Goal: Task Accomplishment & Management: Use online tool/utility

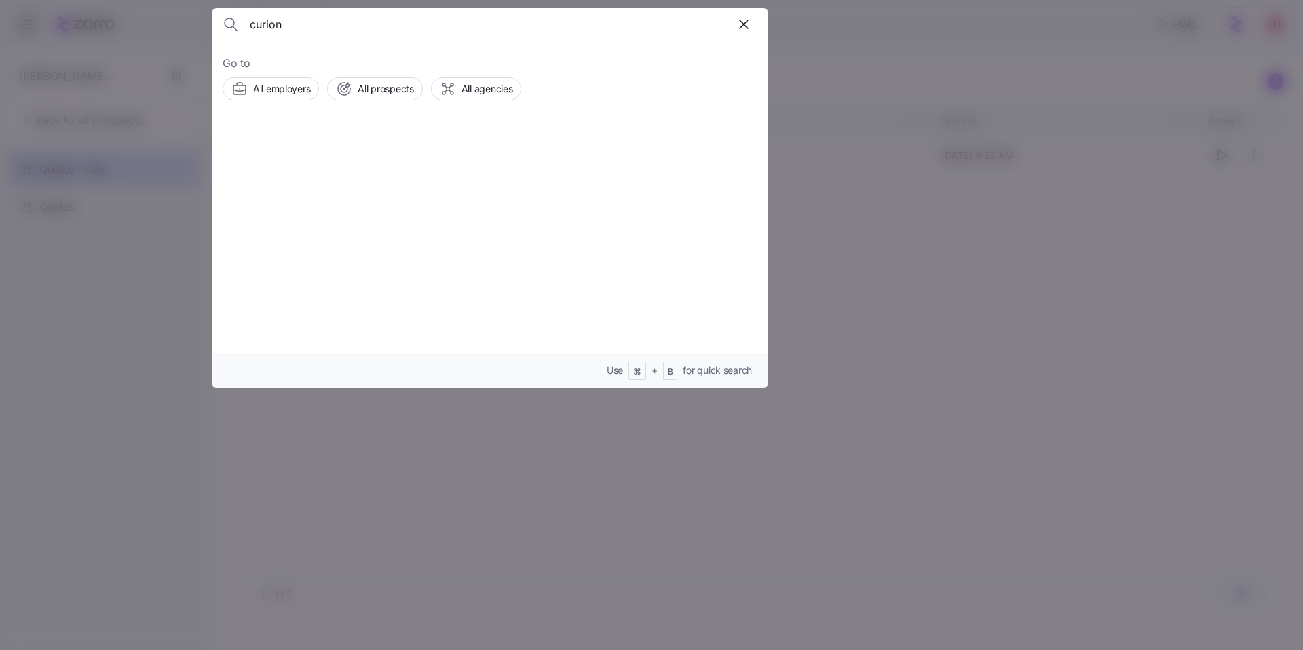
type input "curion"
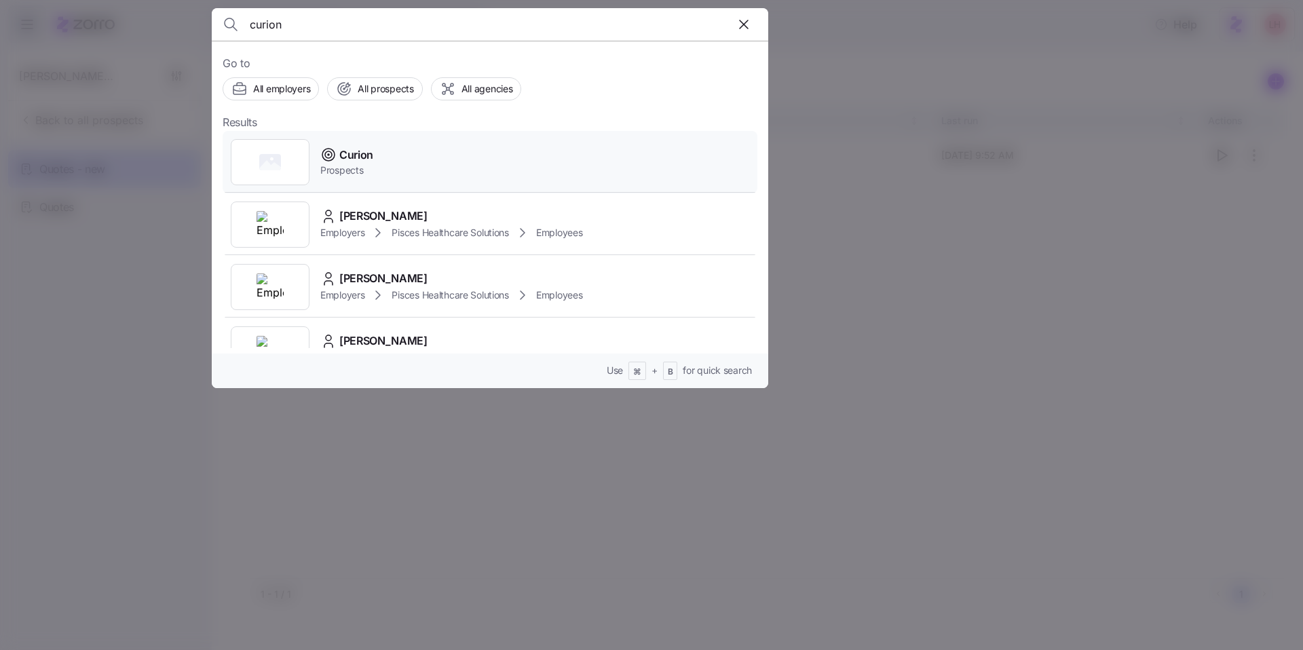
click at [423, 147] on div "Curion Prospects" at bounding box center [490, 162] width 535 height 62
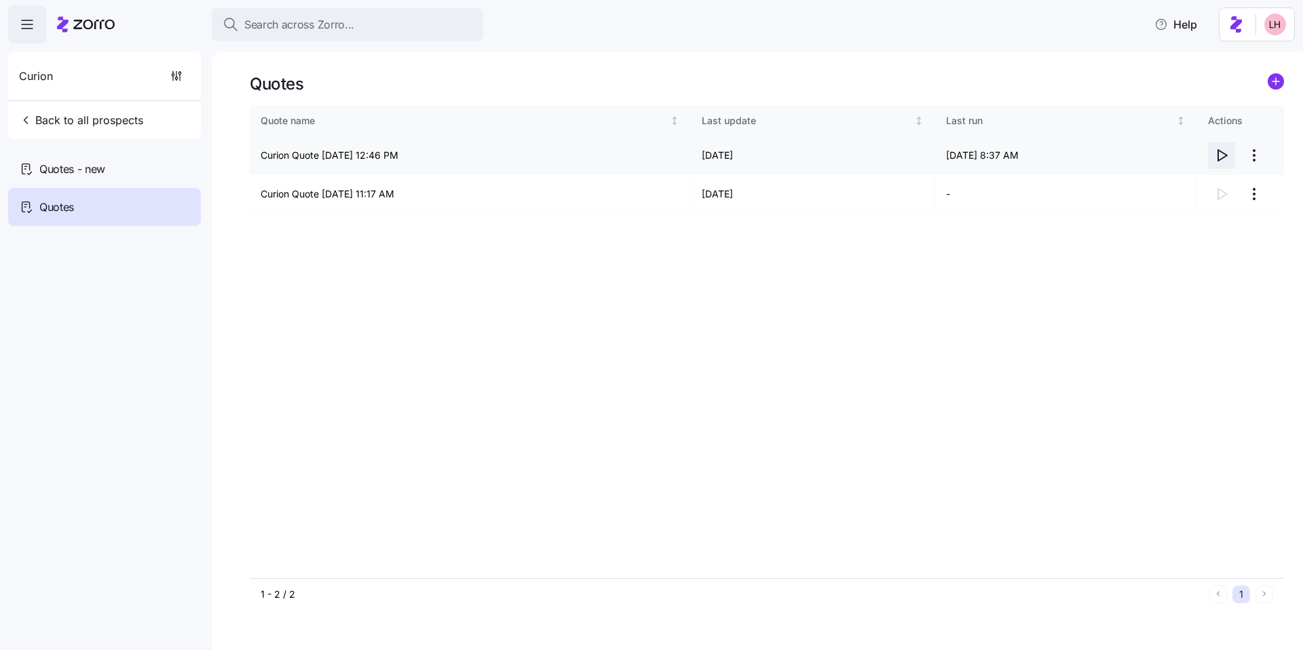
click at [1230, 160] on span "button" at bounding box center [1222, 156] width 26 height 26
click at [337, 29] on span "Search across Zorro..." at bounding box center [299, 24] width 110 height 17
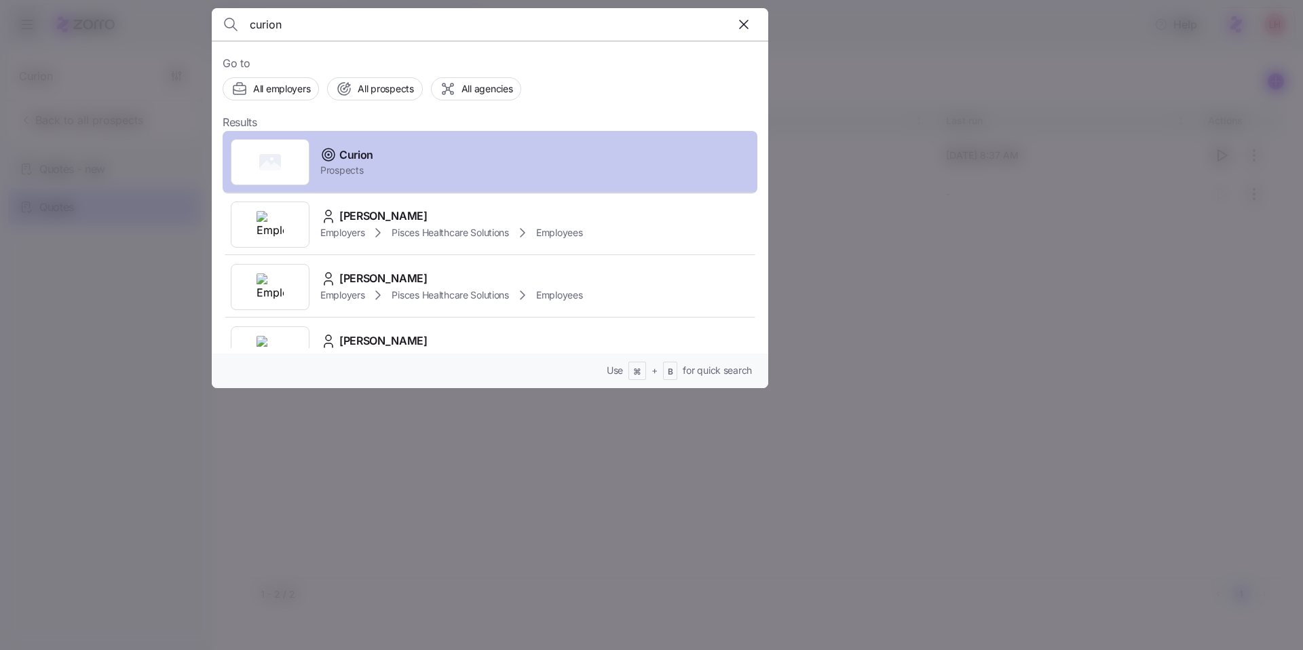
type input "curion"
click at [436, 154] on div "Curion Prospects" at bounding box center [490, 162] width 535 height 62
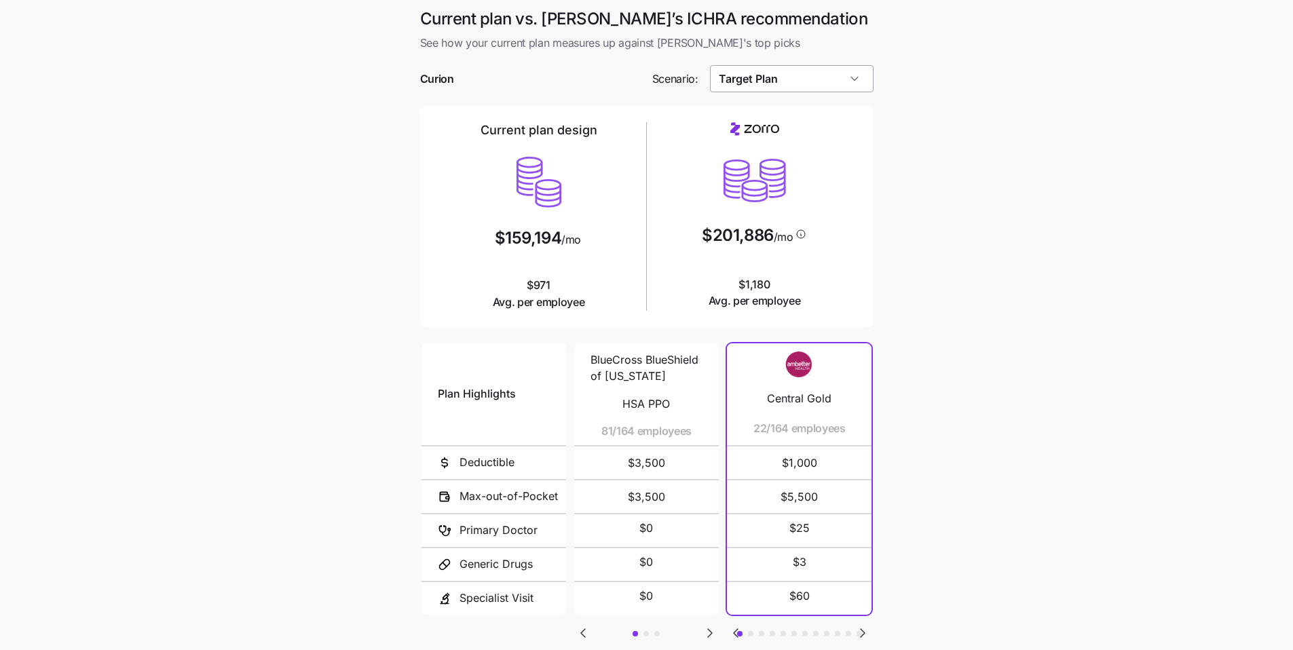
click at [765, 86] on input "Target Plan" at bounding box center [792, 78] width 164 height 27
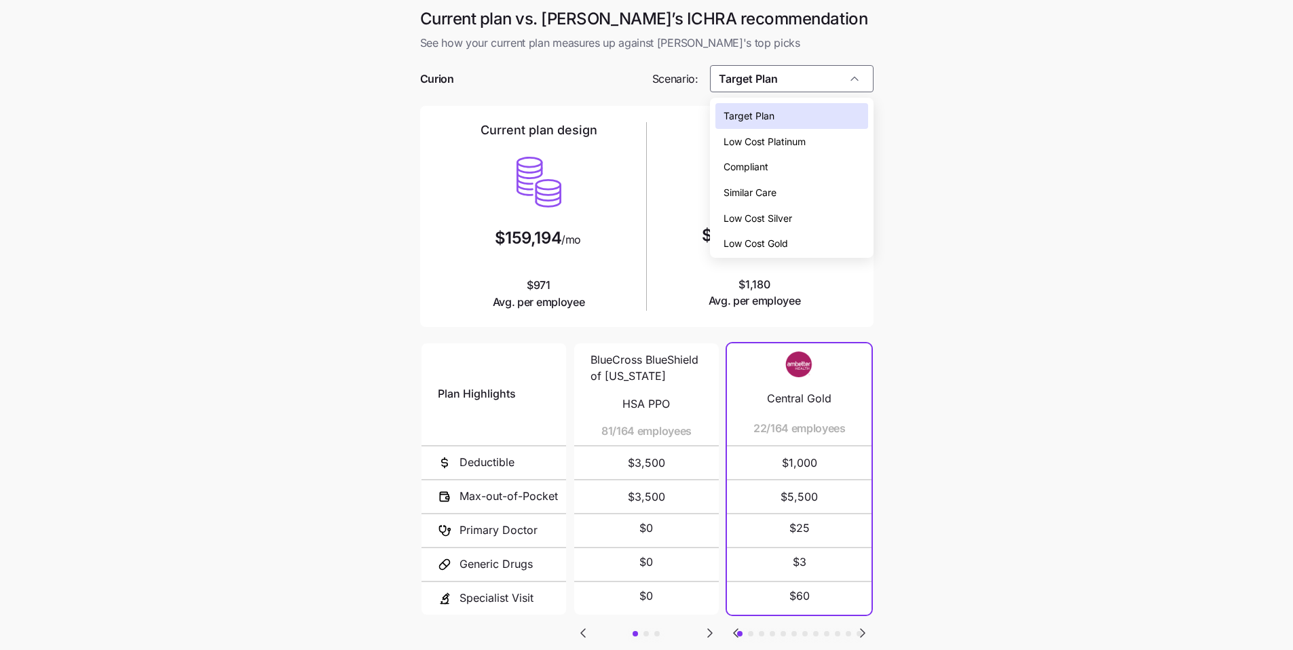
click at [766, 189] on span "Similar Care" at bounding box center [749, 192] width 53 height 15
type input "Similar Care"
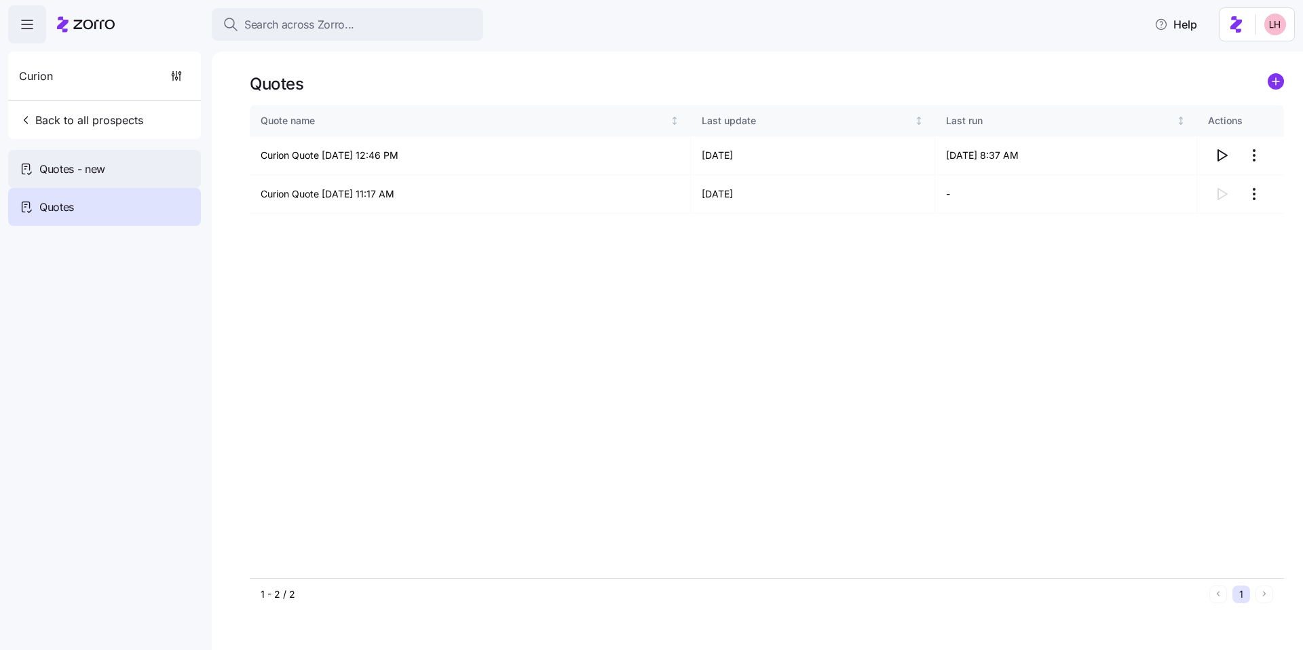
click at [122, 174] on div "Quotes - new" at bounding box center [104, 169] width 193 height 38
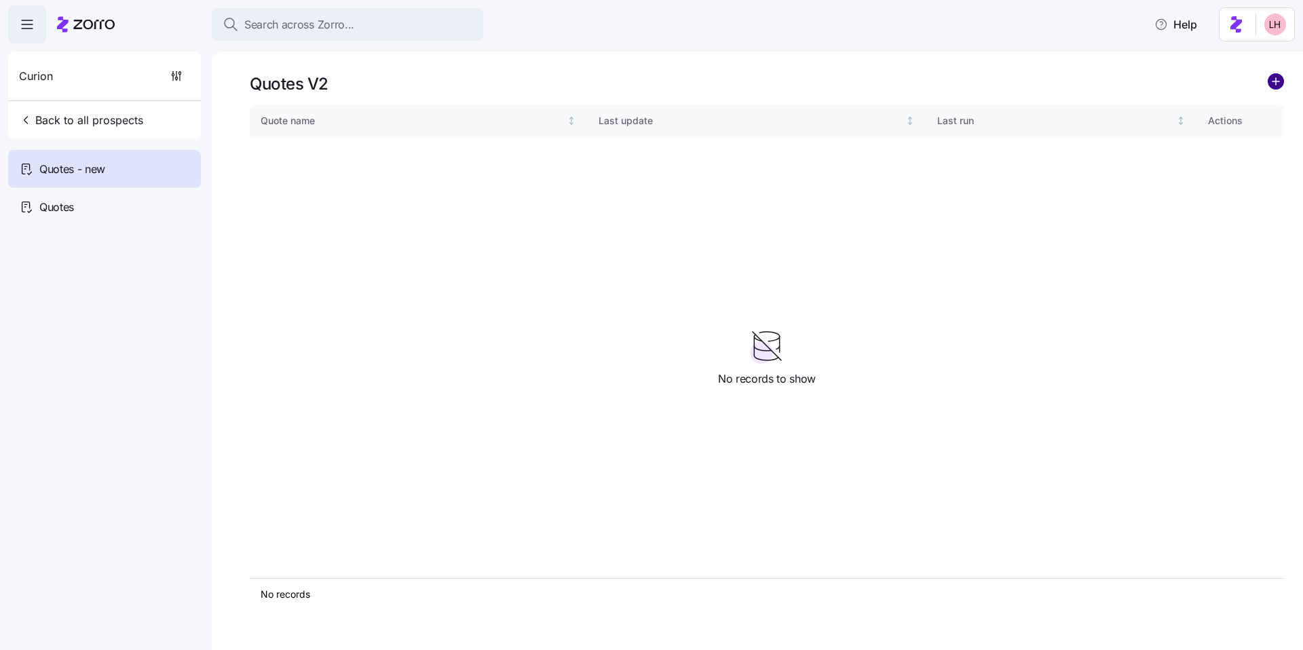
click at [1277, 86] on circle "add icon" at bounding box center [1275, 81] width 15 height 15
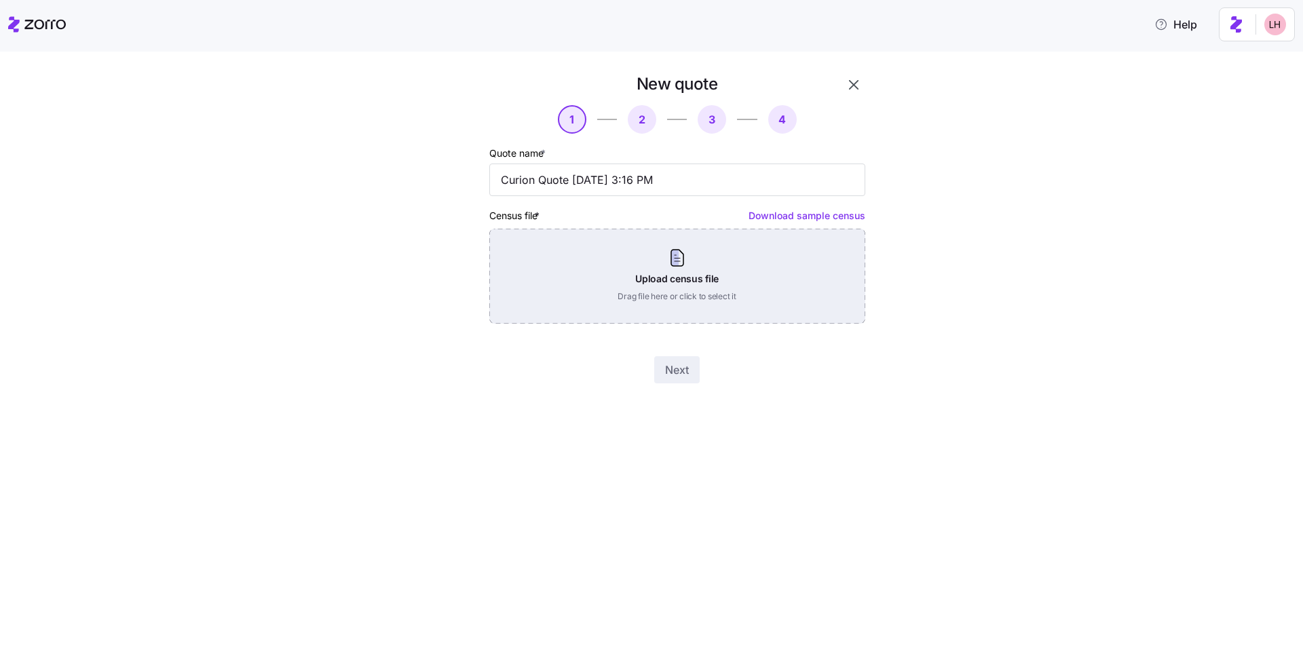
click at [692, 284] on div "Upload census file Drag file here or click to select it" at bounding box center [677, 276] width 376 height 95
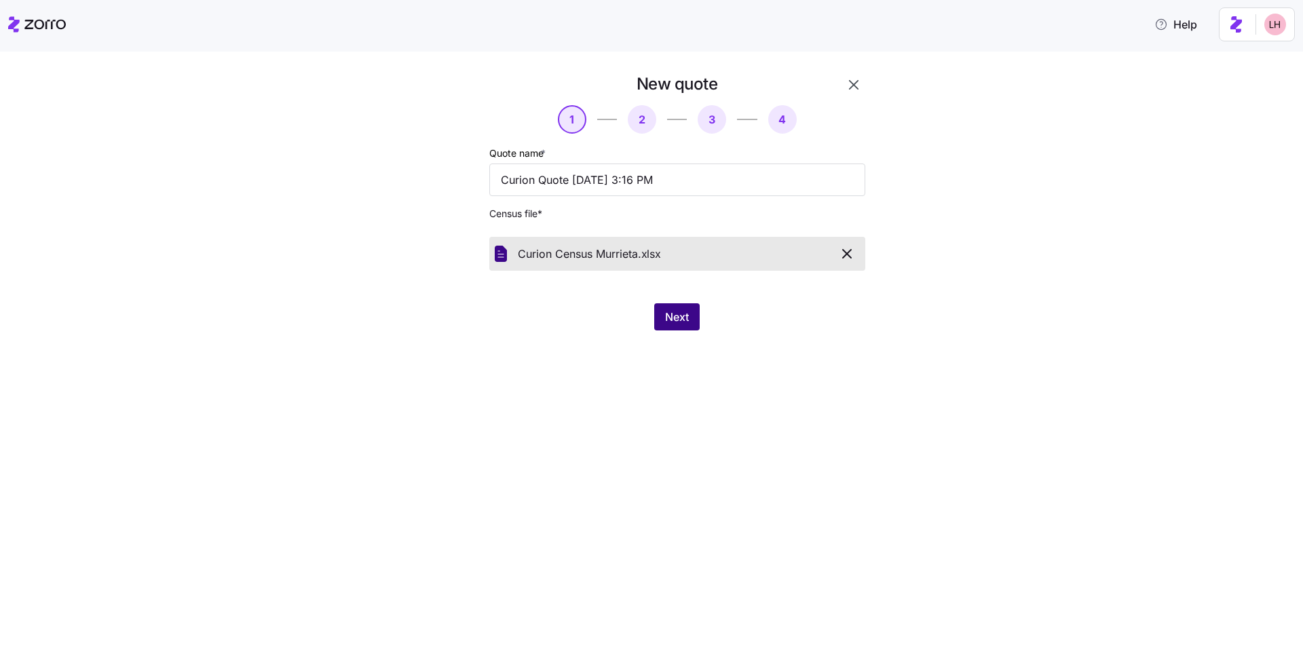
click at [685, 320] on span "Next" at bounding box center [677, 317] width 24 height 16
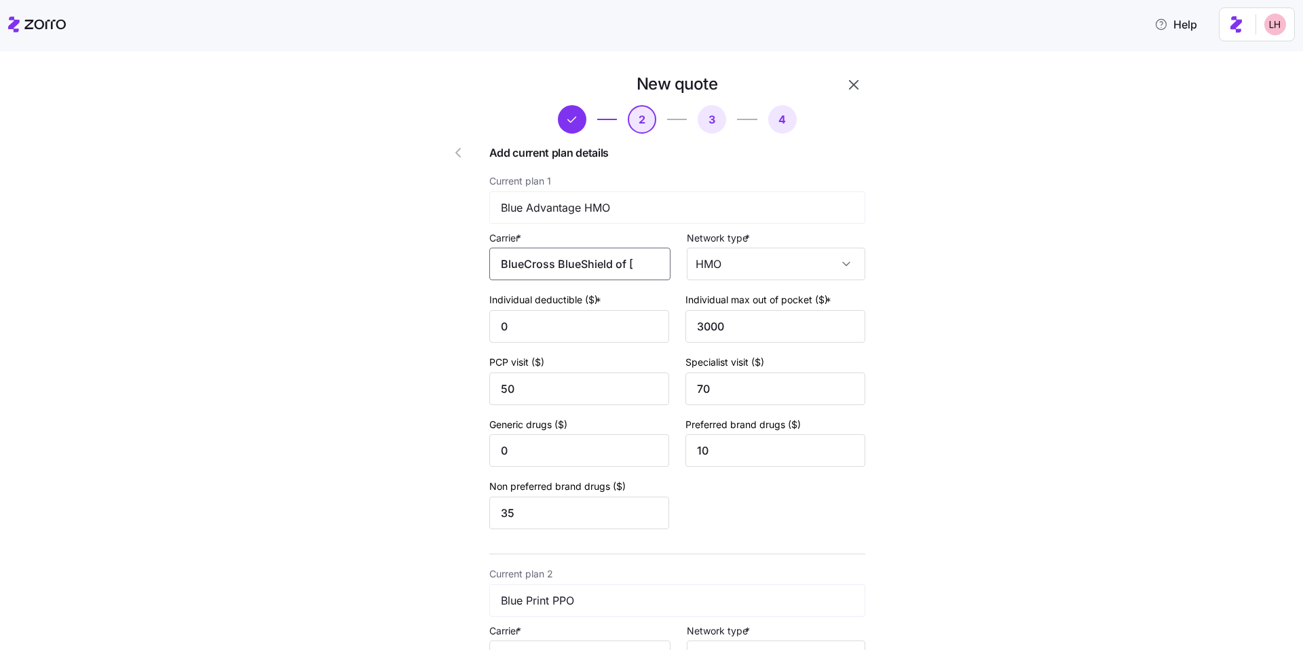
click at [584, 269] on input "BlueCross BlueShield of Illinois" at bounding box center [579, 264] width 181 height 33
click at [629, 269] on input "BlueCross BlueShield of Illinois" at bounding box center [579, 264] width 181 height 33
click at [640, 267] on input "BlueCross BlueShield of [US_STATE]" at bounding box center [579, 264] width 181 height 33
click at [573, 266] on input "BlueCross BlueShield of [US_STATE]" at bounding box center [579, 264] width 181 height 33
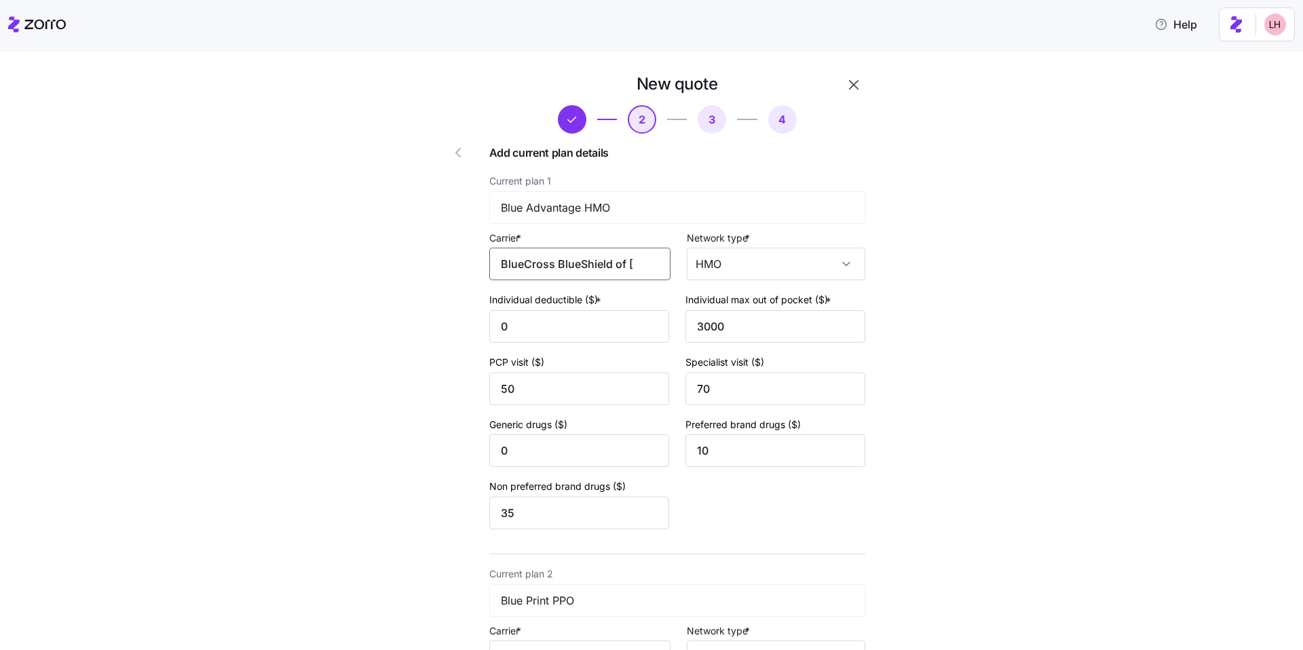
click at [573, 266] on input "BlueCross BlueShield of [US_STATE]" at bounding box center [579, 264] width 181 height 33
click at [558, 265] on input "bluecross blueshield of i" at bounding box center [579, 264] width 181 height 33
click at [628, 264] on input "bluecrossblueshield of i" at bounding box center [579, 264] width 181 height 33
drag, startPoint x: 536, startPoint y: 253, endPoint x: 460, endPoint y: 248, distance: 76.2
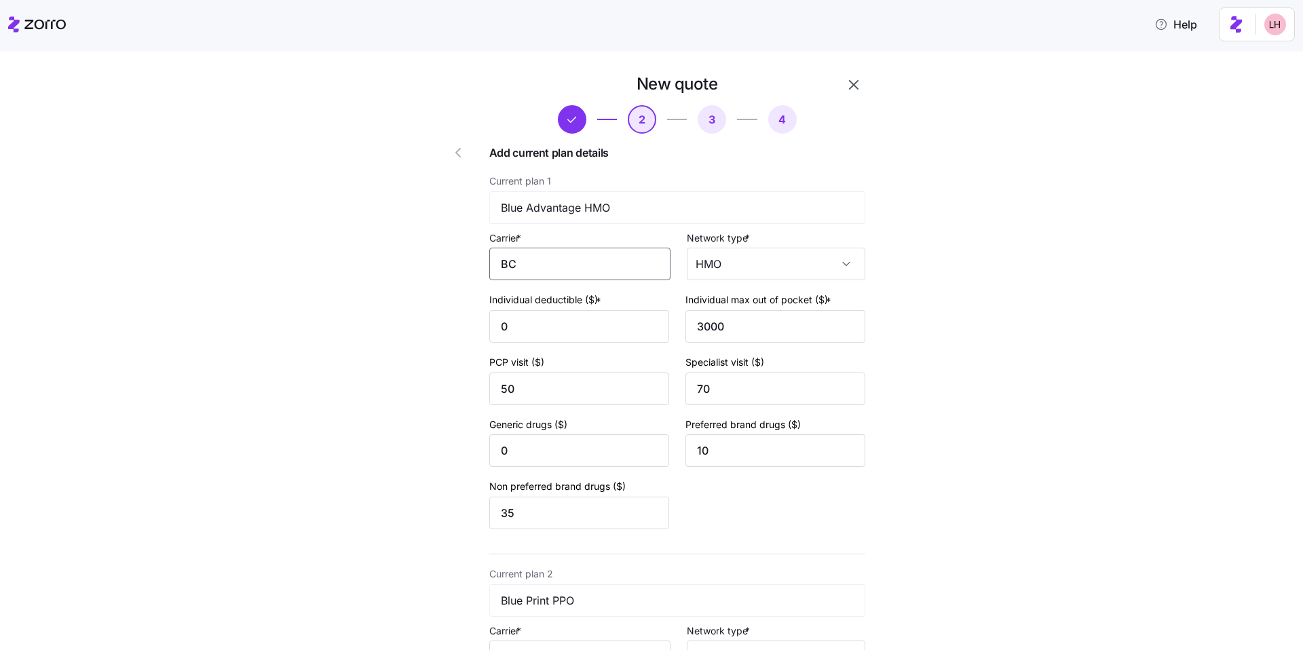
type input "B"
click at [544, 328] on span "Blue Cross and Blue Shield of Illinois" at bounding box center [578, 343] width 148 height 34
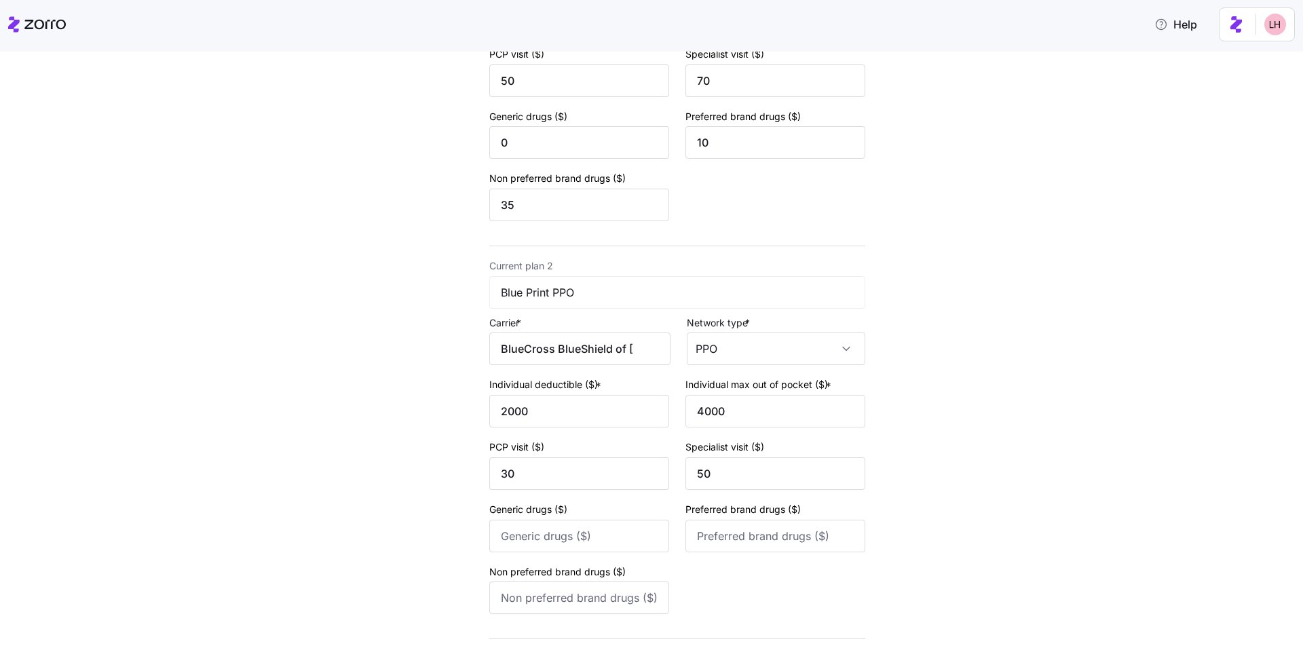
scroll to position [371, 0]
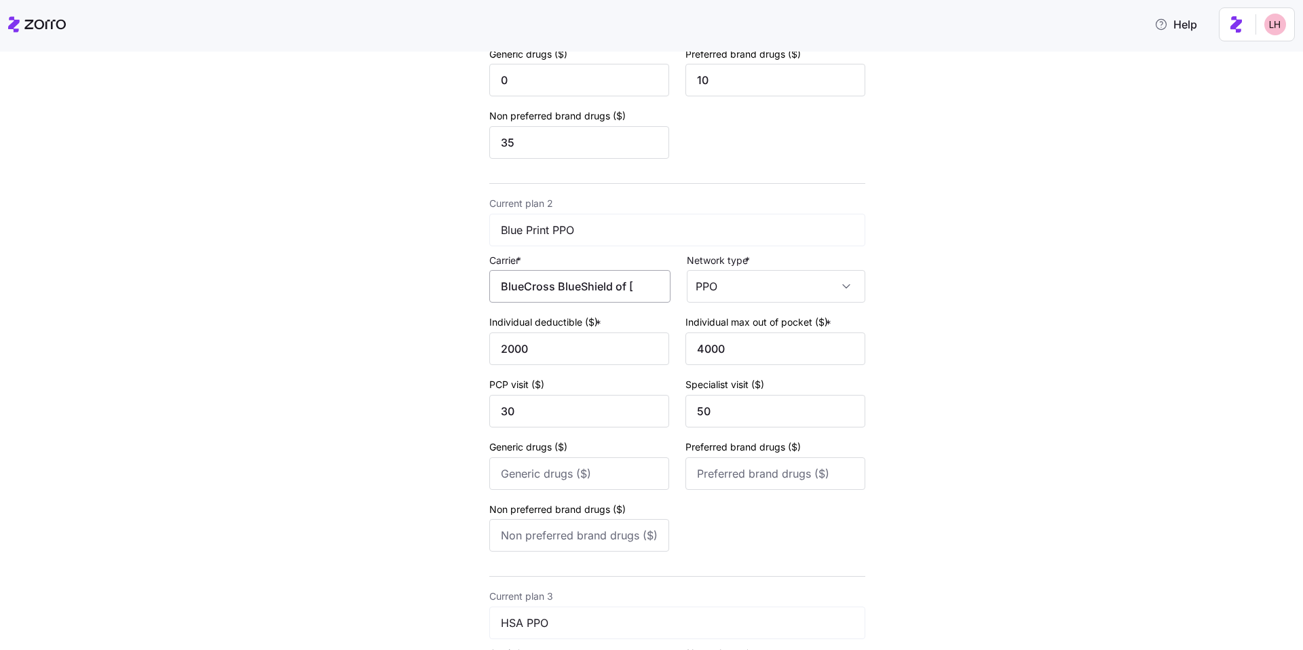
type input "Blue Cross and Blue Shield of Illinois"
click at [596, 291] on input "BlueCross BlueShield of [US_STATE]" at bounding box center [579, 286] width 181 height 33
click at [569, 347] on div "Blue Cross and Blue Shield of Illinois" at bounding box center [578, 366] width 170 height 48
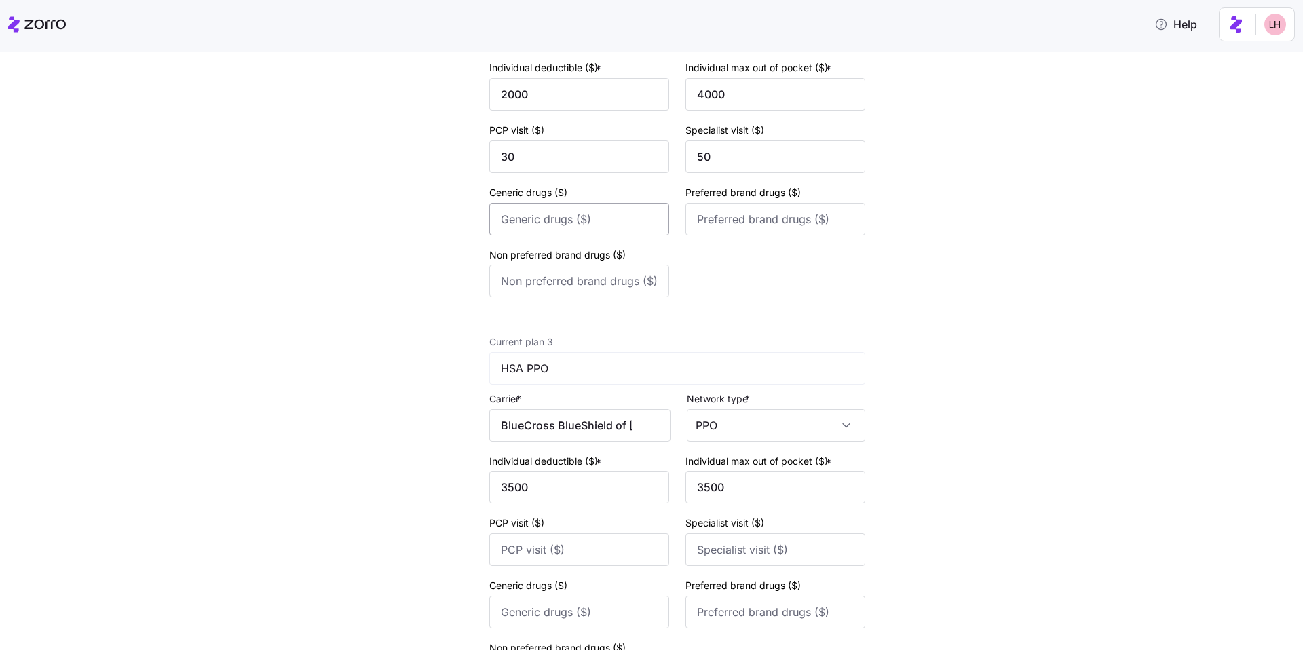
scroll to position [745, 0]
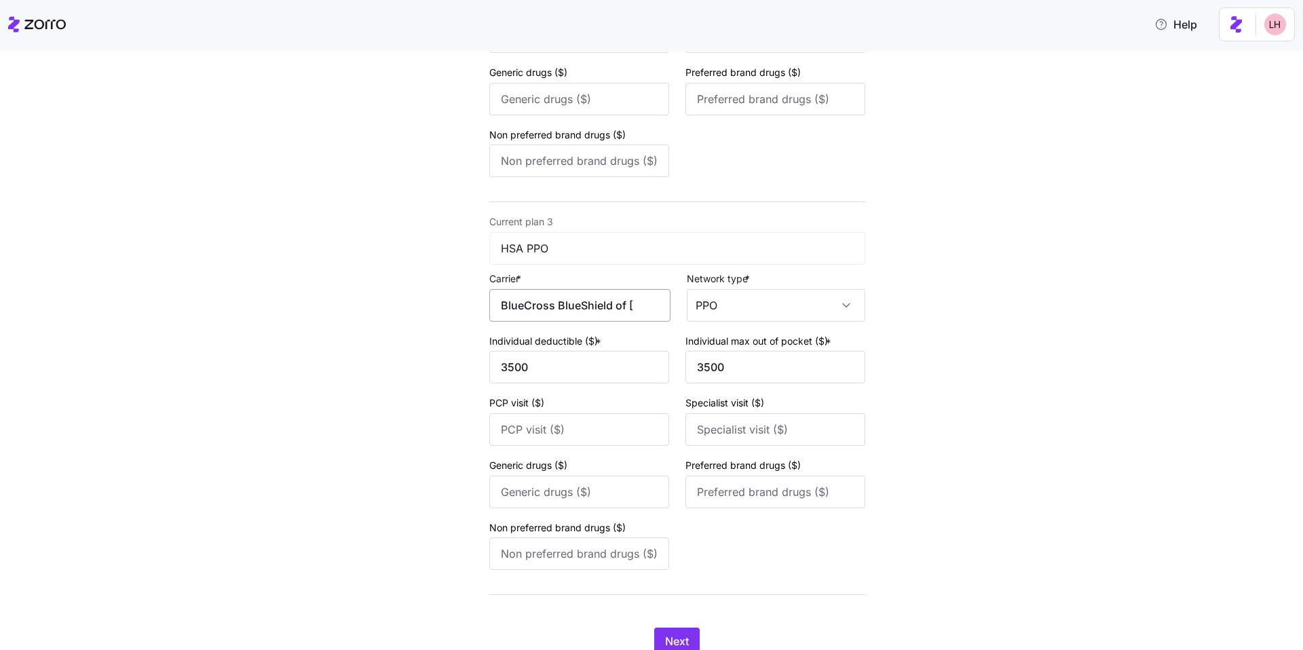
type input "Blue Cross and Blue Shield of Illinois"
click at [576, 314] on input "BlueCross BlueShield of [US_STATE]" at bounding box center [579, 305] width 181 height 33
click at [594, 383] on span "Blue Cross and Blue Shield of Illinois" at bounding box center [578, 384] width 148 height 34
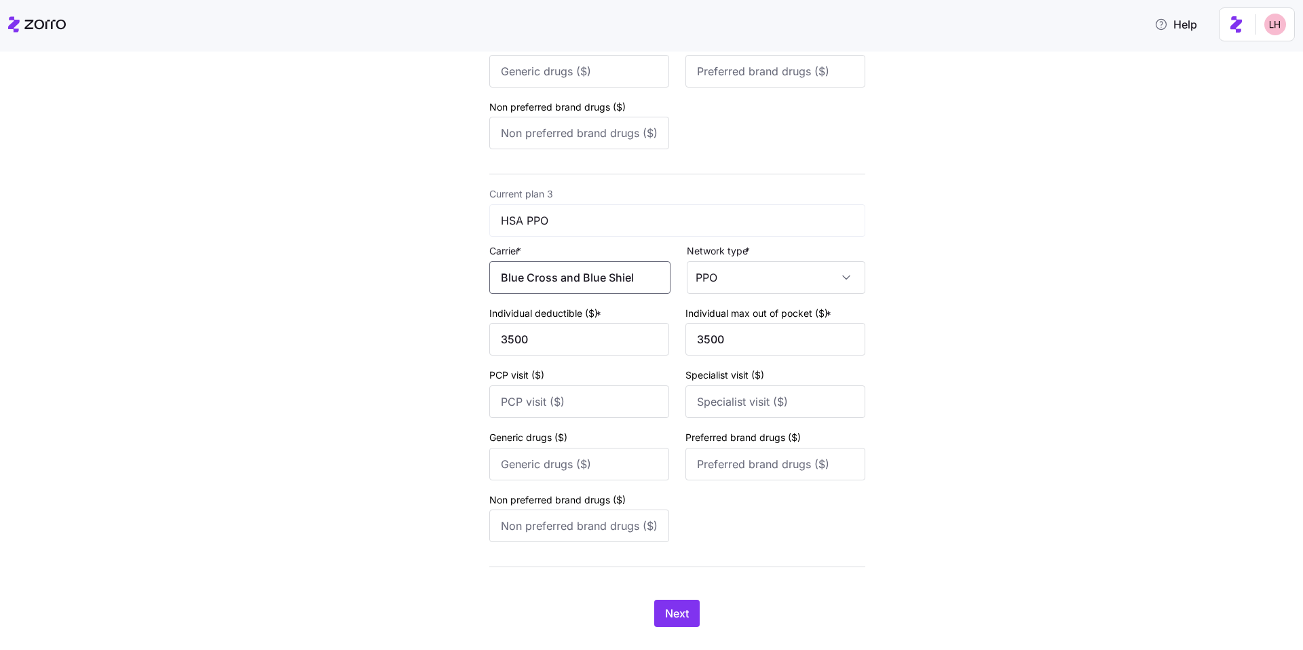
scroll to position [799, 0]
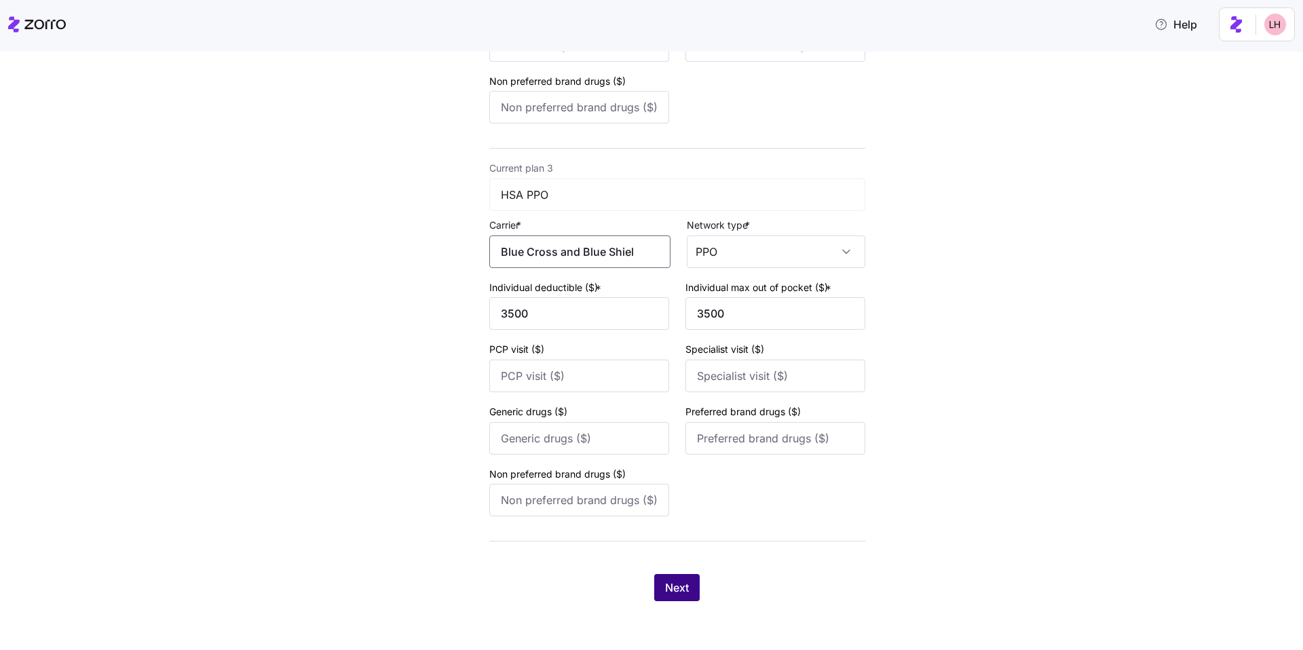
type input "Blue Cross and Blue Shield of Illinois"
click at [686, 582] on button "Next" at bounding box center [676, 587] width 45 height 27
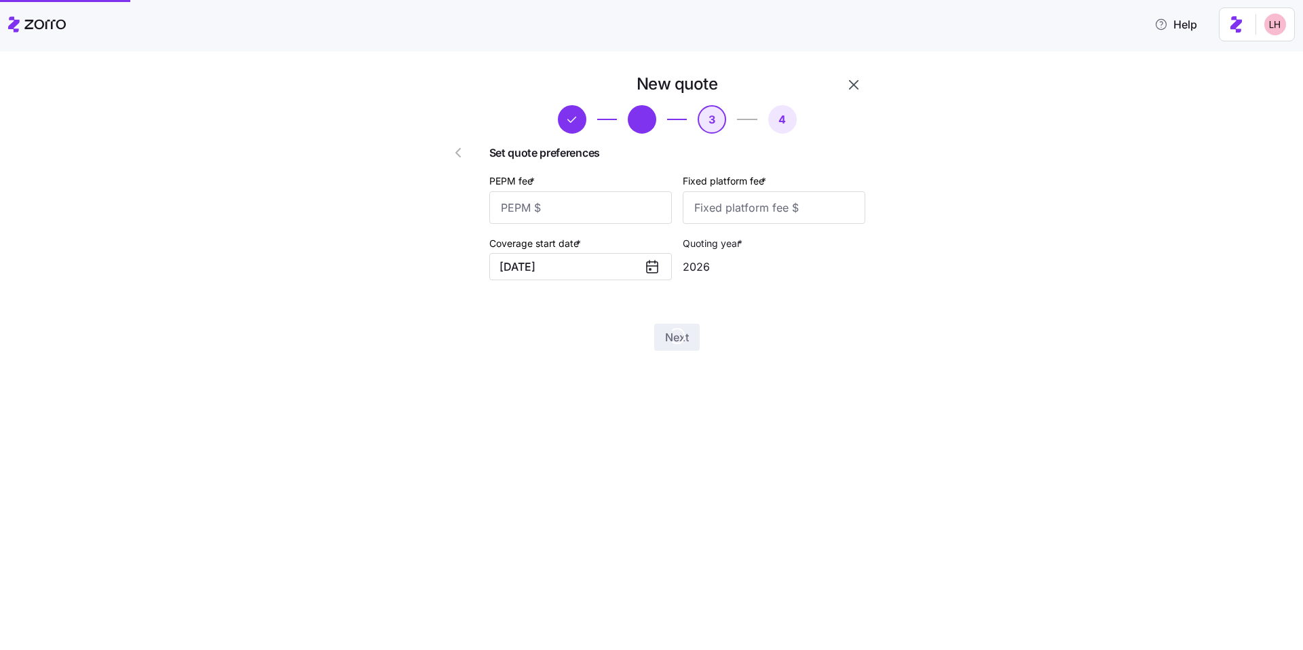
scroll to position [0, 0]
click at [603, 216] on input "PEPM fee *" at bounding box center [580, 207] width 183 height 33
type input "70"
click at [797, 215] on input "Fixed platform fee *" at bounding box center [774, 207] width 183 height 33
type input "100"
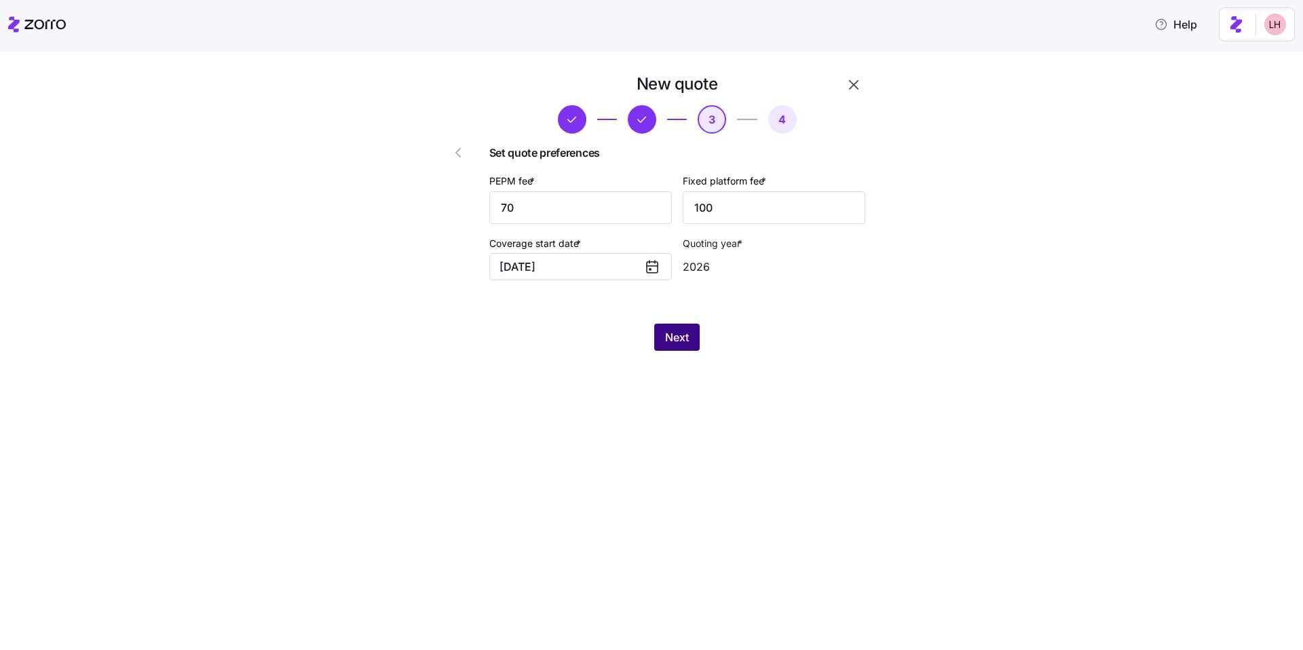
click at [685, 339] on span "Next" at bounding box center [677, 337] width 24 height 16
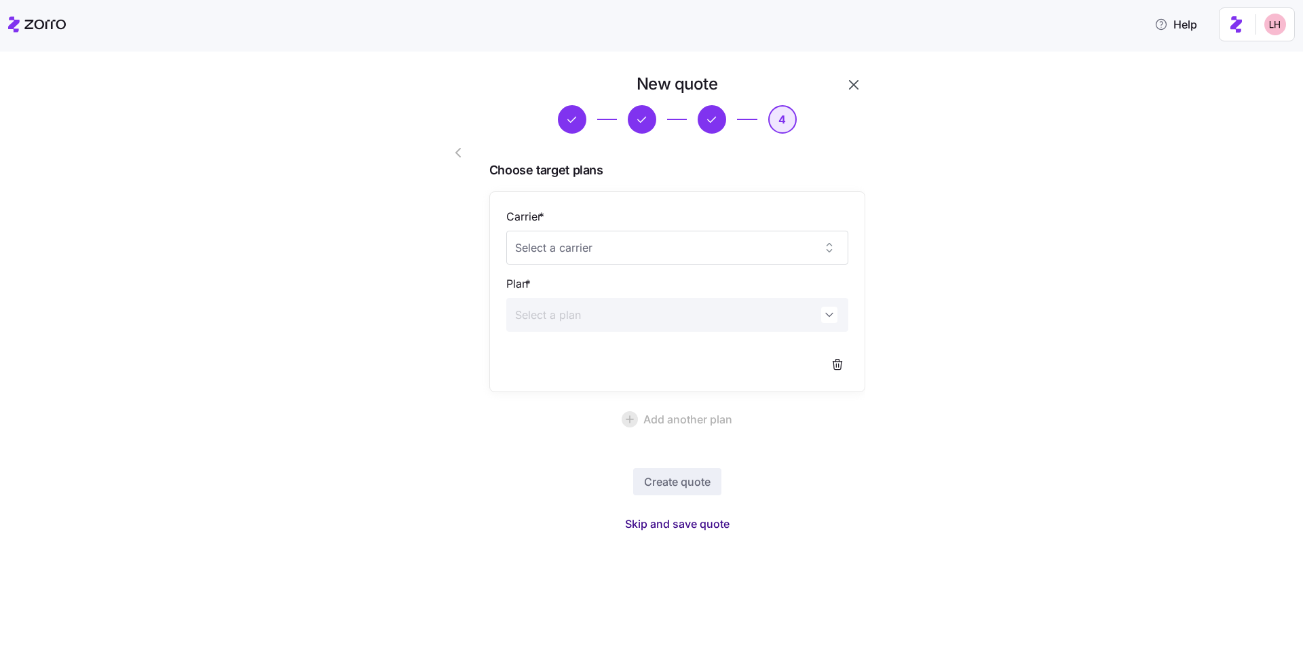
click at [712, 526] on span "Skip and save quote" at bounding box center [677, 524] width 105 height 16
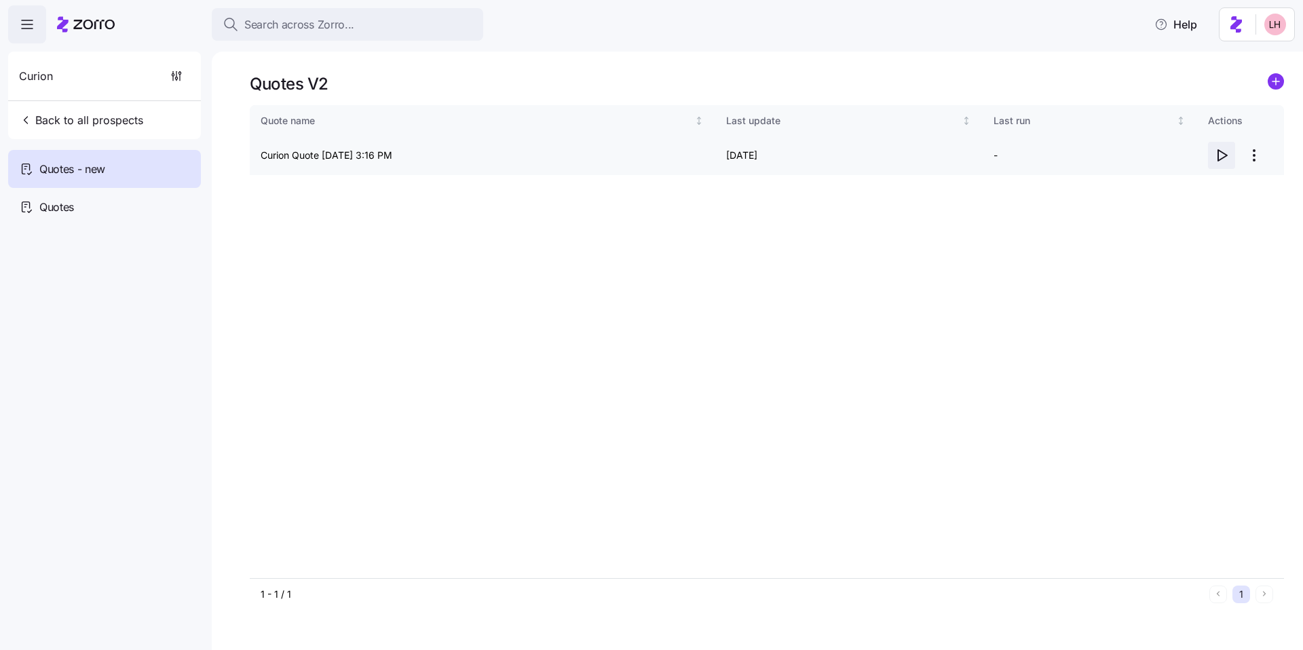
click at [1225, 156] on icon "button" at bounding box center [1222, 155] width 9 height 11
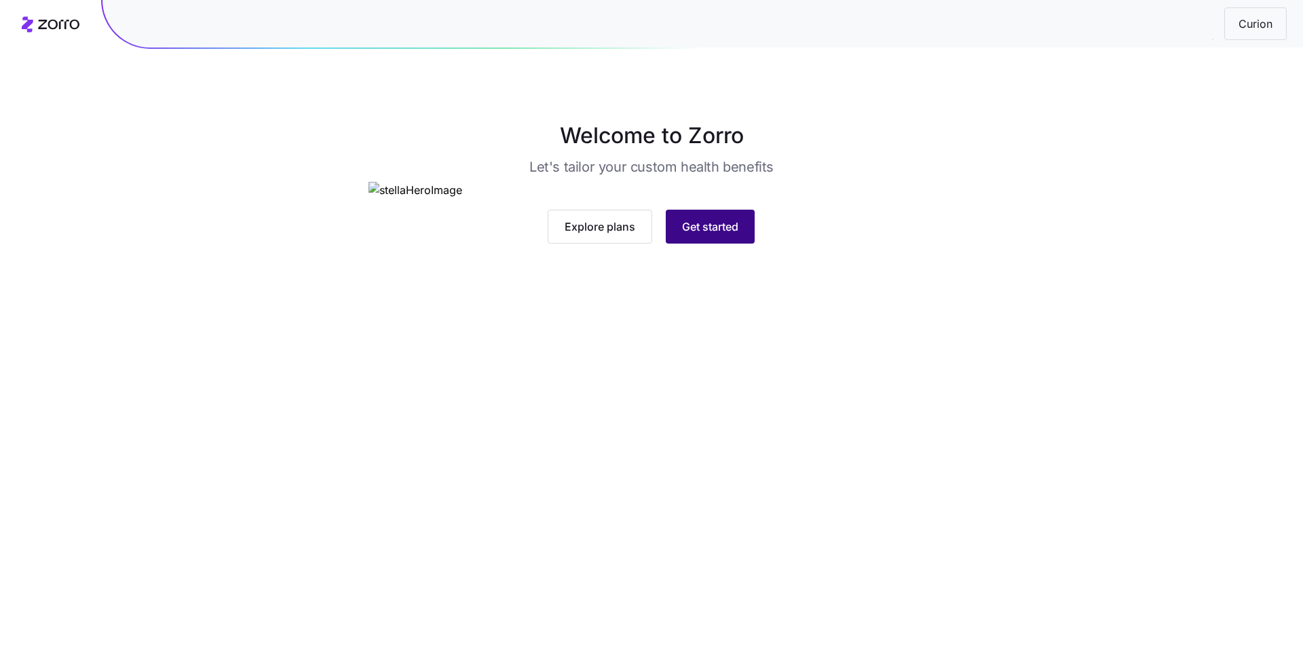
click at [721, 244] on button "Get started" at bounding box center [710, 227] width 89 height 34
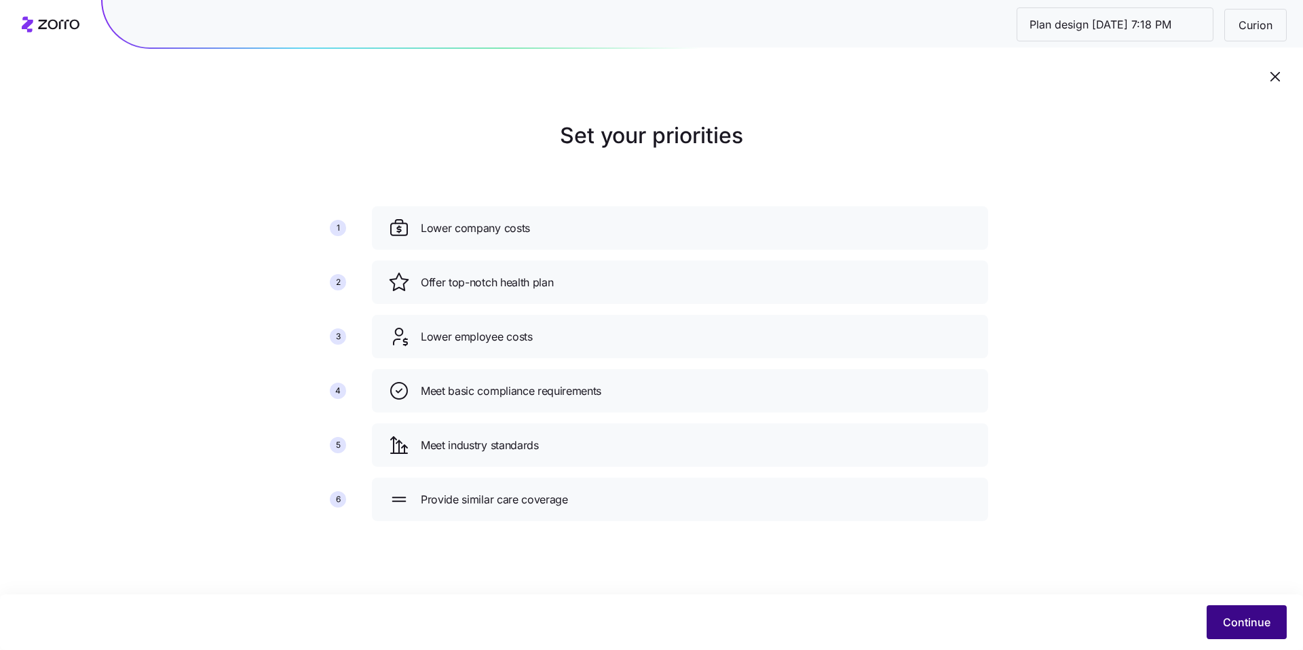
click at [1233, 617] on span "Continue" at bounding box center [1247, 622] width 48 height 16
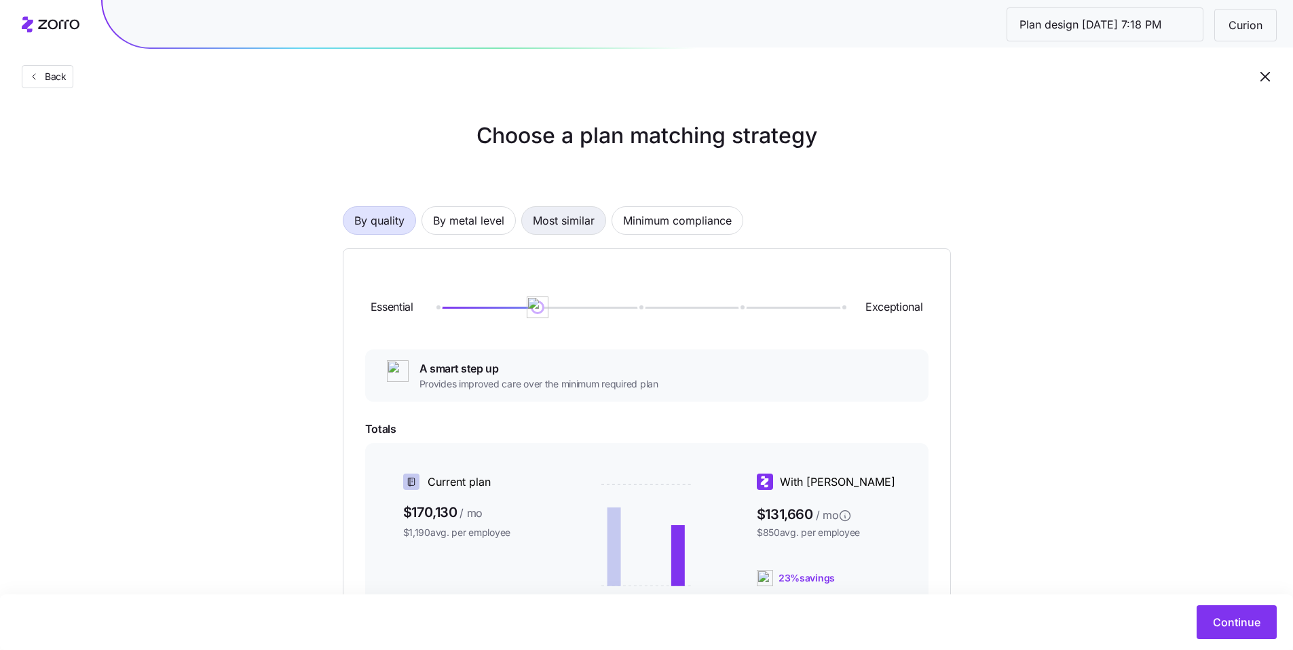
click at [590, 226] on span "Most similar" at bounding box center [564, 220] width 62 height 27
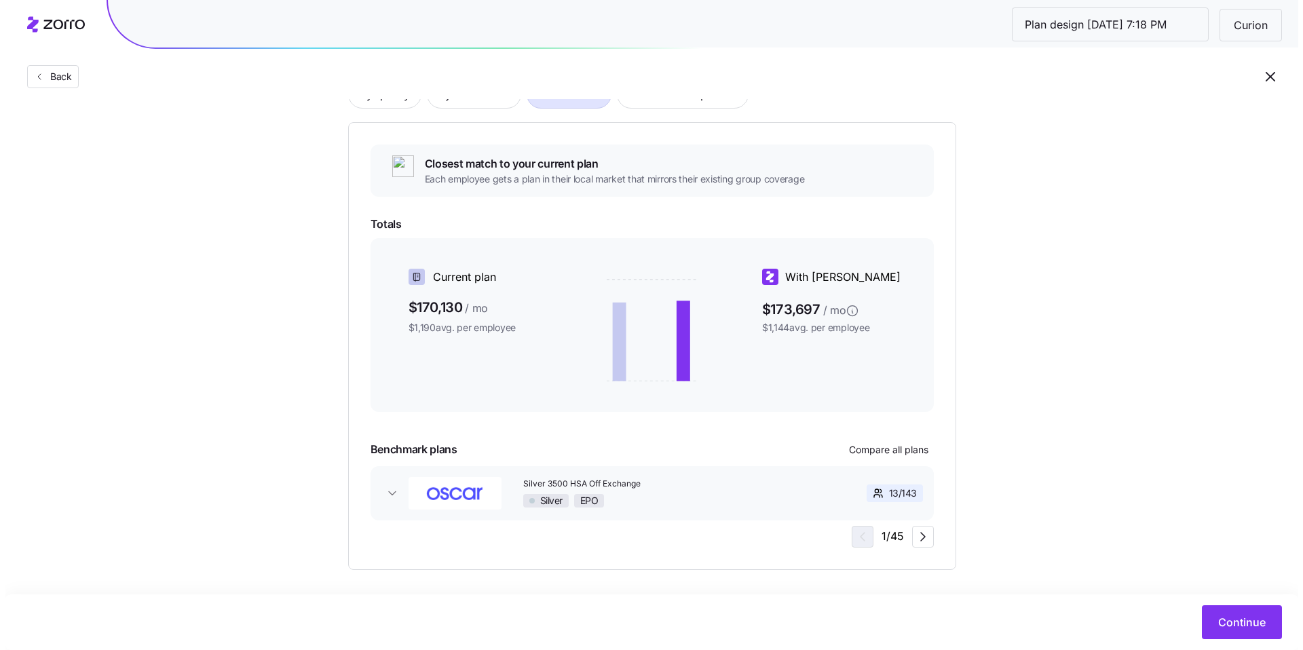
scroll to position [133, 0]
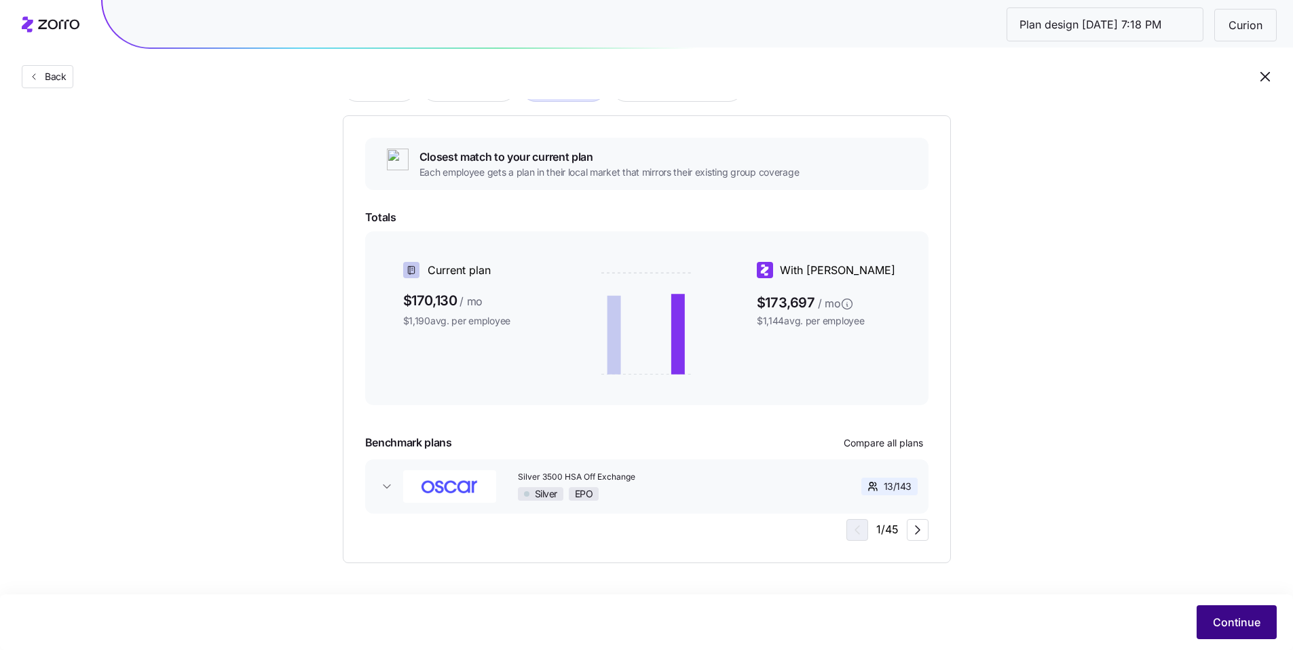
click at [1233, 618] on span "Continue" at bounding box center [1237, 622] width 48 height 16
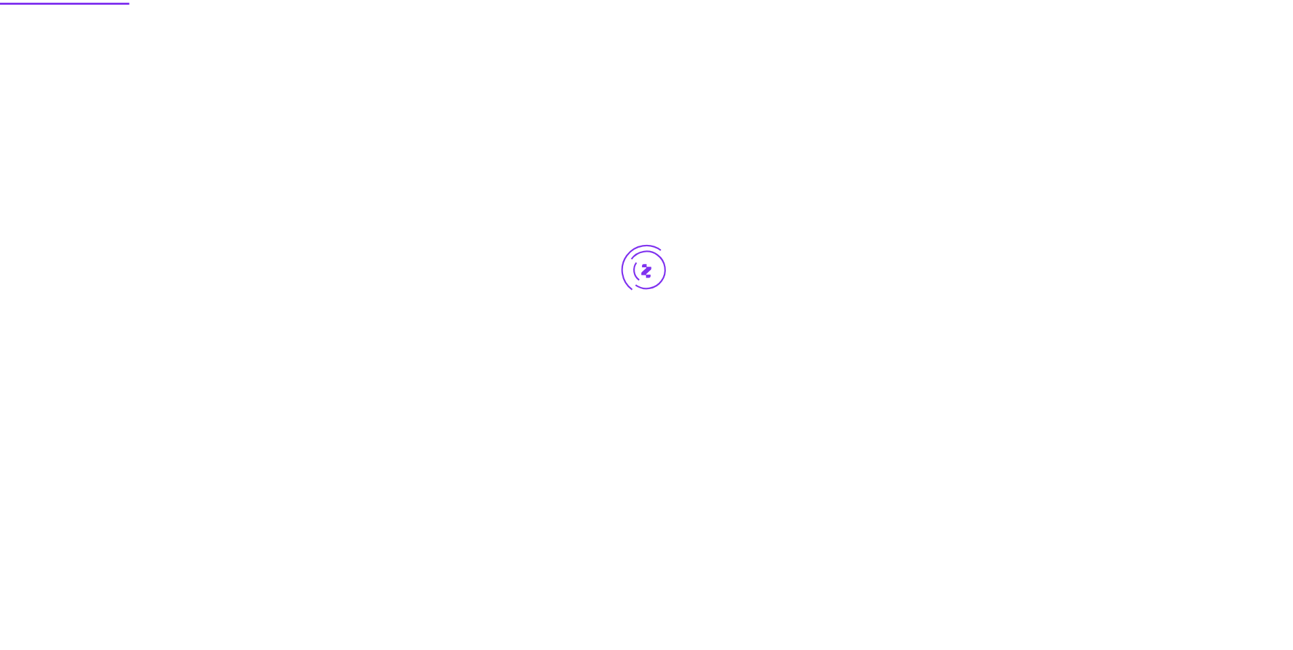
scroll to position [0, 0]
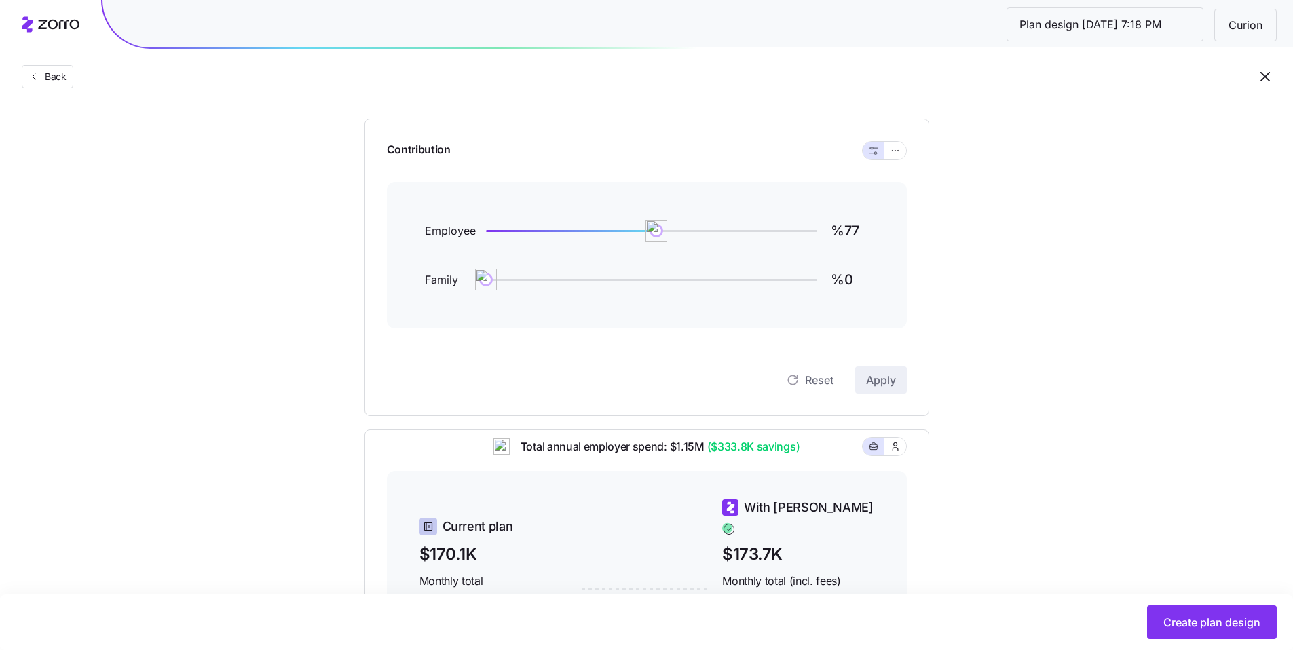
scroll to position [118, 0]
click at [895, 154] on icon "button" at bounding box center [895, 151] width 10 height 16
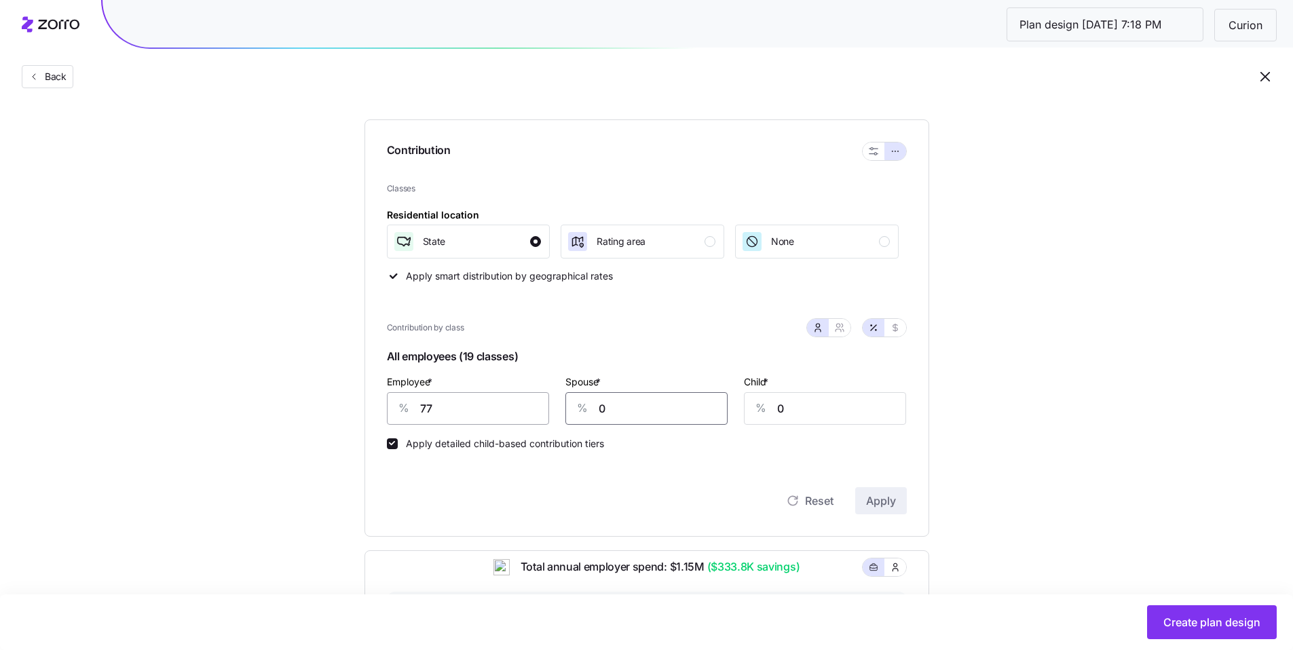
click at [568, 400] on div "% 0" at bounding box center [646, 408] width 162 height 33
type input "30"
click at [882, 495] on span "Apply" at bounding box center [881, 501] width 30 height 16
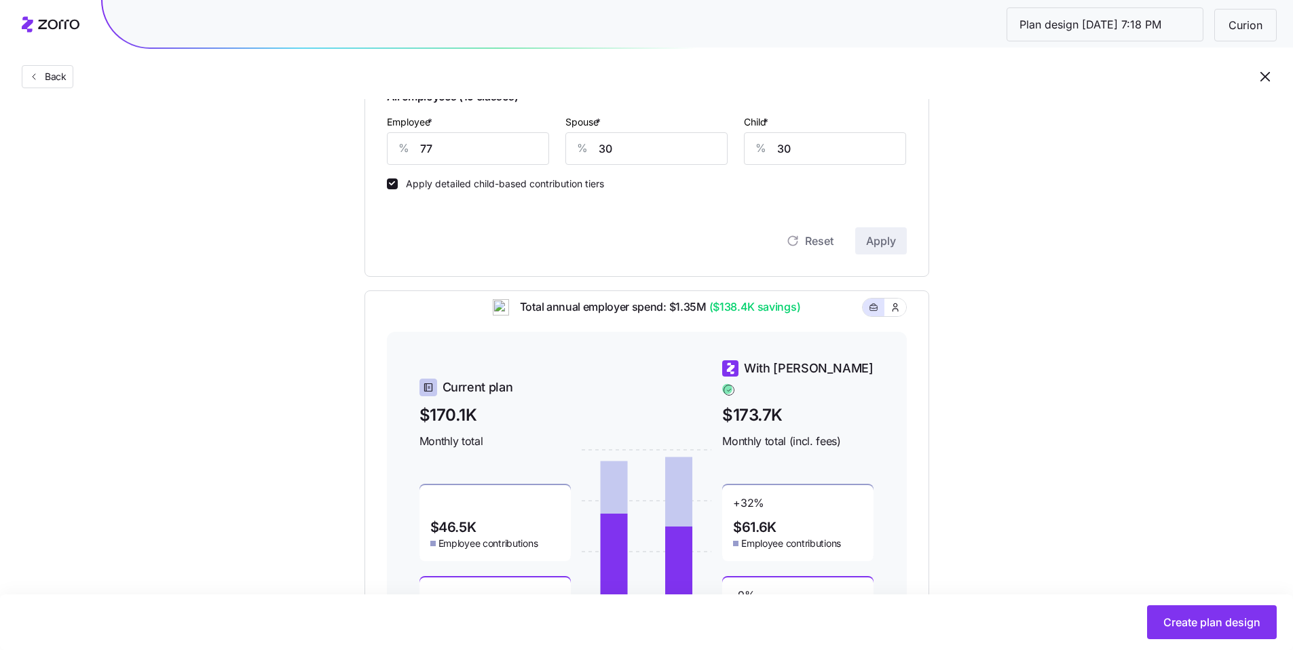
scroll to position [79, 0]
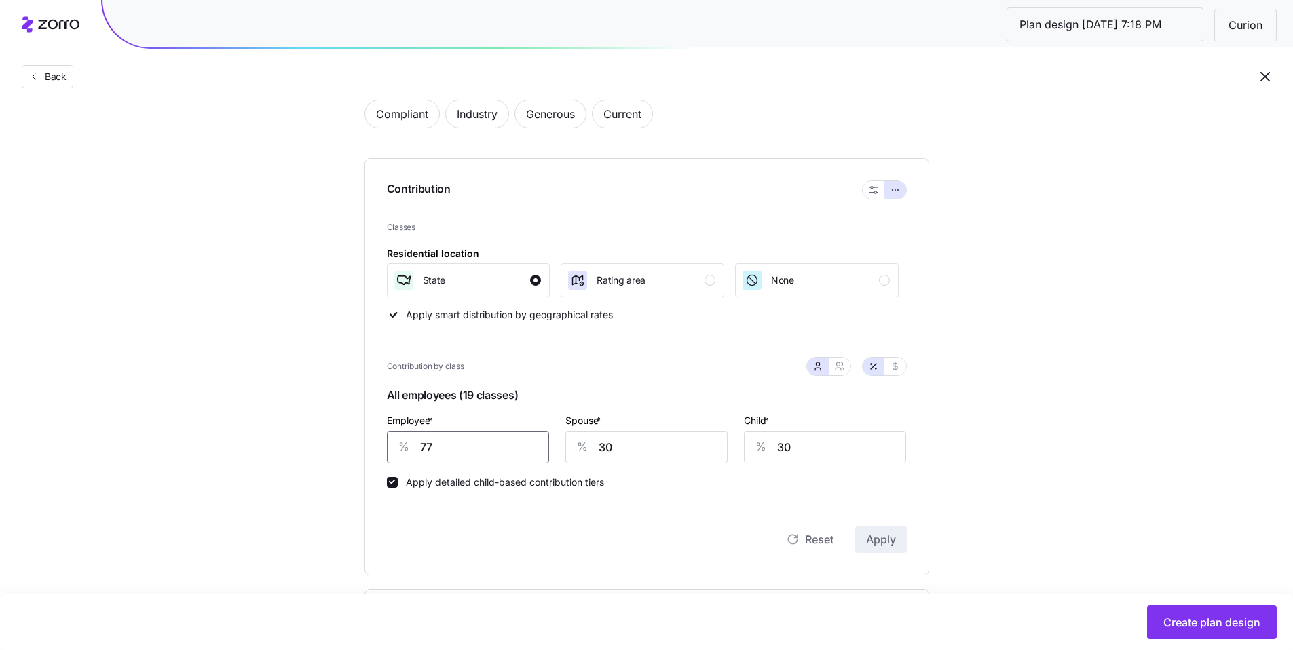
click at [407, 451] on div "% 77" at bounding box center [468, 447] width 162 height 33
type input "85"
click at [896, 552] on button "Apply" at bounding box center [881, 539] width 52 height 27
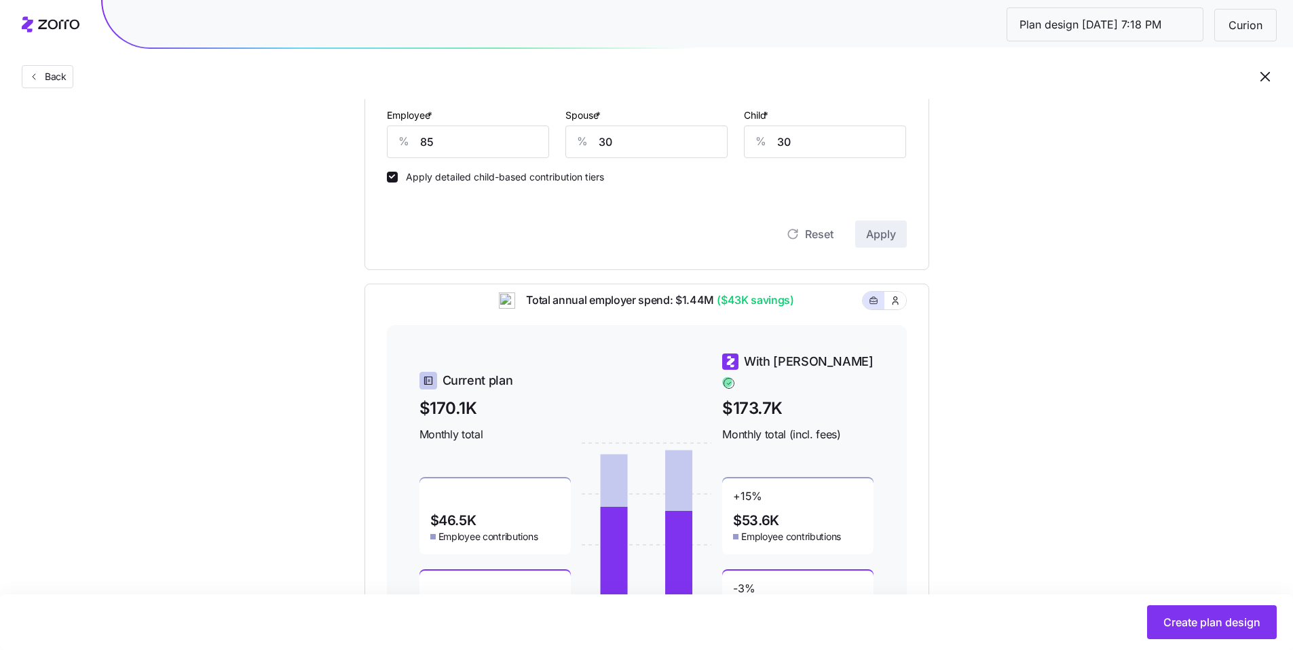
scroll to position [247, 0]
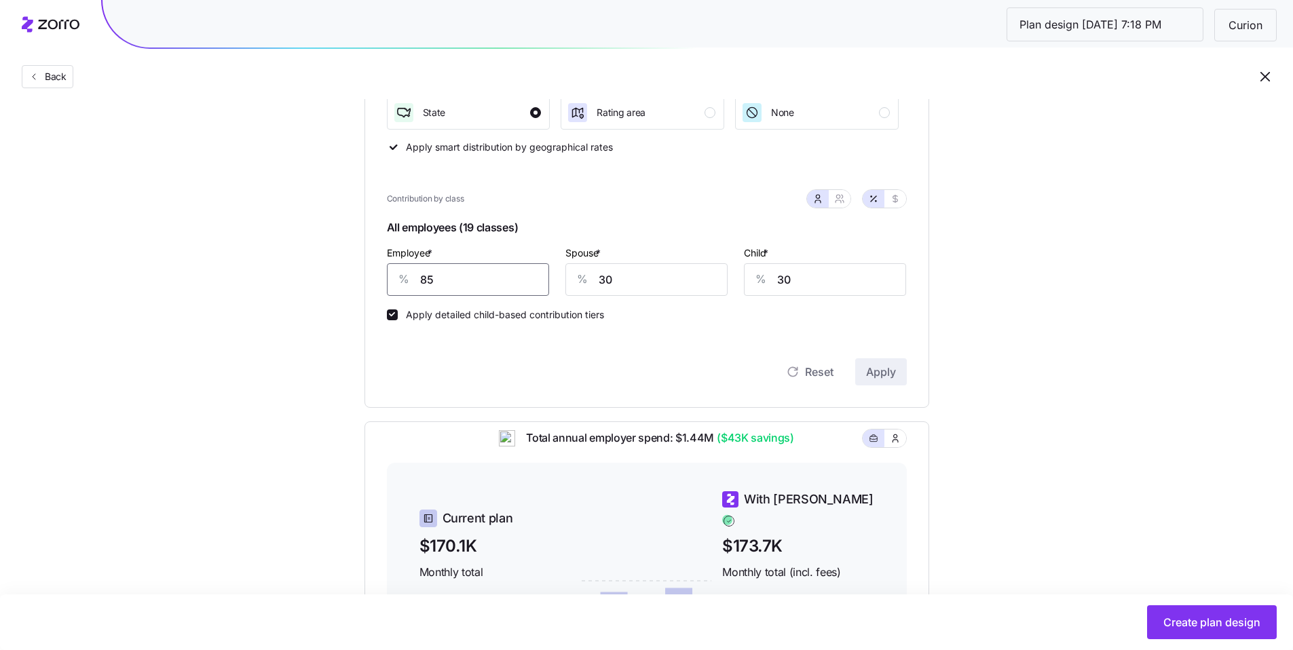
drag, startPoint x: 411, startPoint y: 276, endPoint x: 392, endPoint y: 273, distance: 19.3
click at [394, 274] on div "% 85" at bounding box center [468, 279] width 162 height 33
type input "90"
click at [865, 363] on button "Apply" at bounding box center [881, 371] width 52 height 27
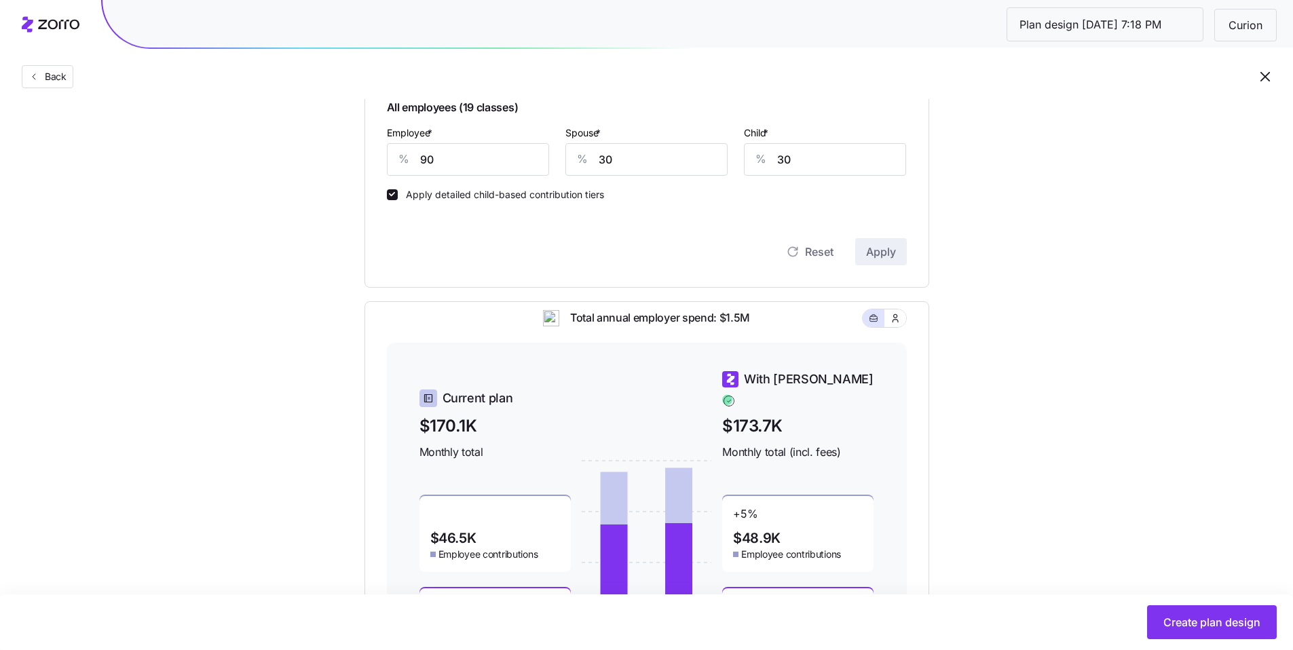
scroll to position [351, 0]
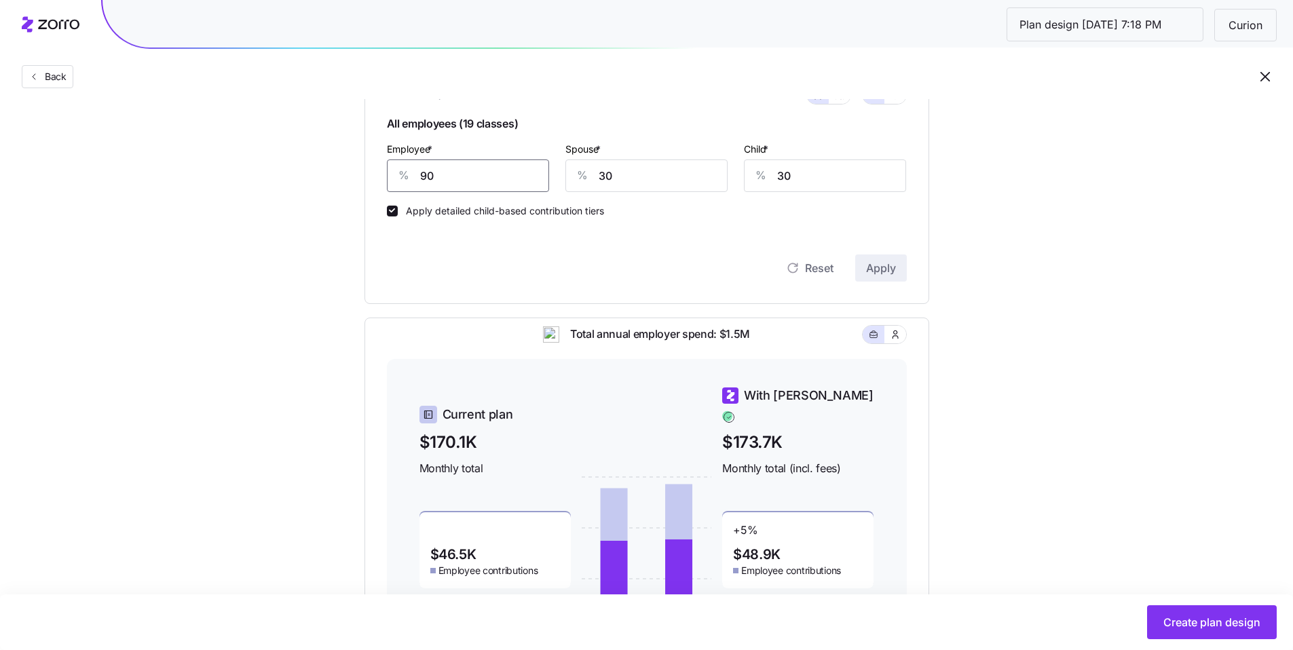
drag, startPoint x: 420, startPoint y: 178, endPoint x: 383, endPoint y: 174, distance: 37.6
click at [387, 174] on div "% 90" at bounding box center [468, 175] width 162 height 33
type input "93"
click at [886, 273] on span "Apply" at bounding box center [881, 268] width 30 height 16
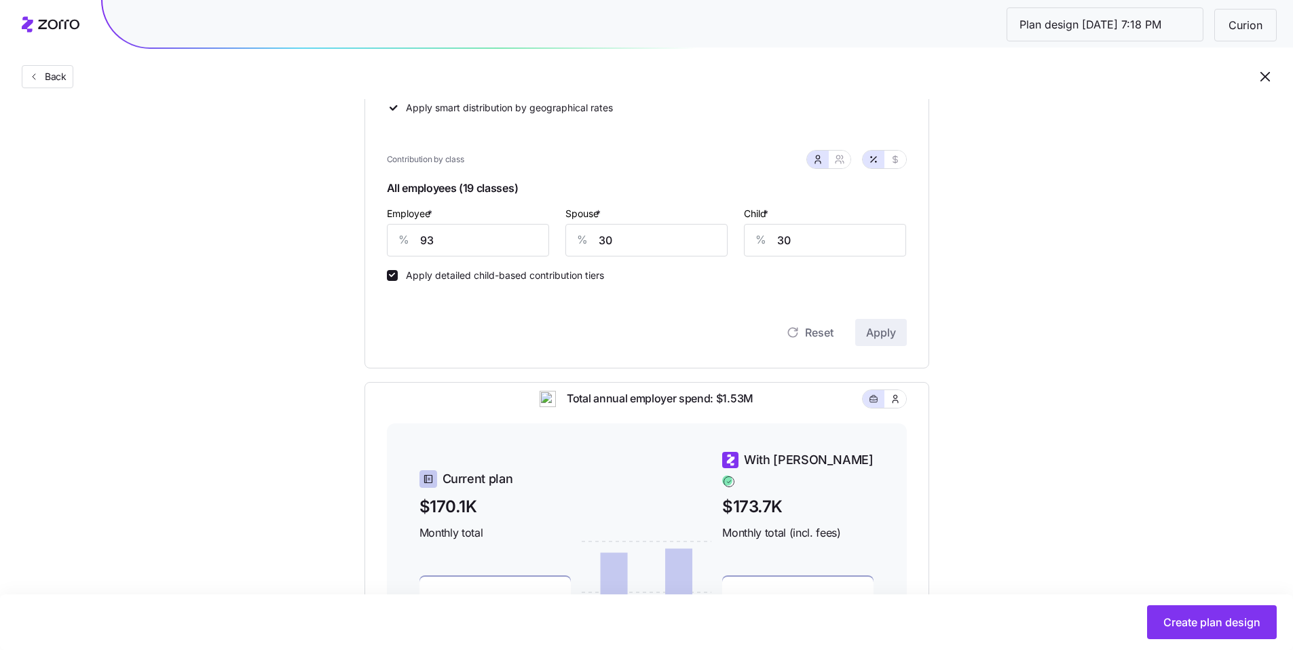
scroll to position [504, 0]
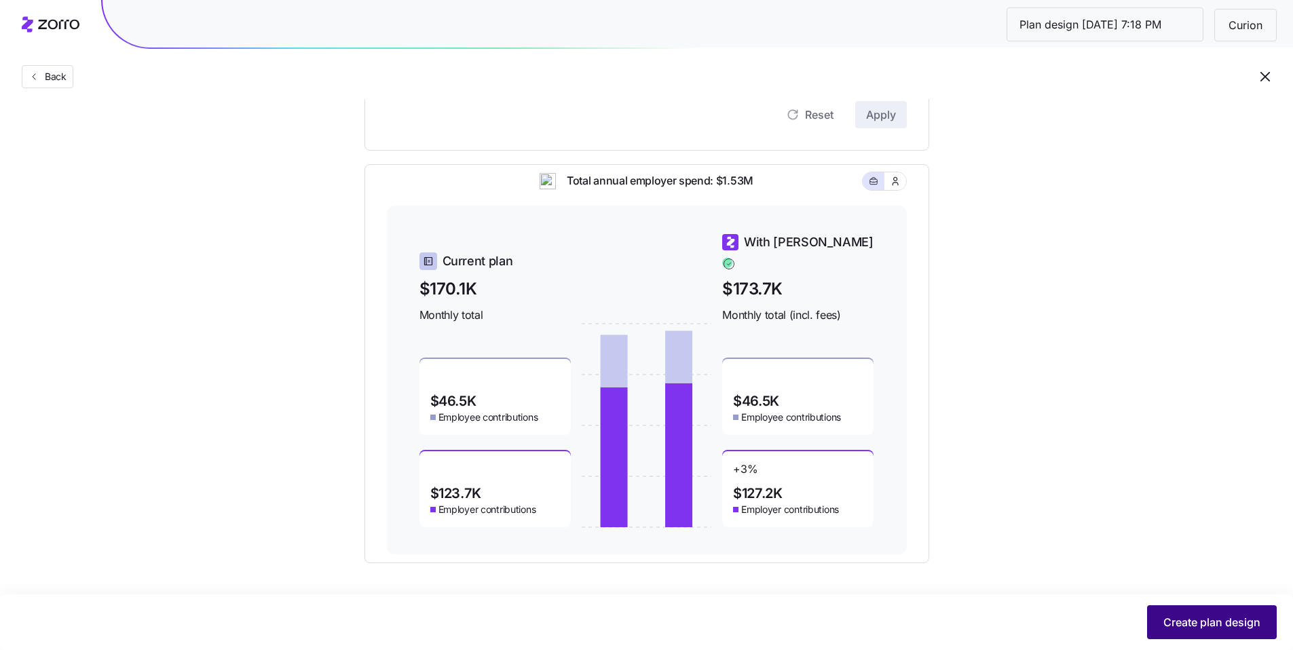
click at [1228, 615] on span "Create plan design" at bounding box center [1211, 622] width 97 height 16
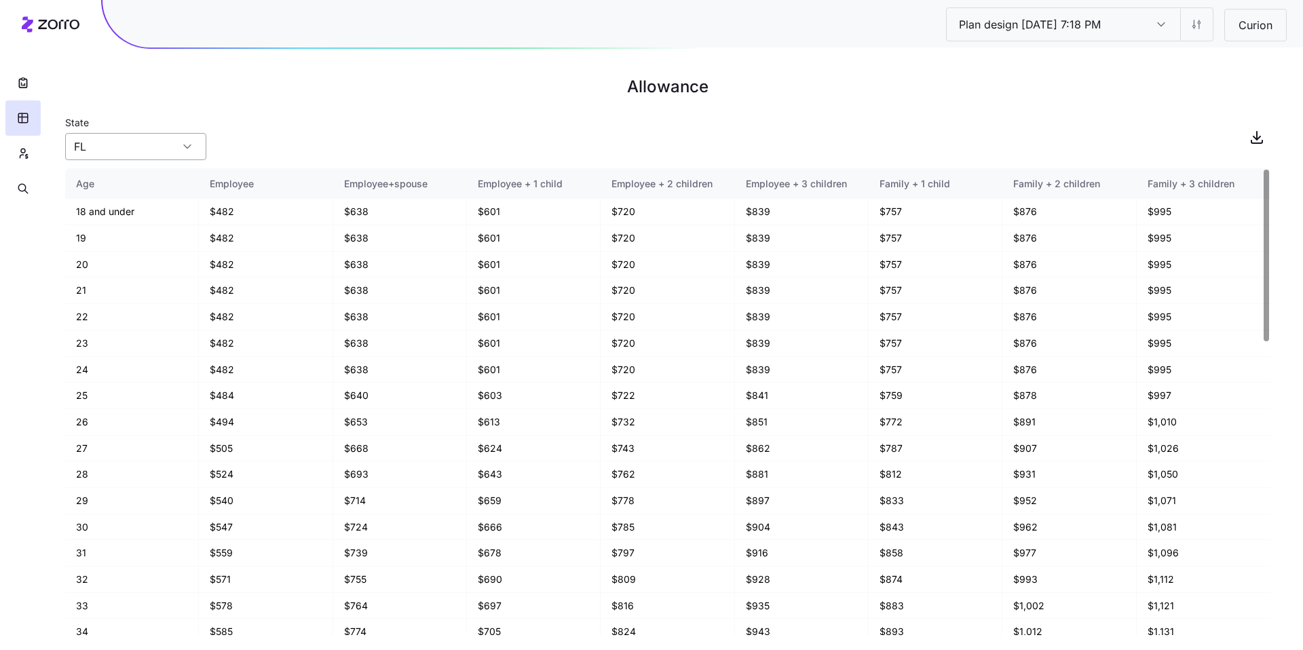
click at [99, 149] on input "FL" at bounding box center [135, 146] width 141 height 27
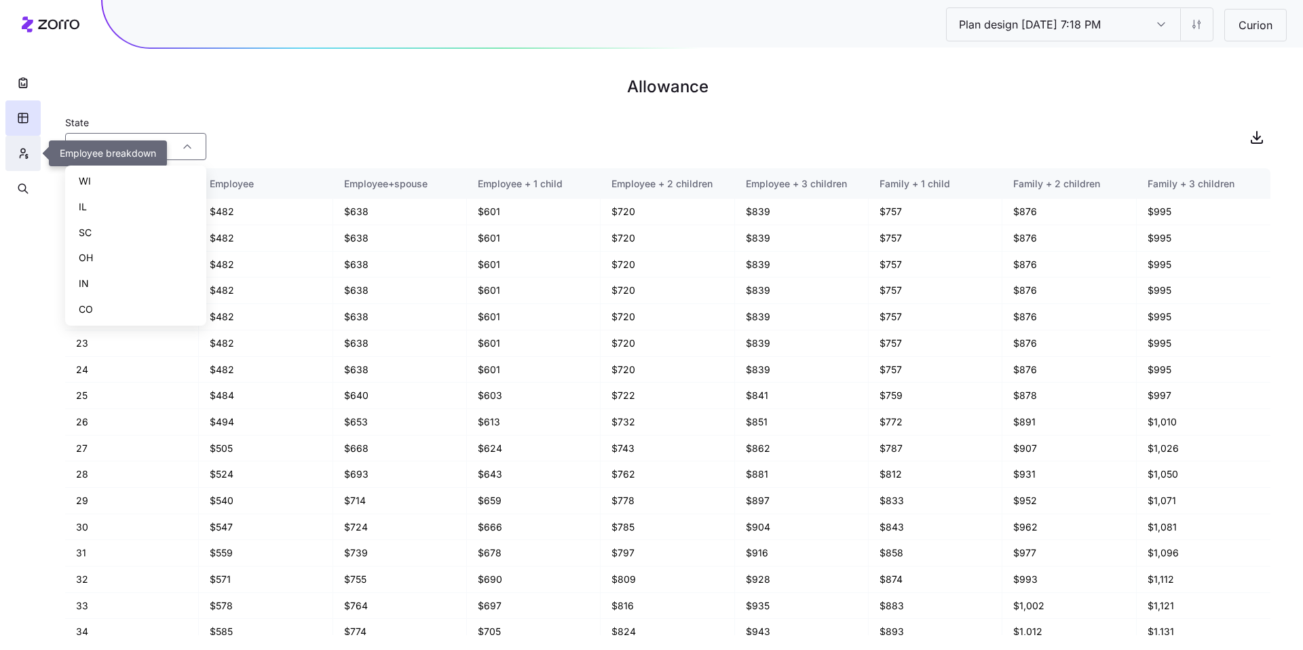
click at [20, 156] on icon "button" at bounding box center [21, 156] width 3 height 3
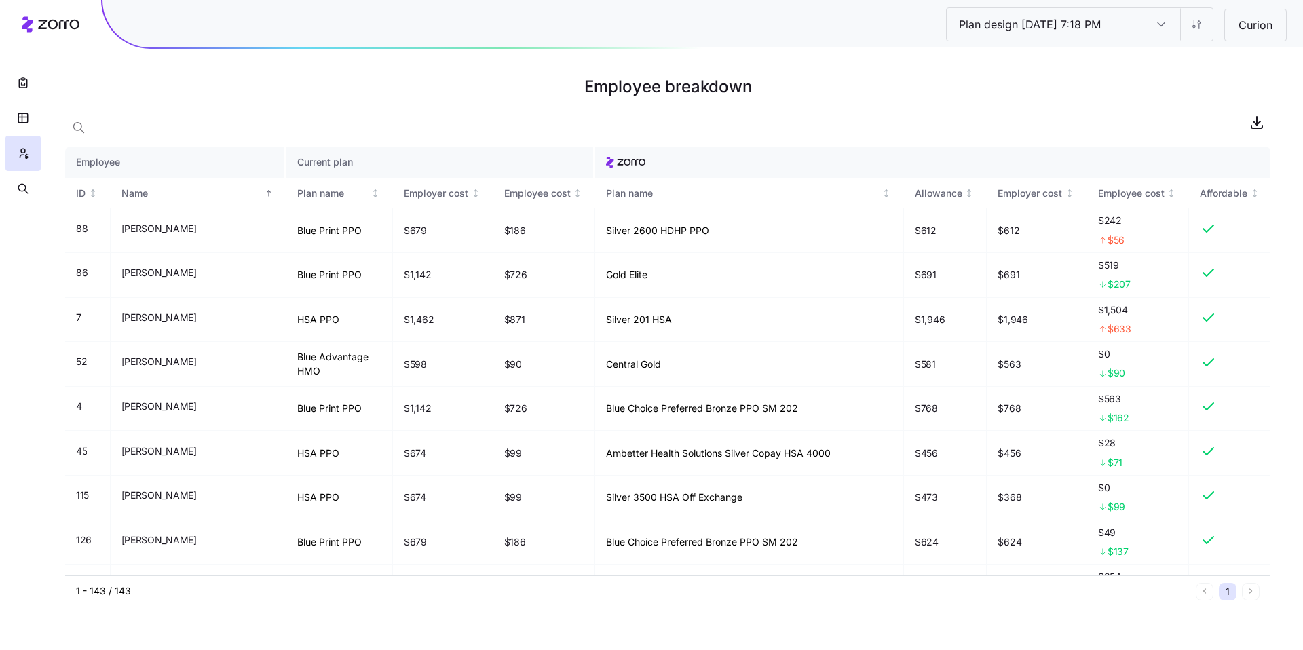
click at [1158, 30] on input "Plan design 10/09/2025 7:18 PM" at bounding box center [1161, 24] width 38 height 33
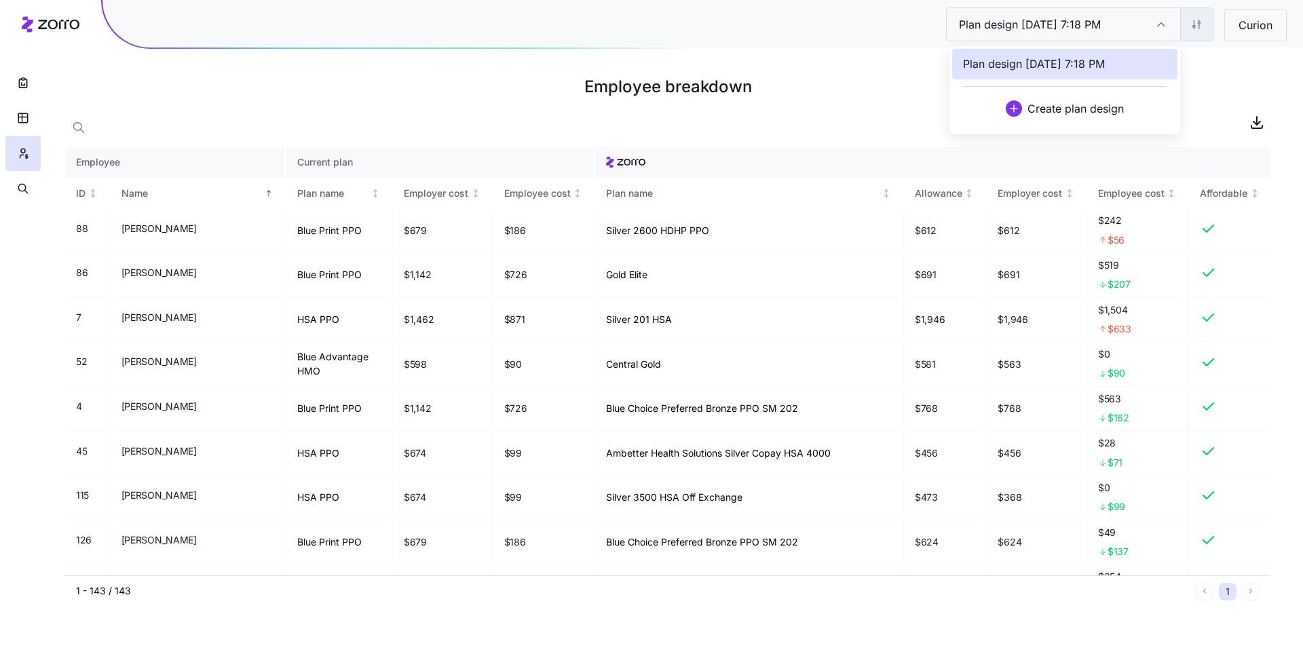
click at [1202, 31] on html "Plan design 10/09/2025 7:18 PM Plan design 10/09/2025 7:18 PM Curion Employee b…" at bounding box center [651, 325] width 1303 height 650
click at [1141, 79] on div "Edit plan design (in wizard)" at bounding box center [1138, 82] width 121 height 15
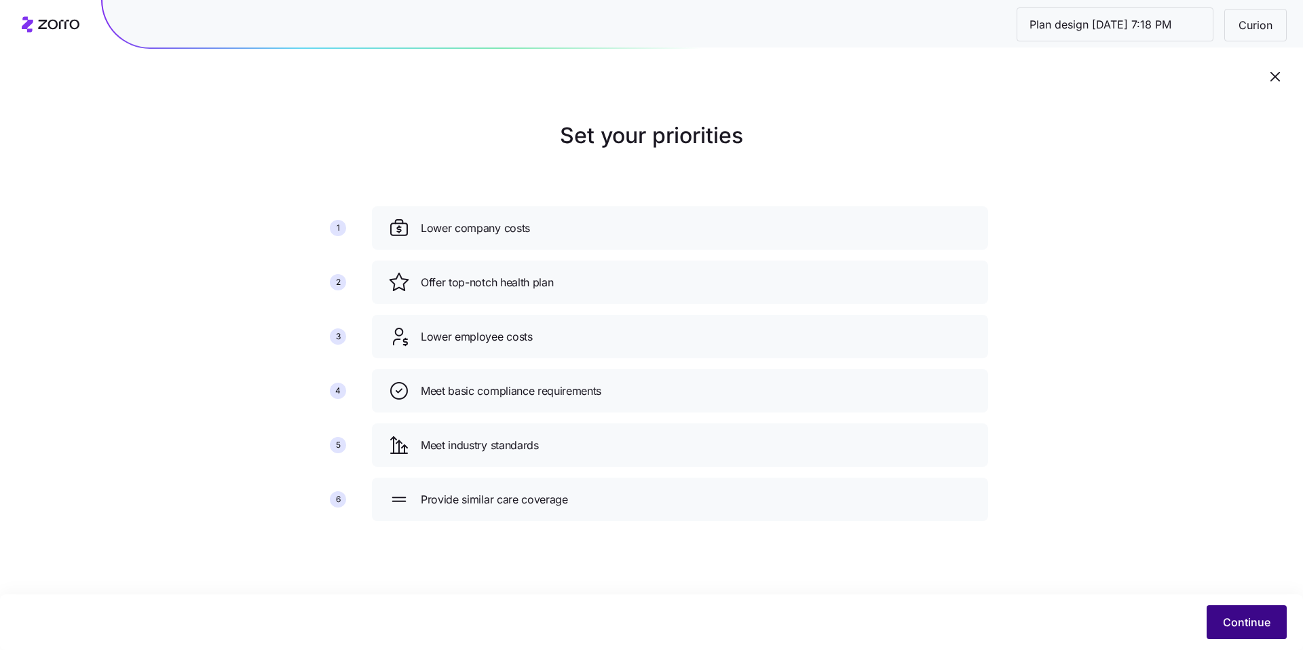
click at [1238, 614] on span "Continue" at bounding box center [1247, 622] width 48 height 16
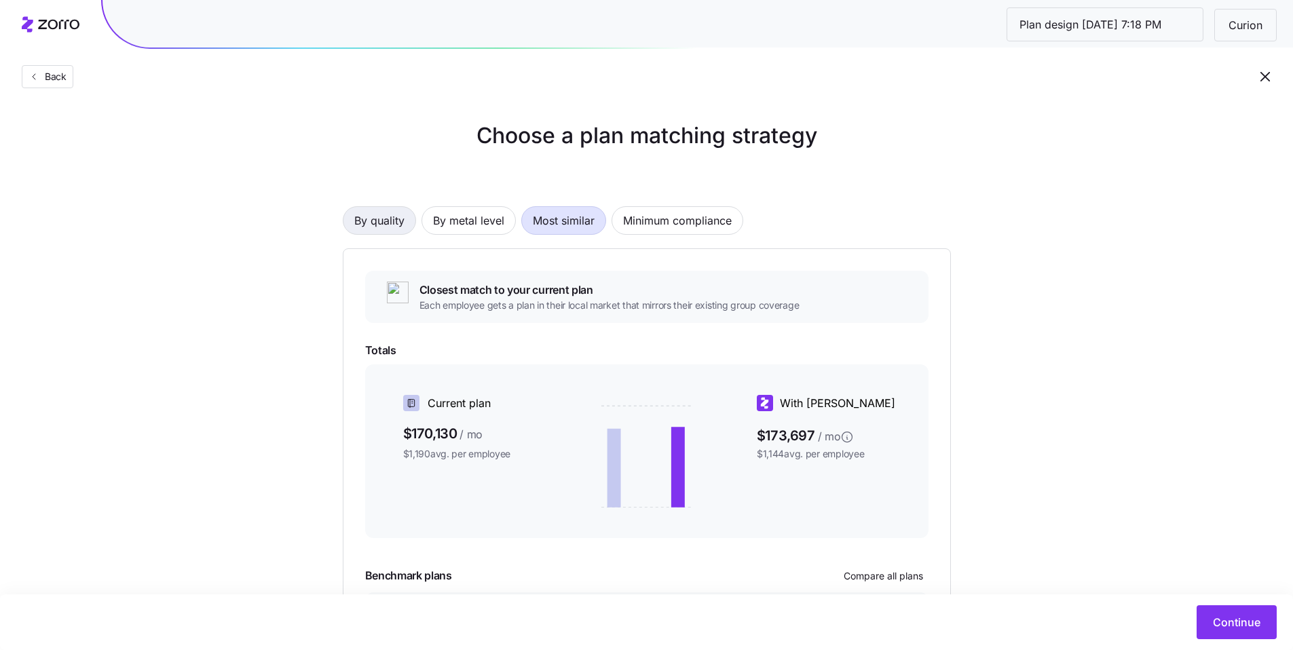
click at [394, 217] on span "By quality" at bounding box center [379, 220] width 50 height 27
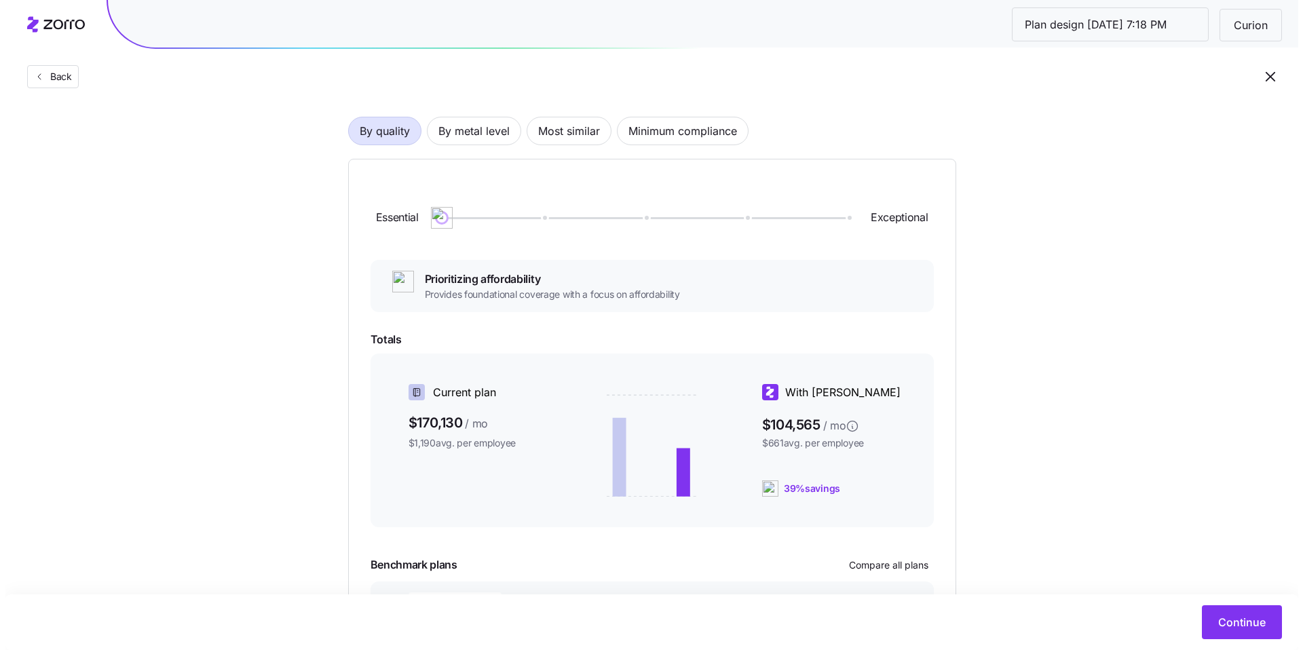
scroll to position [83, 0]
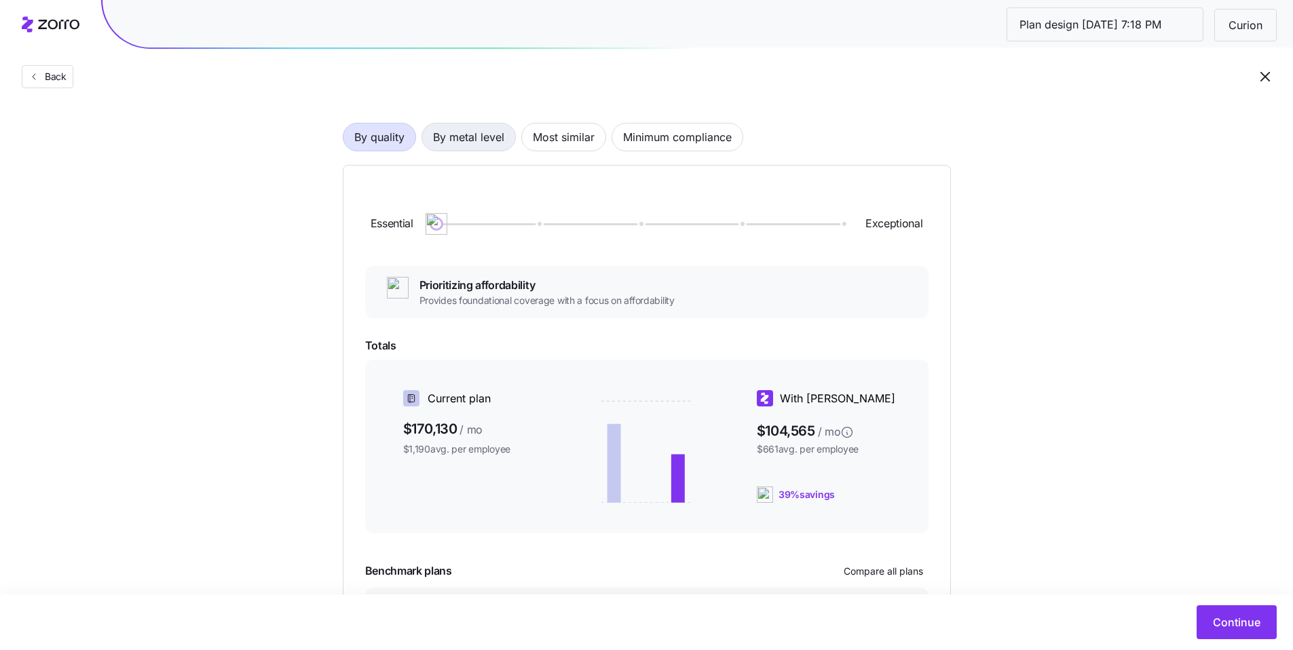
click at [487, 150] on span "By metal level" at bounding box center [468, 137] width 71 height 27
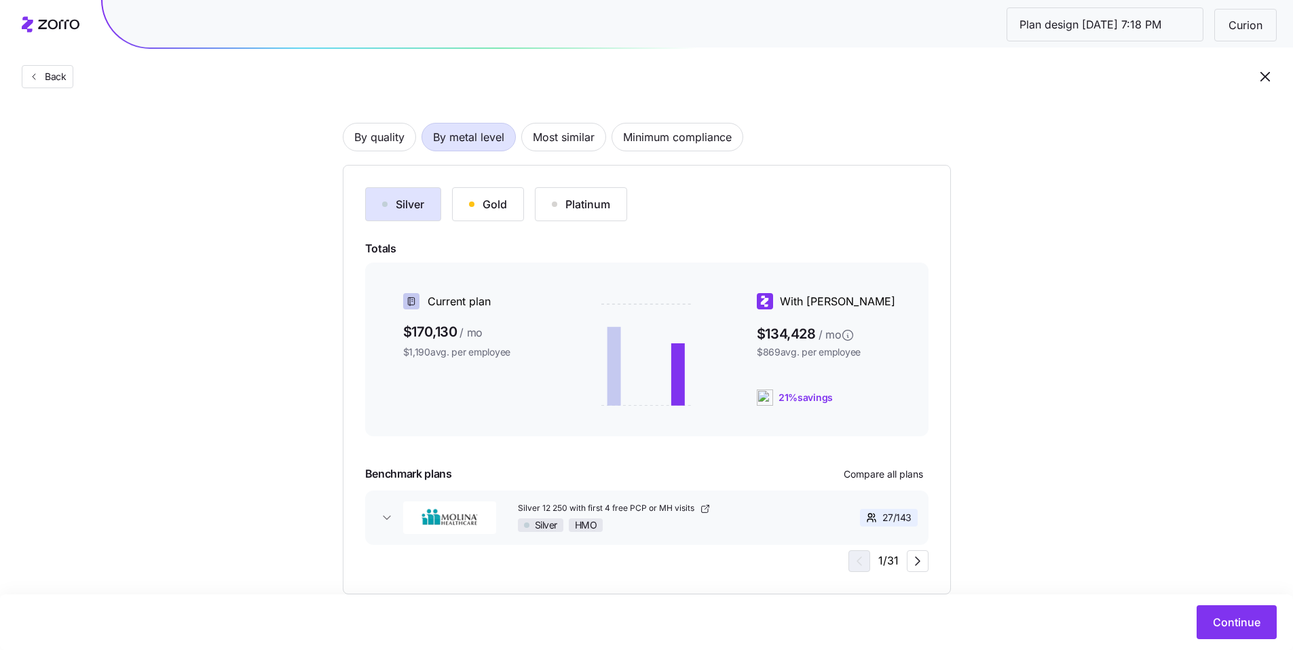
click at [472, 205] on div "button" at bounding box center [471, 204] width 5 height 5
click at [542, 134] on span "Most similar" at bounding box center [564, 137] width 62 height 27
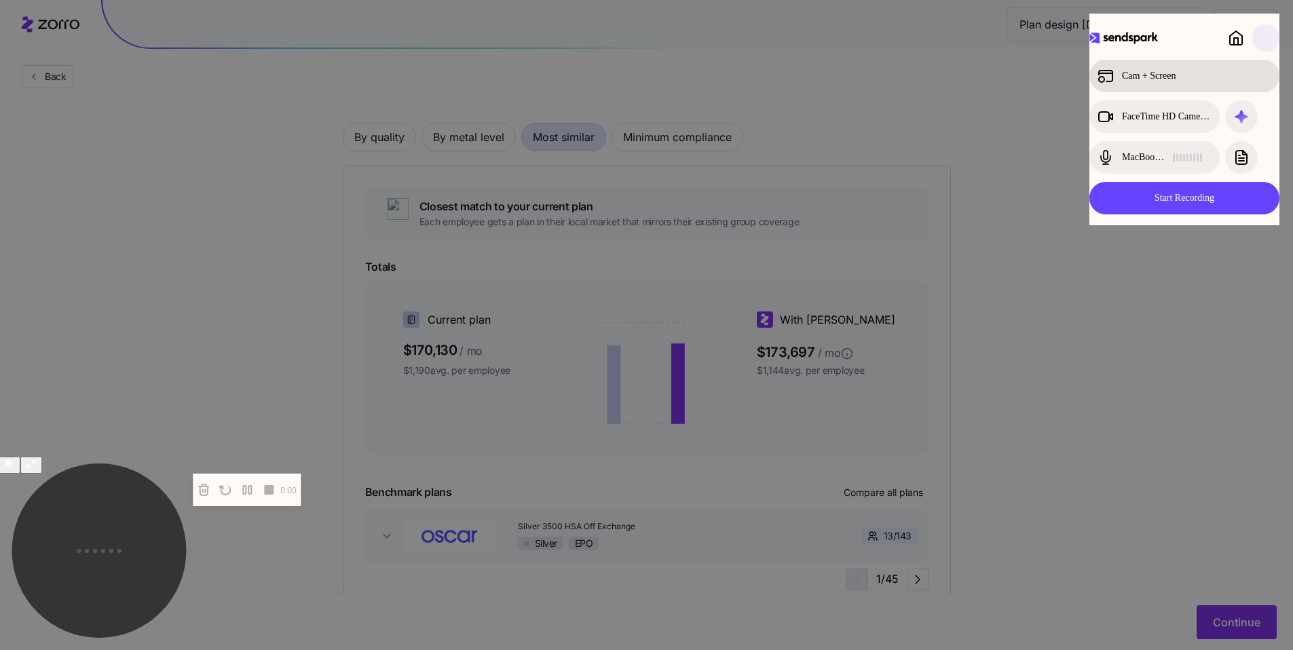
click at [1176, 76] on div "Cam + Screen" at bounding box center [1172, 76] width 150 height 16
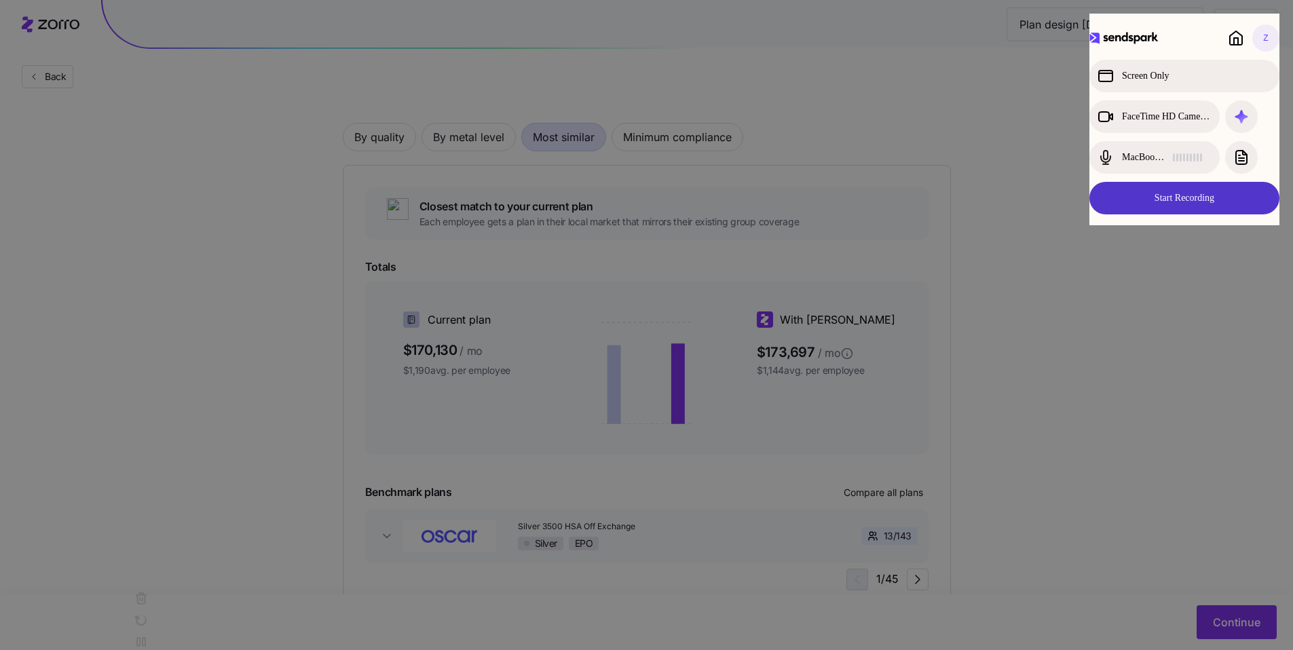
click at [1206, 204] on button "Start Recording" at bounding box center [1184, 198] width 190 height 33
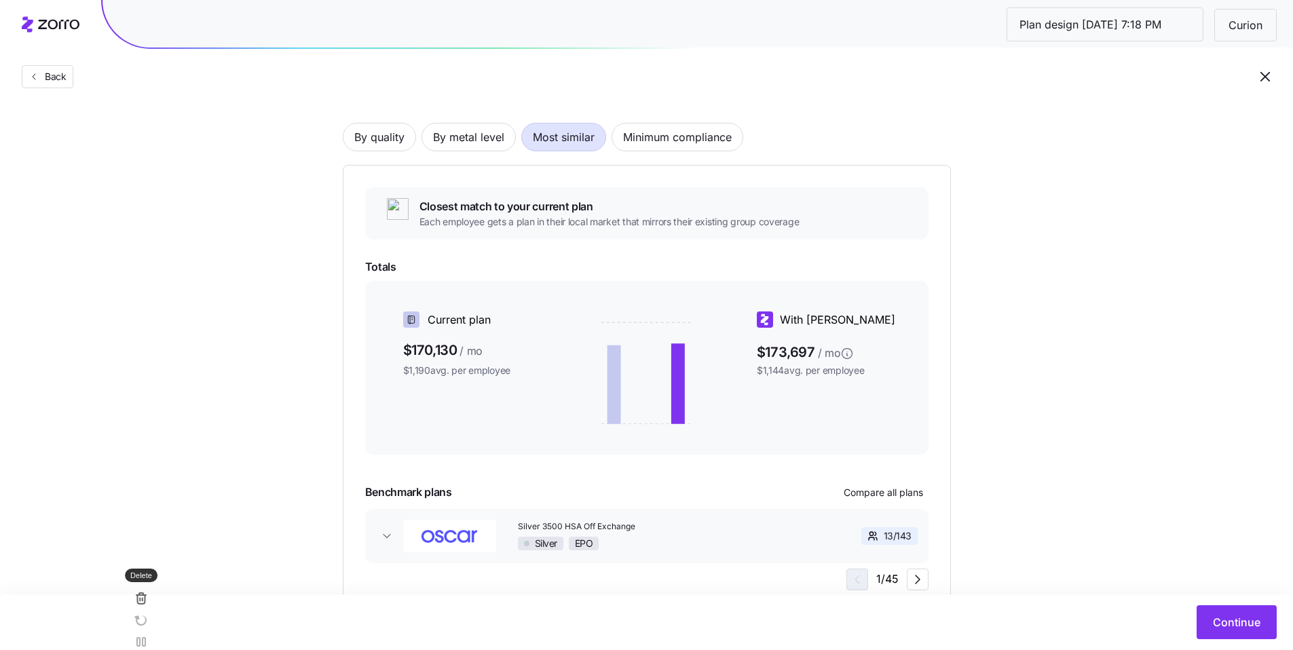
click at [138, 604] on icon at bounding box center [141, 599] width 7 height 9
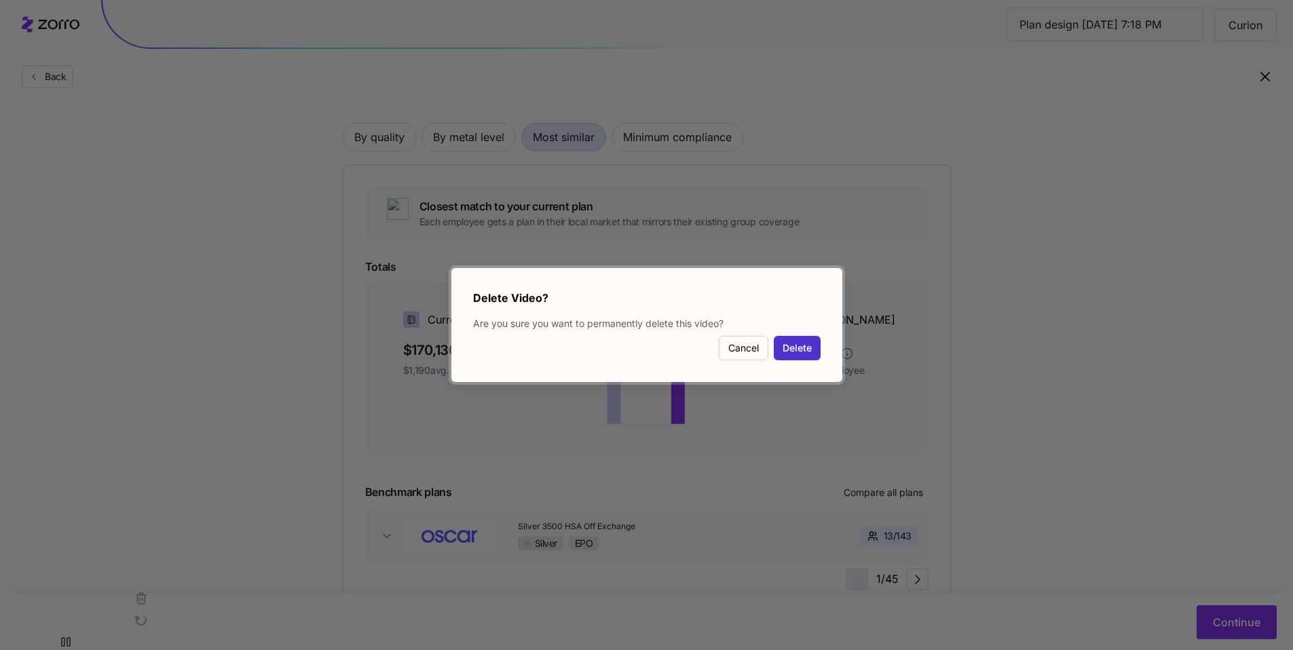
click at [815, 345] on button "Delete" at bounding box center [797, 348] width 47 height 24
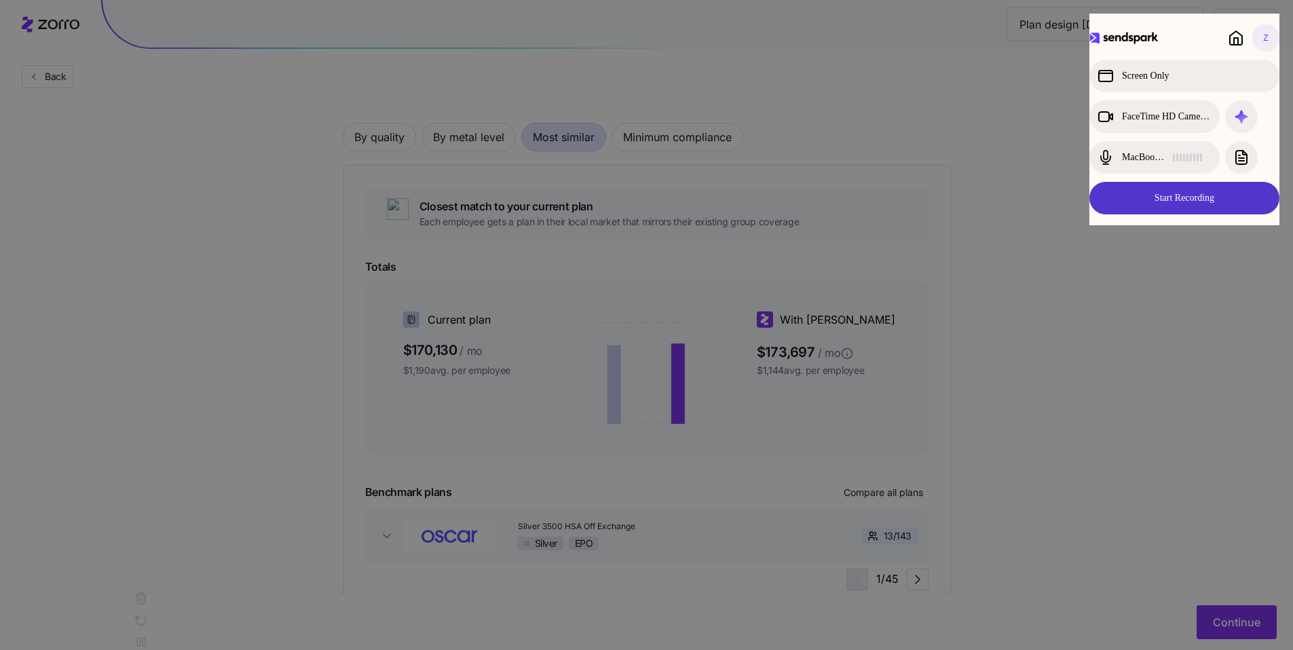
click at [1209, 202] on button "Start Recording" at bounding box center [1184, 198] width 190 height 33
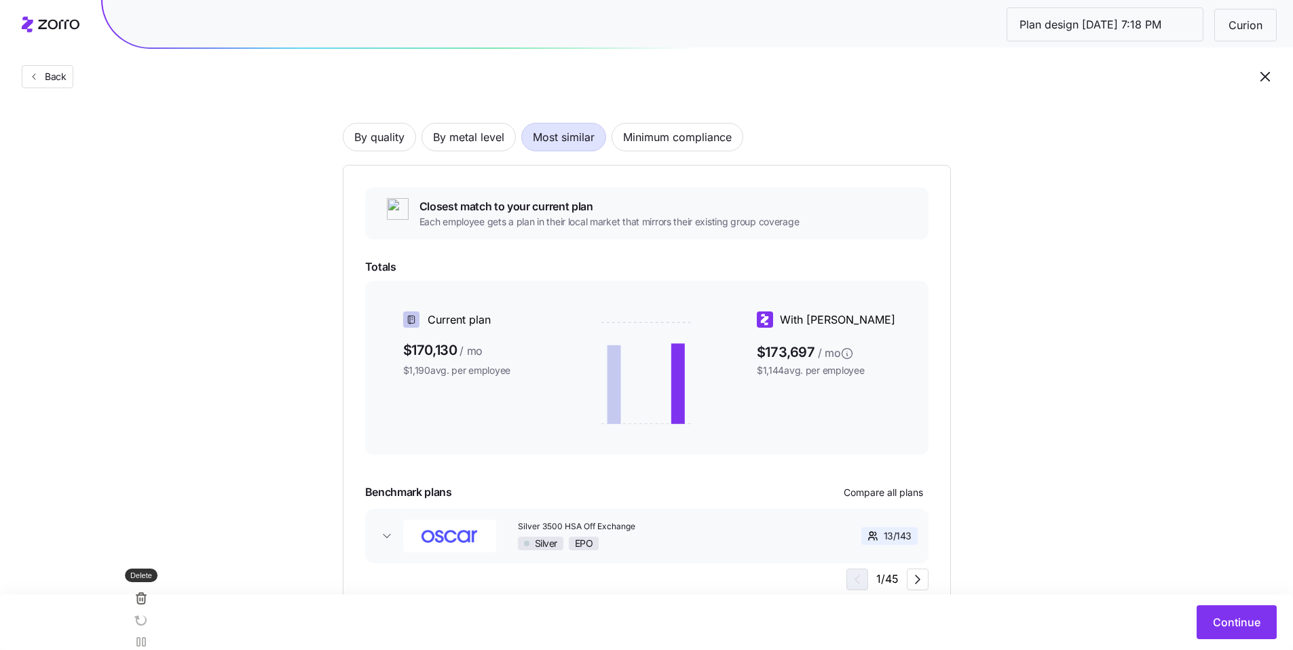
click at [138, 604] on icon at bounding box center [141, 599] width 7 height 9
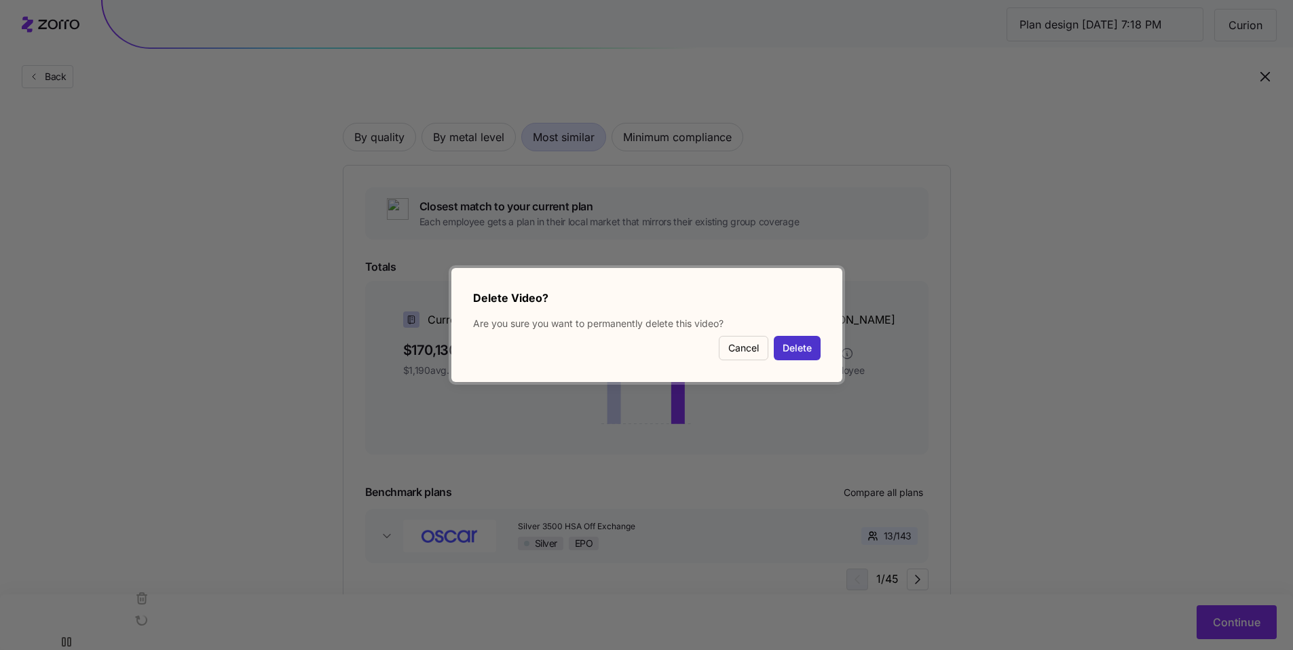
click at [783, 345] on button "Delete" at bounding box center [797, 348] width 47 height 24
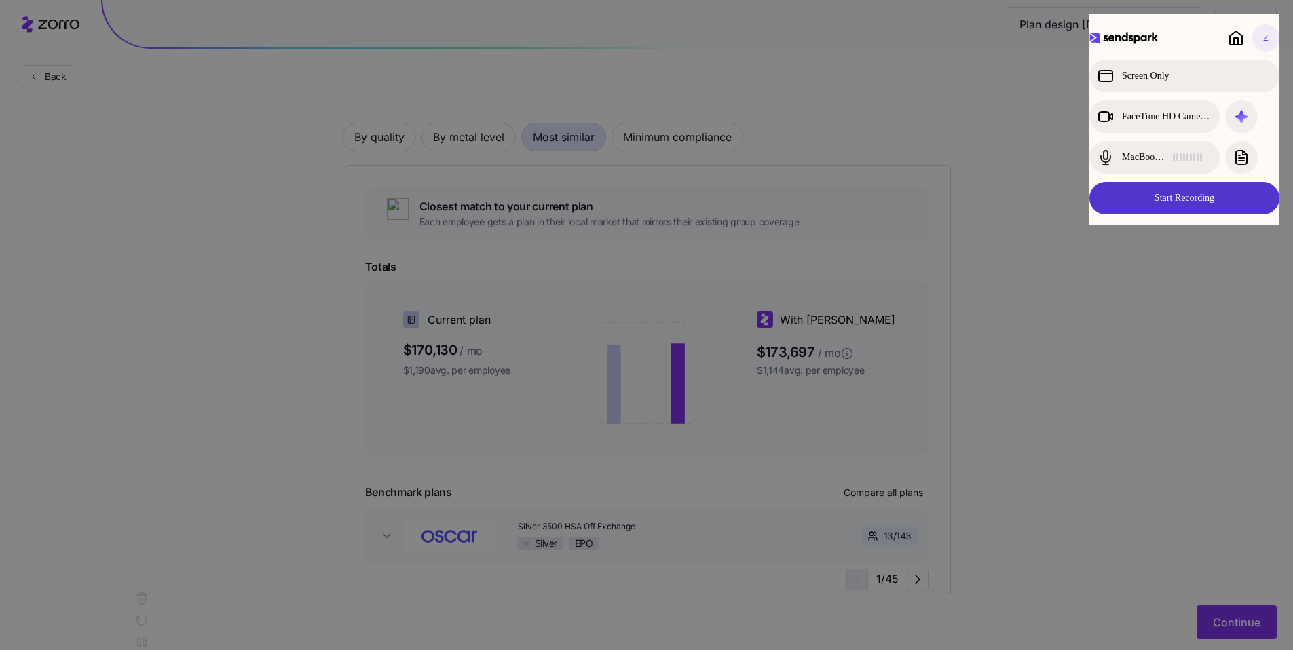
click at [1183, 204] on button "Start Recording" at bounding box center [1184, 198] width 190 height 33
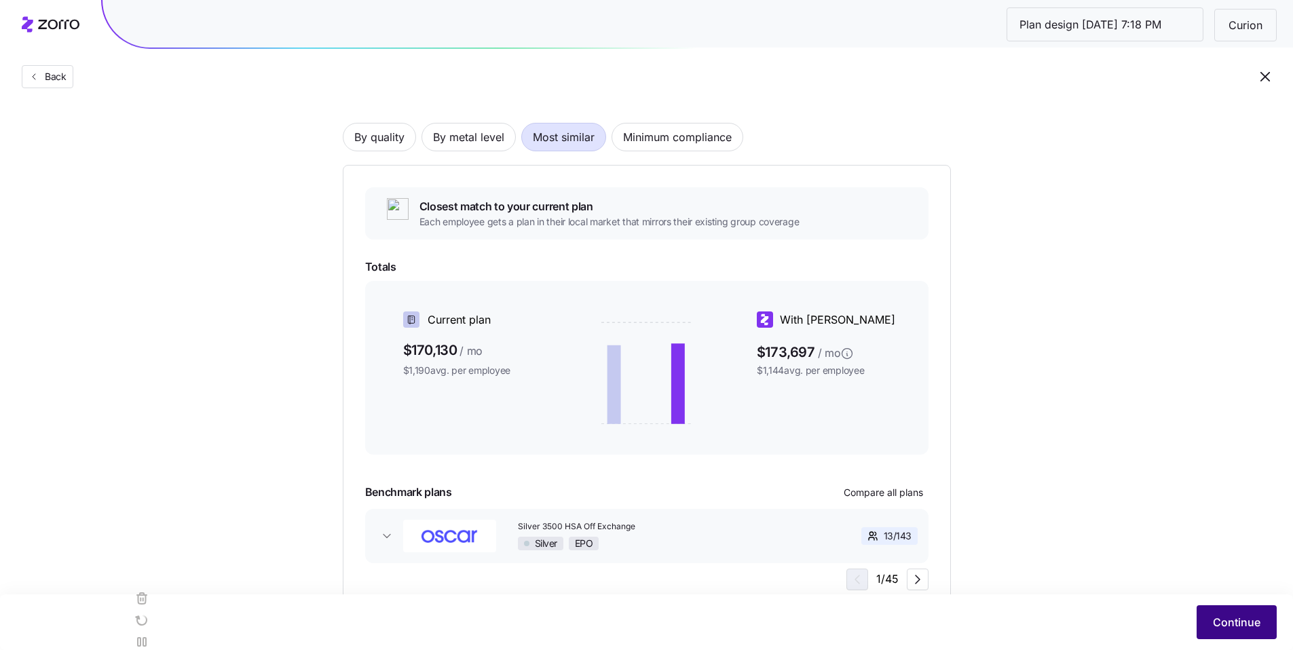
click at [1257, 626] on span "Continue" at bounding box center [1237, 622] width 48 height 16
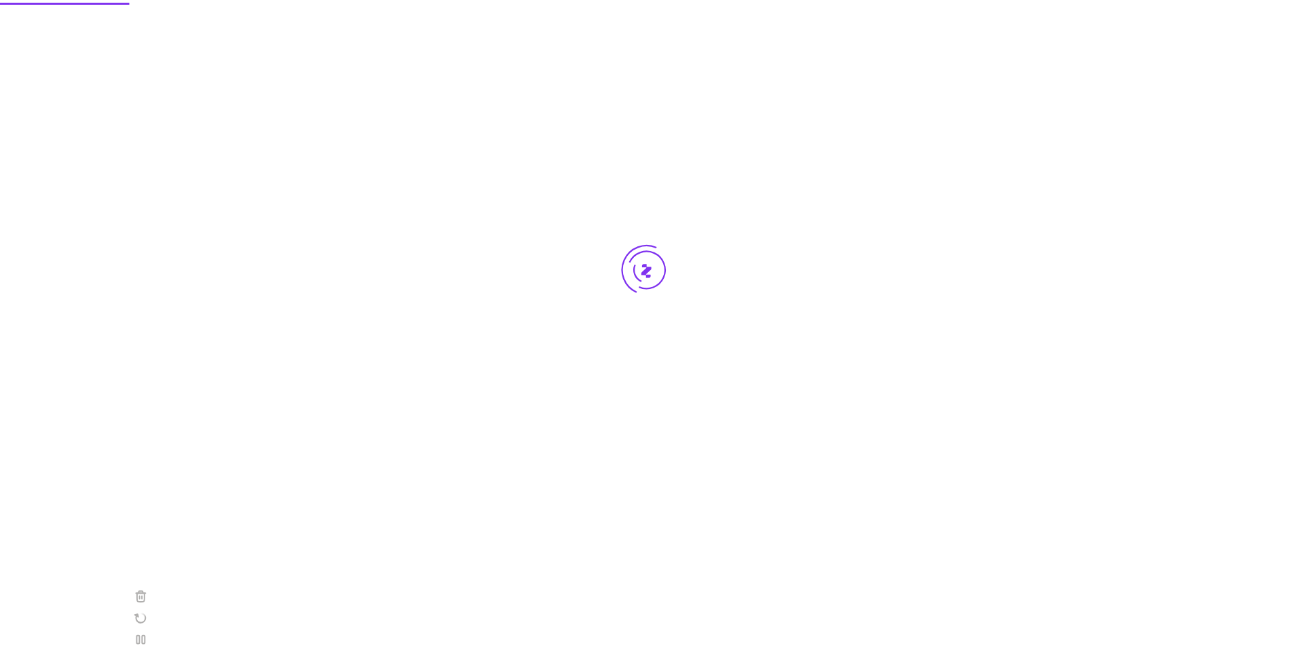
scroll to position [0, 0]
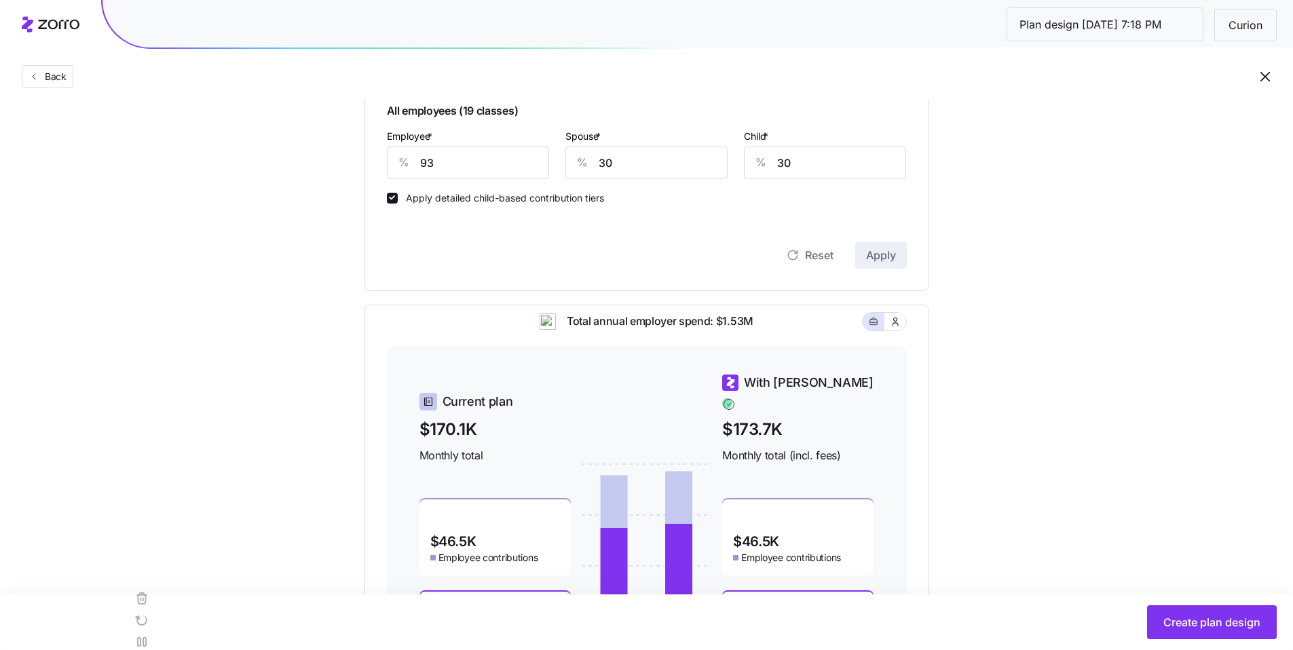
scroll to position [352, 0]
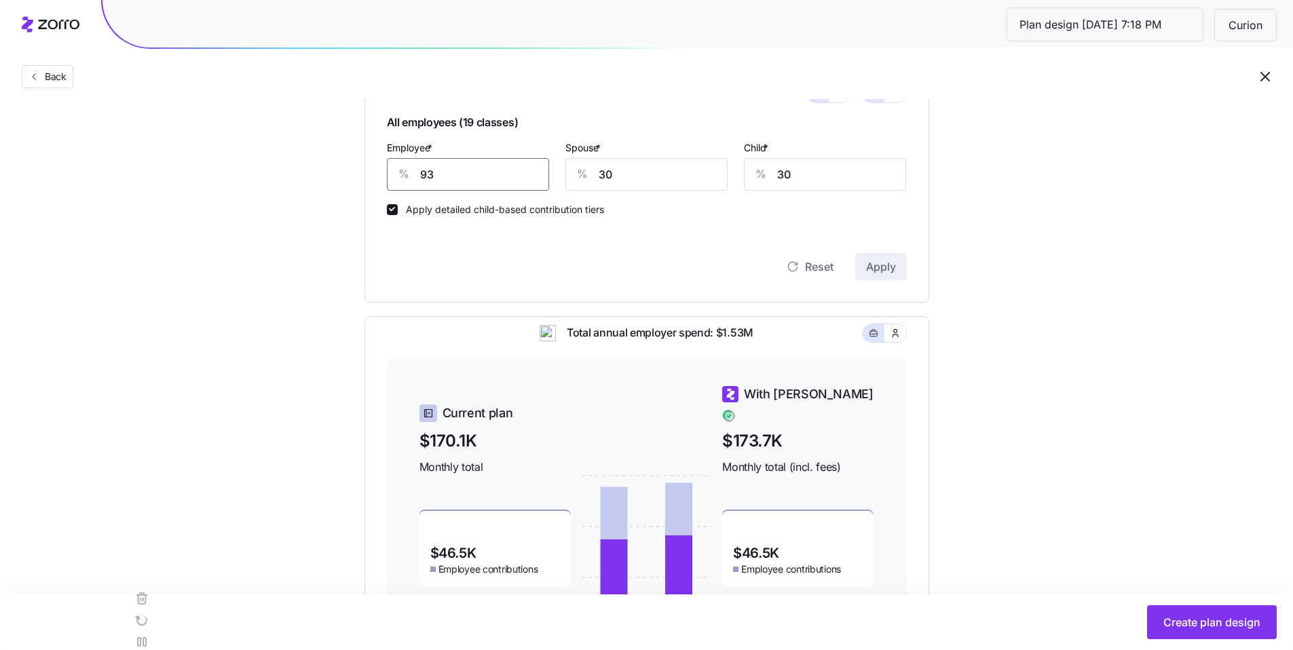
drag, startPoint x: 455, startPoint y: 177, endPoint x: 430, endPoint y: 176, distance: 25.8
click at [401, 176] on div "% 93" at bounding box center [468, 174] width 162 height 33
type input "90"
click at [875, 261] on span "Apply" at bounding box center [881, 267] width 30 height 16
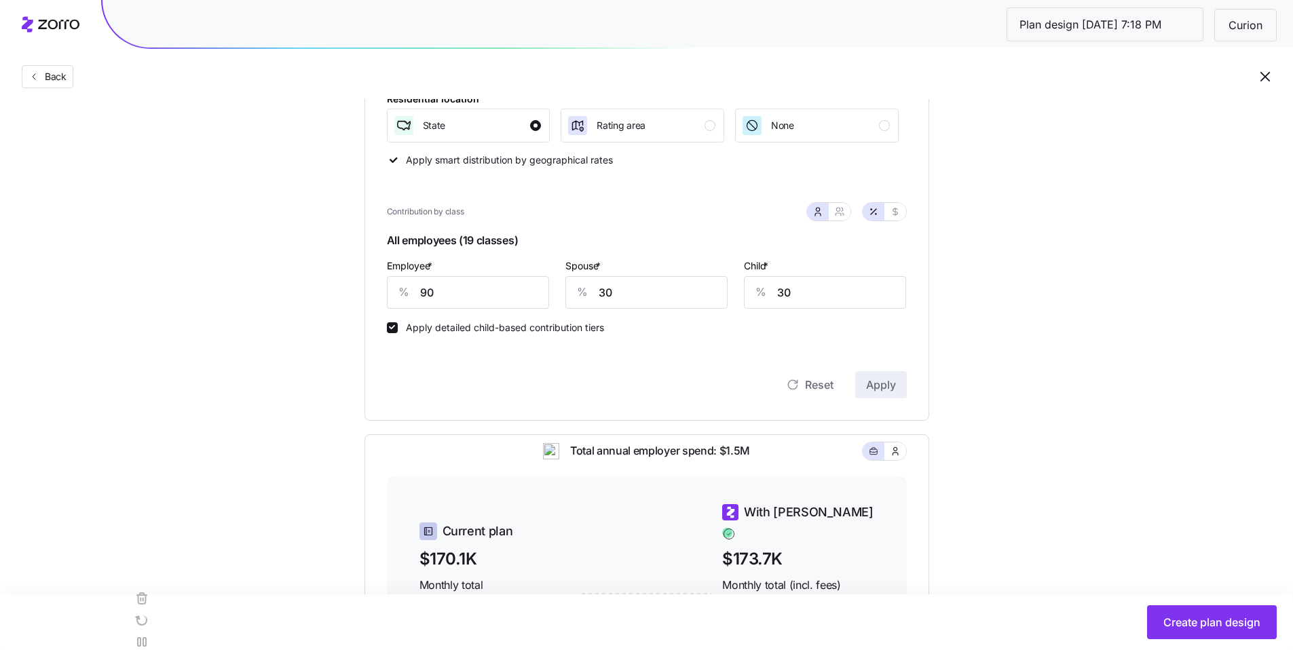
scroll to position [156, 0]
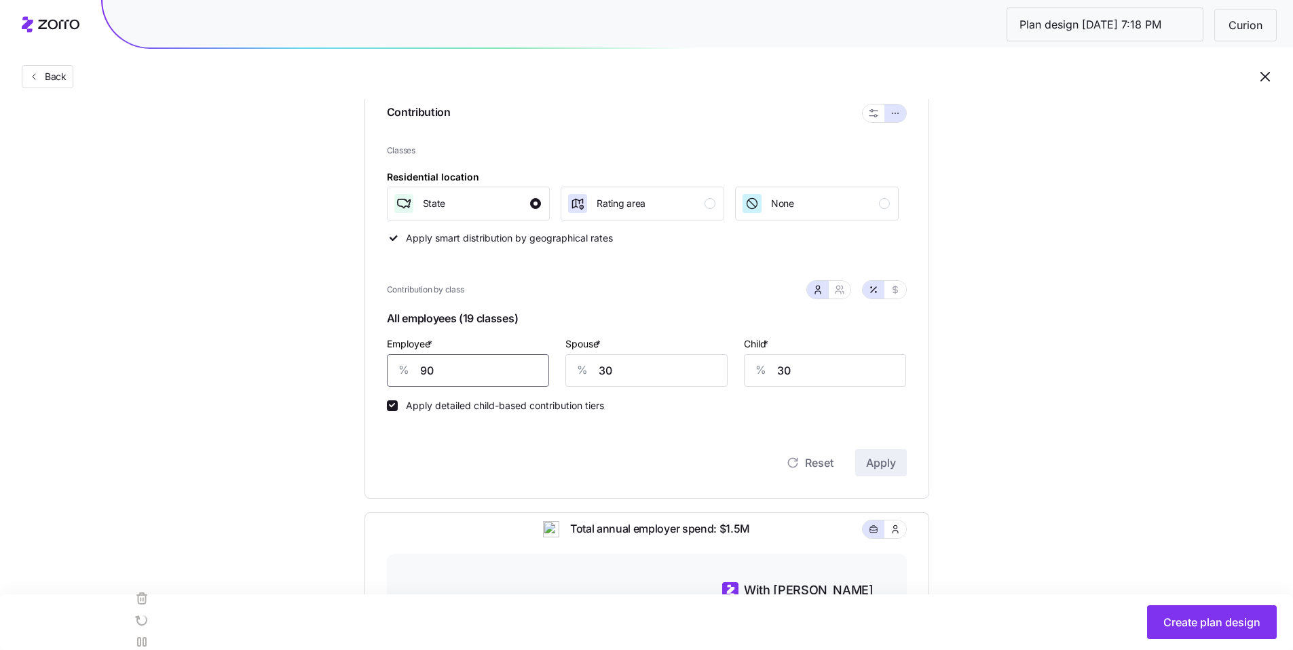
drag, startPoint x: 444, startPoint y: 373, endPoint x: 417, endPoint y: 368, distance: 27.6
click at [392, 366] on div "% 90" at bounding box center [468, 370] width 162 height 33
type input "93"
click at [890, 457] on span "Apply" at bounding box center [881, 463] width 30 height 16
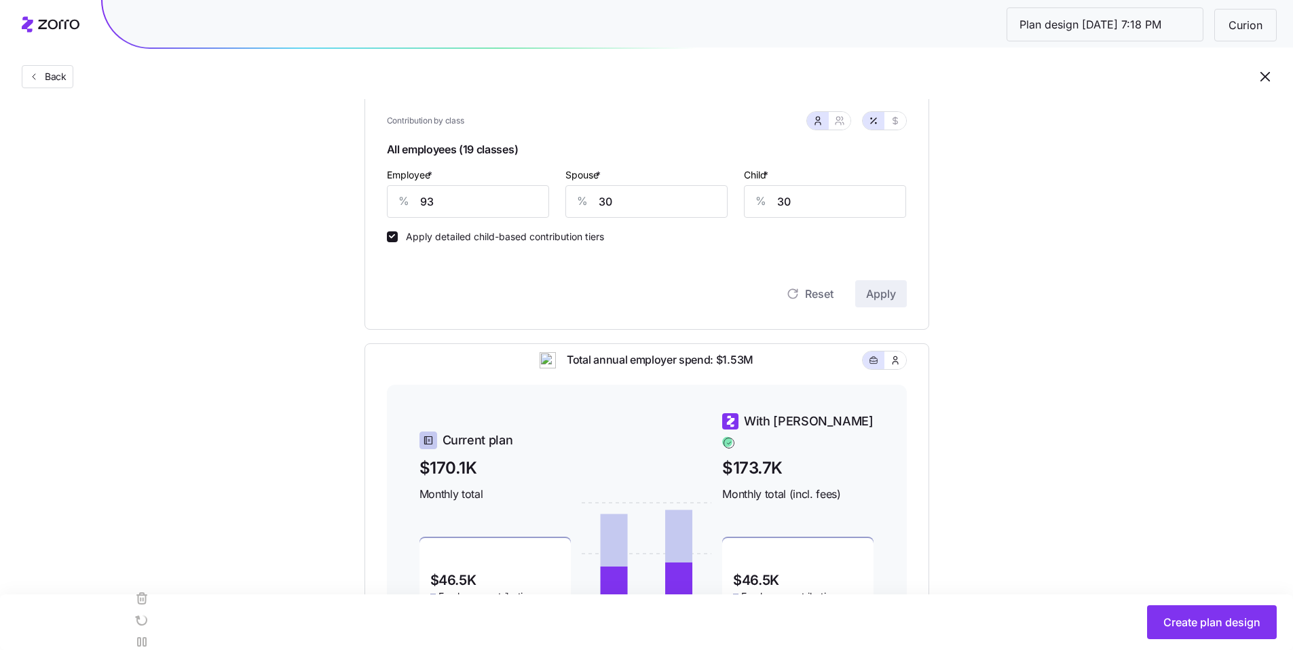
scroll to position [322, 0]
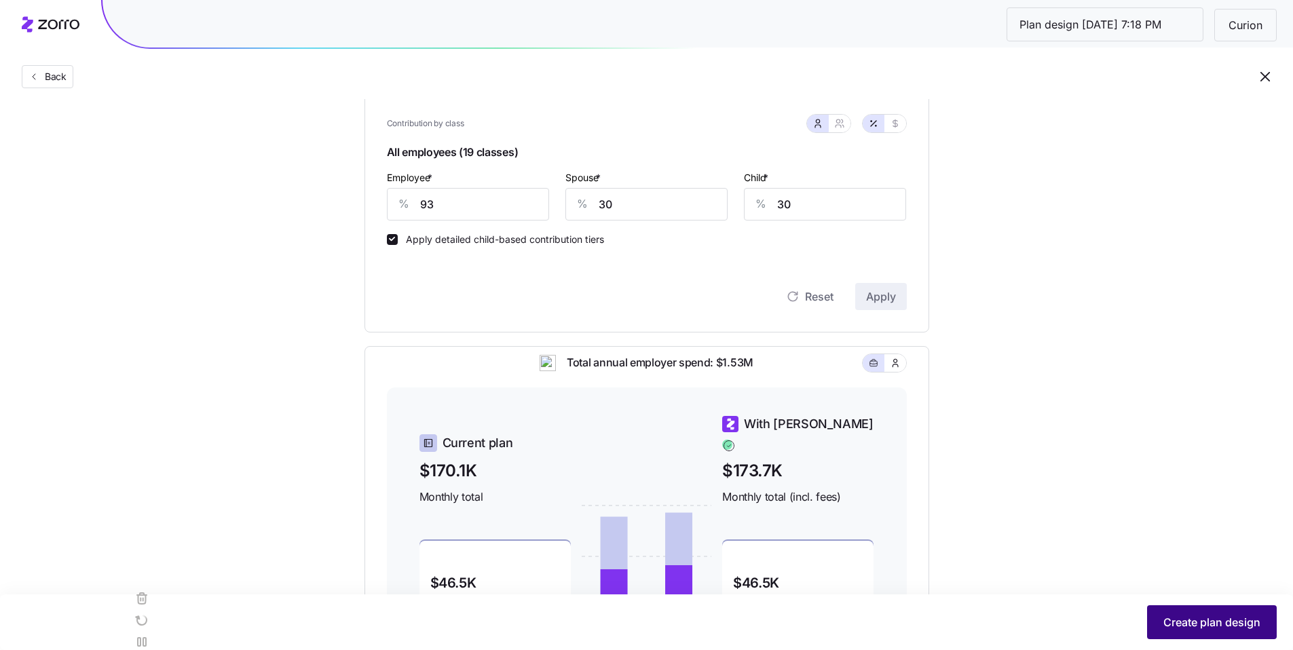
click at [1227, 622] on span "Create plan design" at bounding box center [1211, 622] width 97 height 16
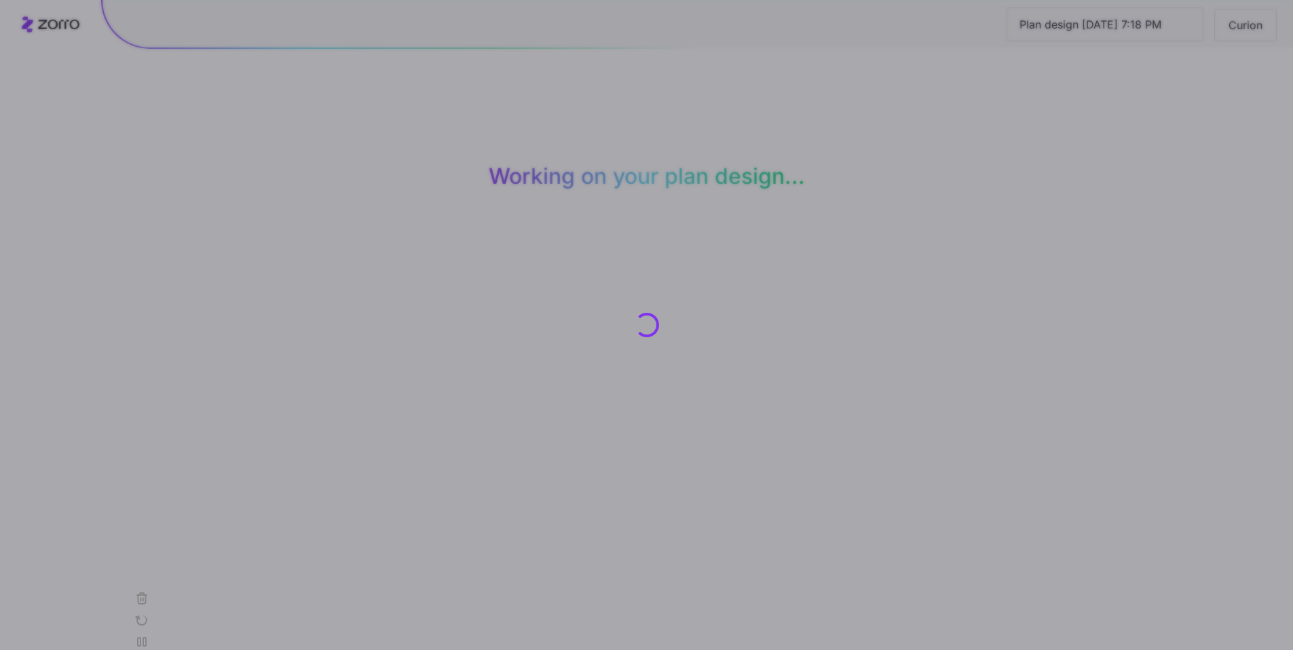
scroll to position [0, 0]
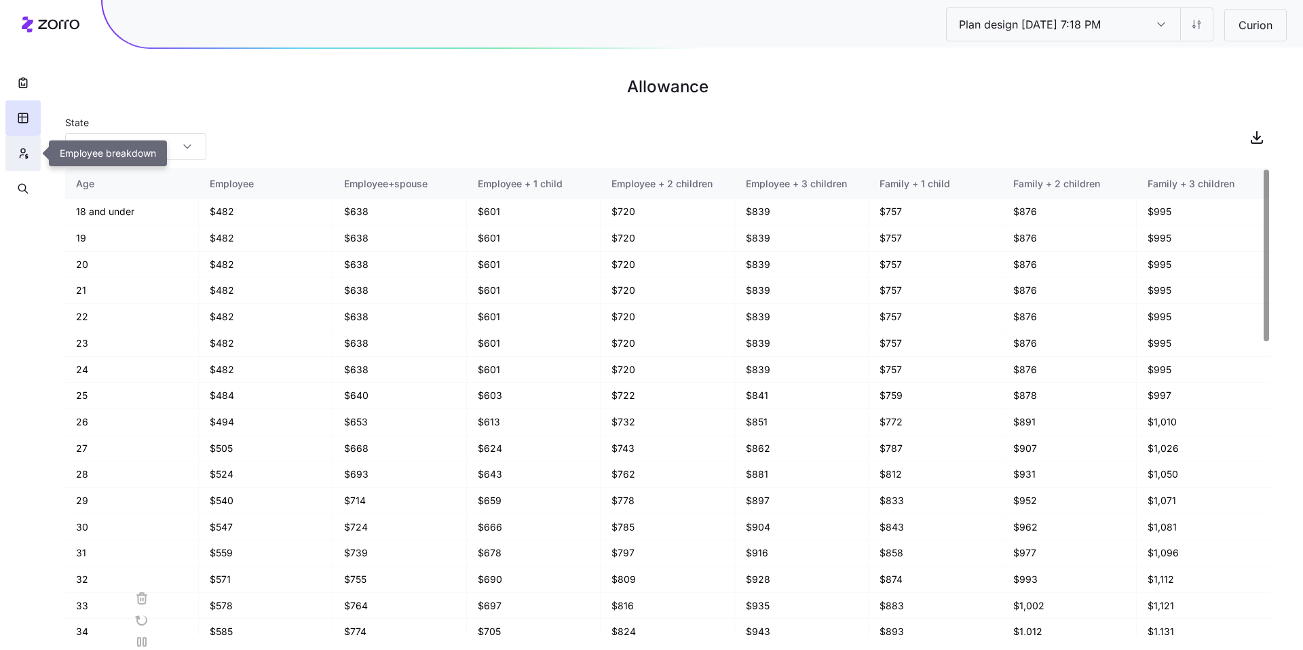
click at [27, 152] on icon "button" at bounding box center [23, 154] width 12 height 14
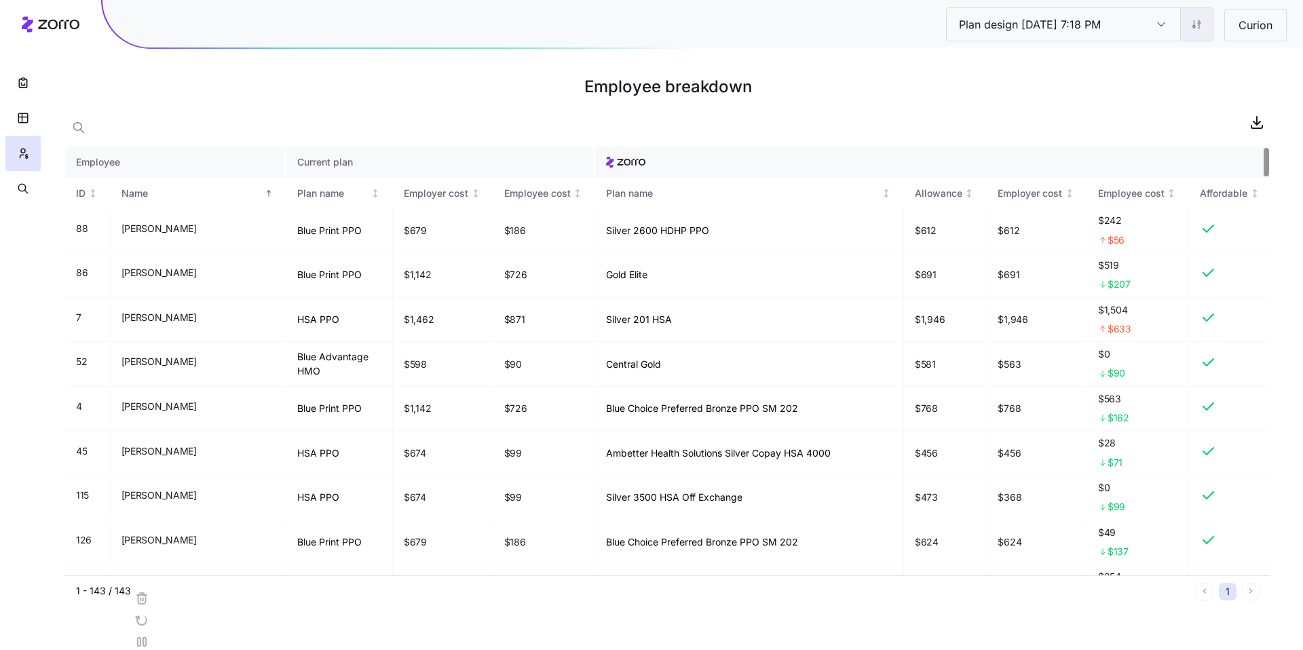
click at [1194, 23] on html "Plan design 10/09/2025 7:18 PM Plan design 10/09/2025 7:18 PM Curion Employee b…" at bounding box center [651, 325] width 1303 height 650
click at [1146, 60] on div "Edit contribution" at bounding box center [1114, 60] width 73 height 15
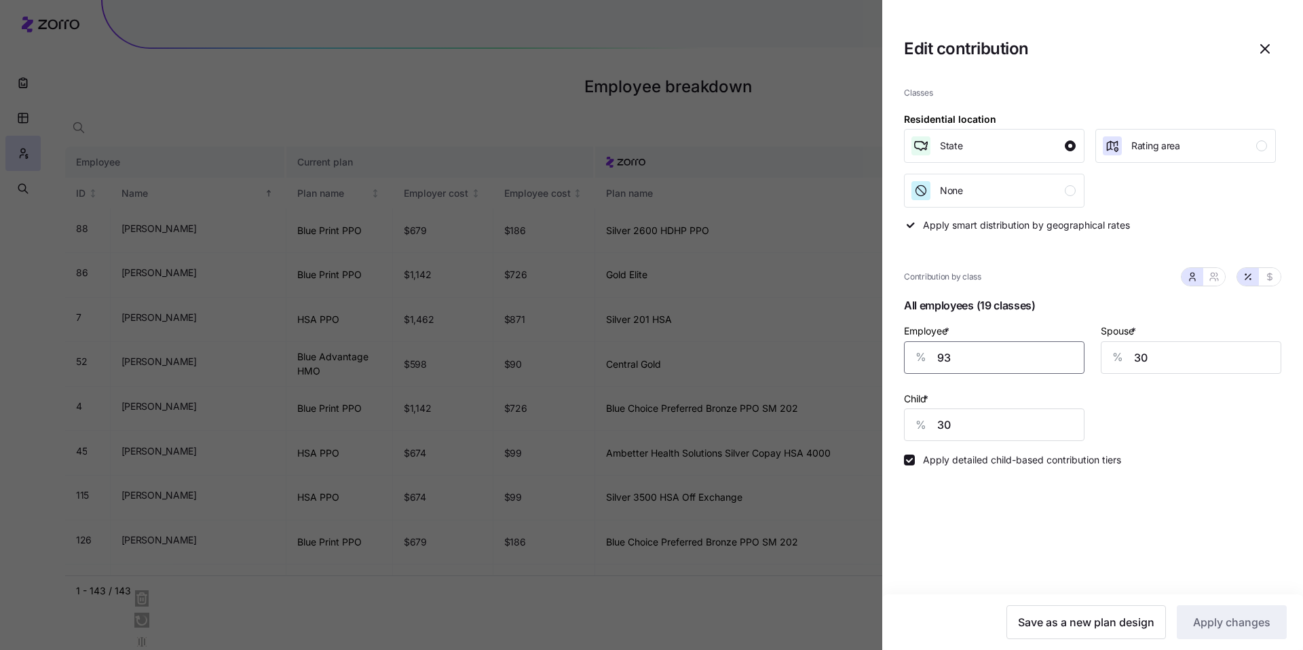
drag, startPoint x: 960, startPoint y: 360, endPoint x: 905, endPoint y: 358, distance: 54.3
click at [908, 358] on div "% 93" at bounding box center [994, 357] width 181 height 33
type input "90"
click at [1234, 624] on span "Apply changes" at bounding box center [1231, 622] width 77 height 16
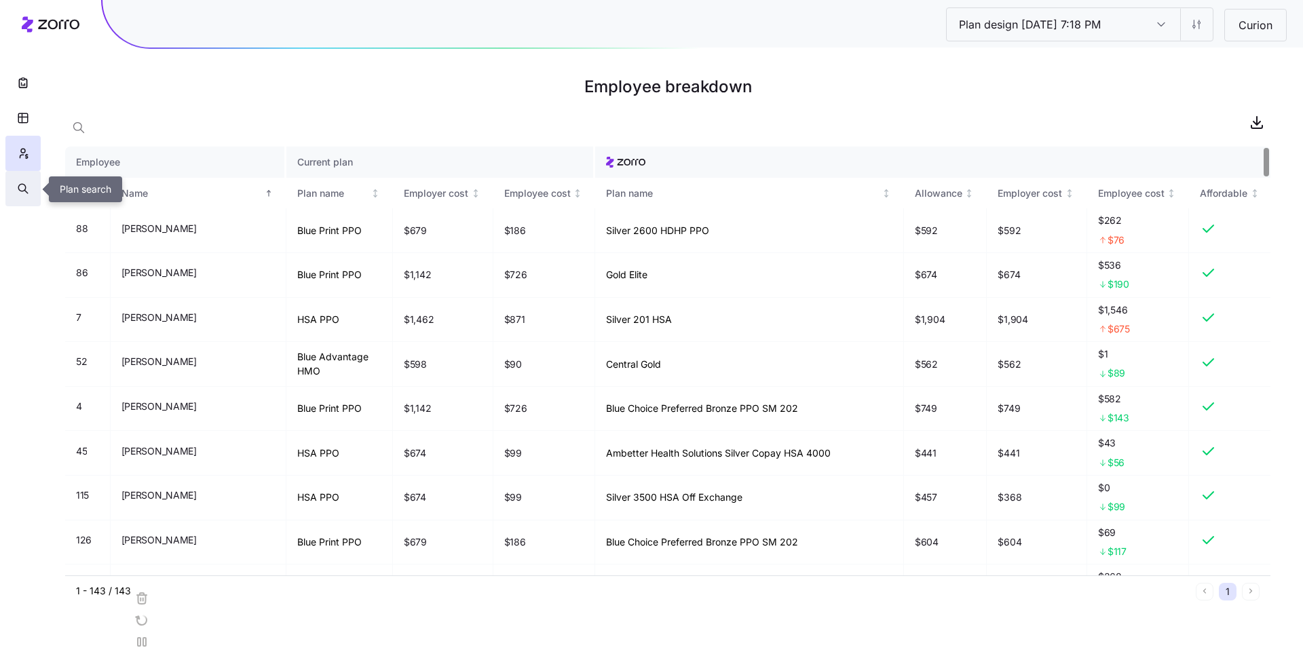
click at [22, 194] on icon "button" at bounding box center [23, 189] width 12 height 14
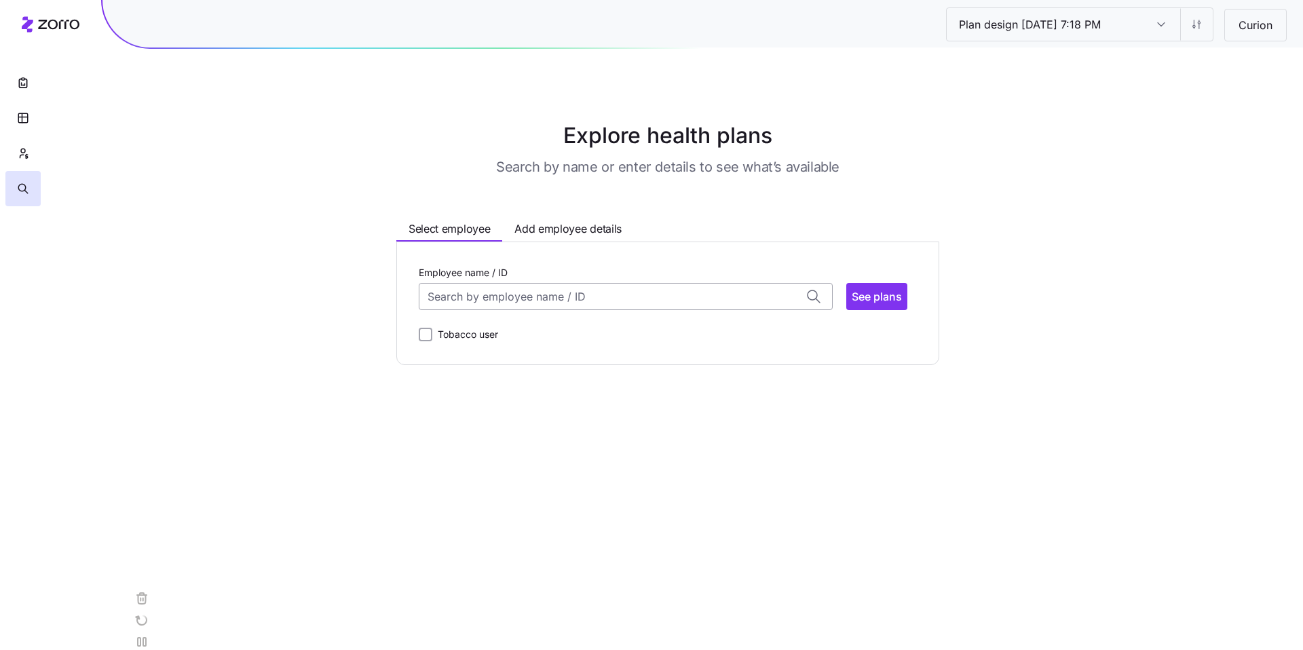
click at [571, 296] on input "Employee name / ID" at bounding box center [626, 296] width 414 height 27
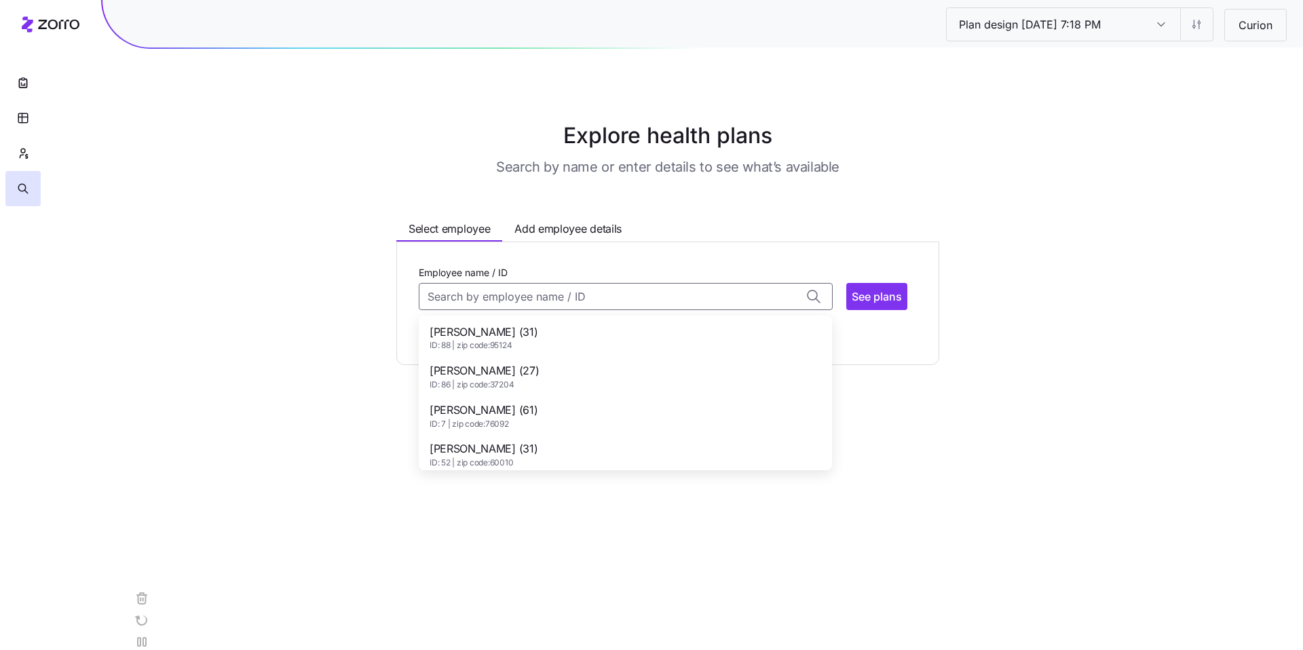
click at [512, 341] on span "ID: 88 | zip code: 95124" at bounding box center [484, 346] width 108 height 12
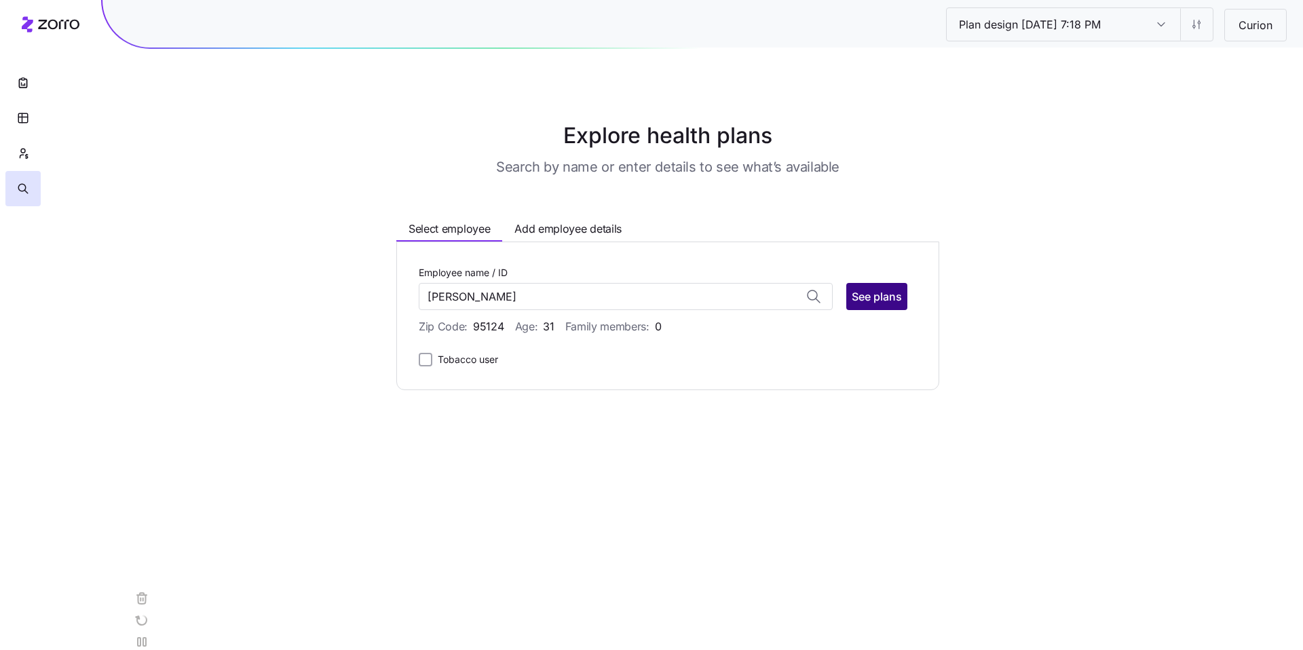
click at [882, 299] on span "See plans" at bounding box center [877, 296] width 50 height 16
type input "Aaron Nip (ID: 88)"
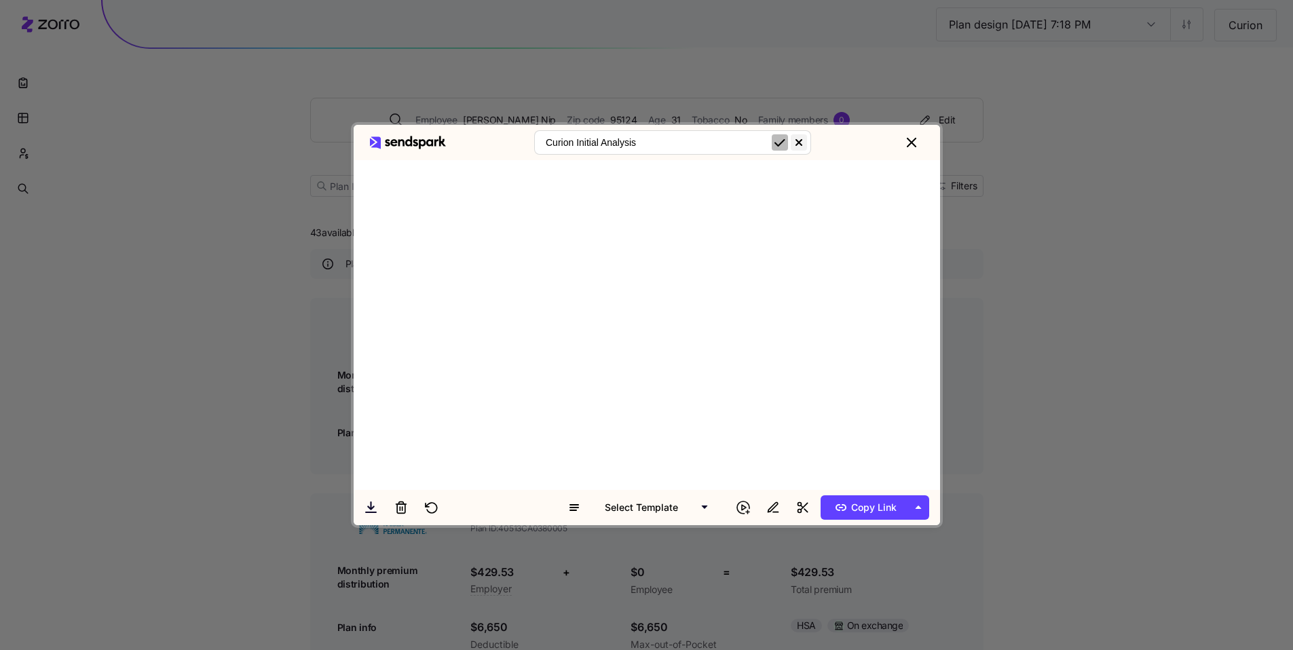
type input "Curion Initial Analysis"
click at [786, 146] on icon "submit" at bounding box center [780, 142] width 16 height 16
click at [873, 509] on span "Copy Link" at bounding box center [864, 508] width 66 height 22
click at [916, 142] on icon "close" at bounding box center [912, 143] width 10 height 10
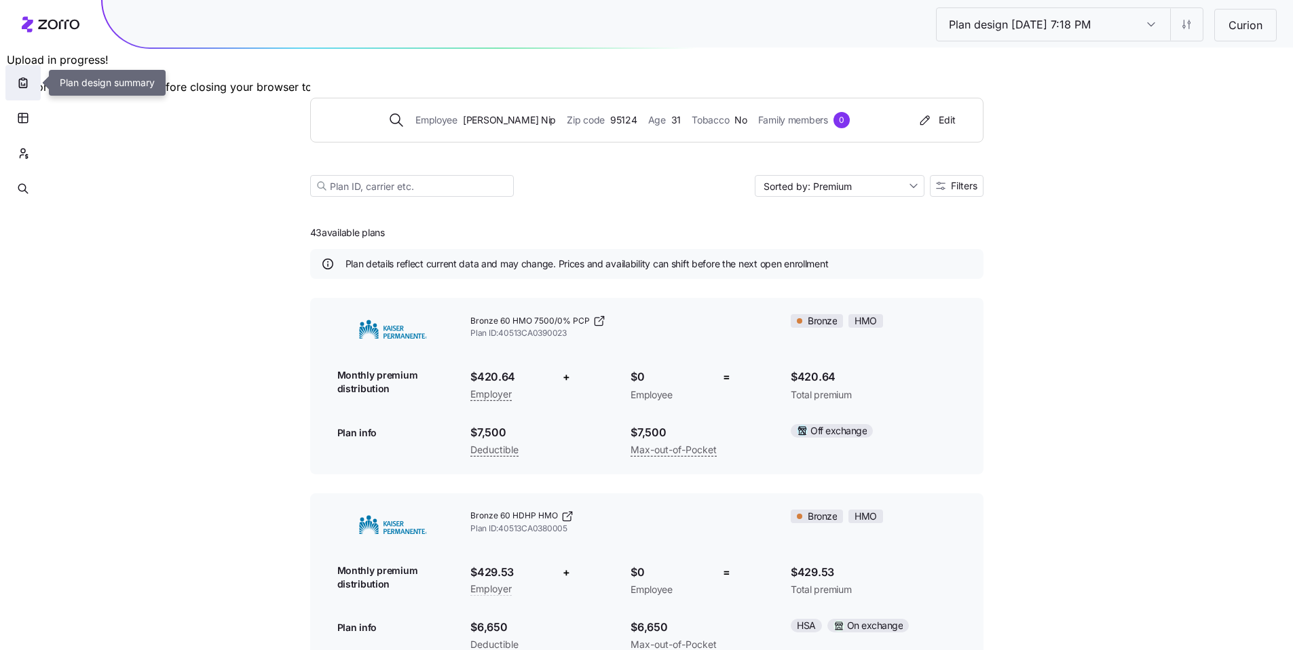
click at [23, 81] on icon "button" at bounding box center [23, 83] width 14 height 14
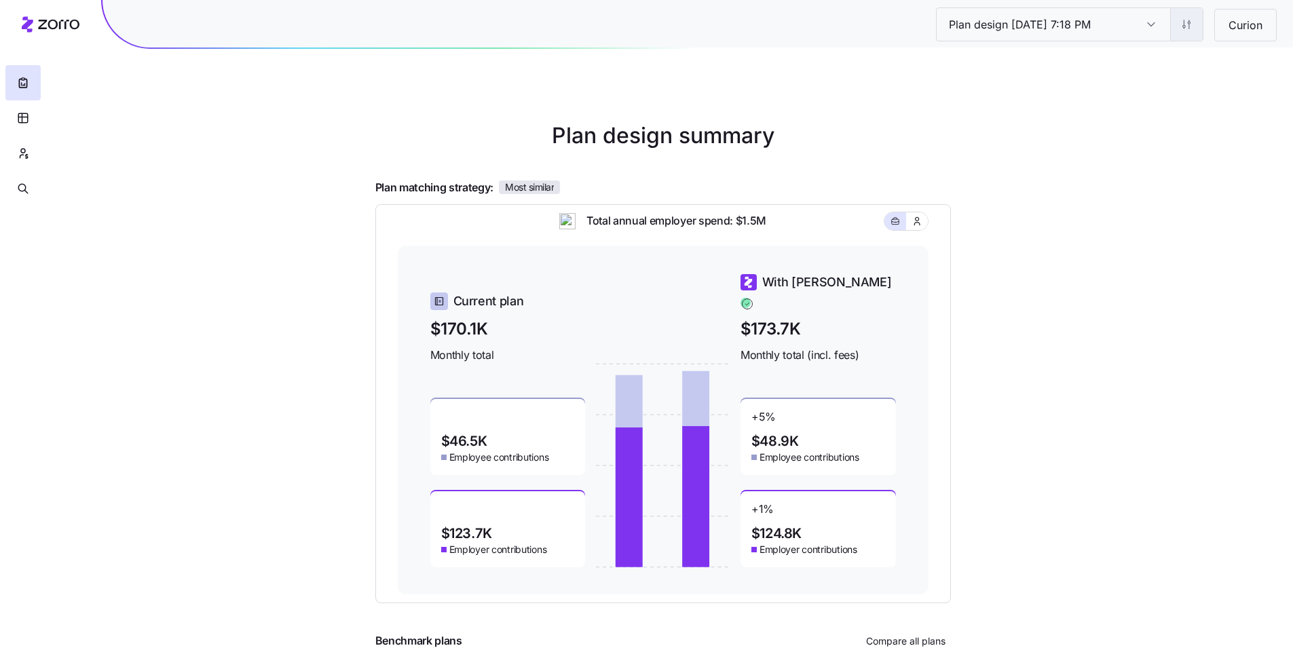
click at [1195, 23] on html "Plan design 10/09/2025 7:18 PM Plan design 10/09/2025 7:18 PM Curion Plan desig…" at bounding box center [646, 372] width 1293 height 744
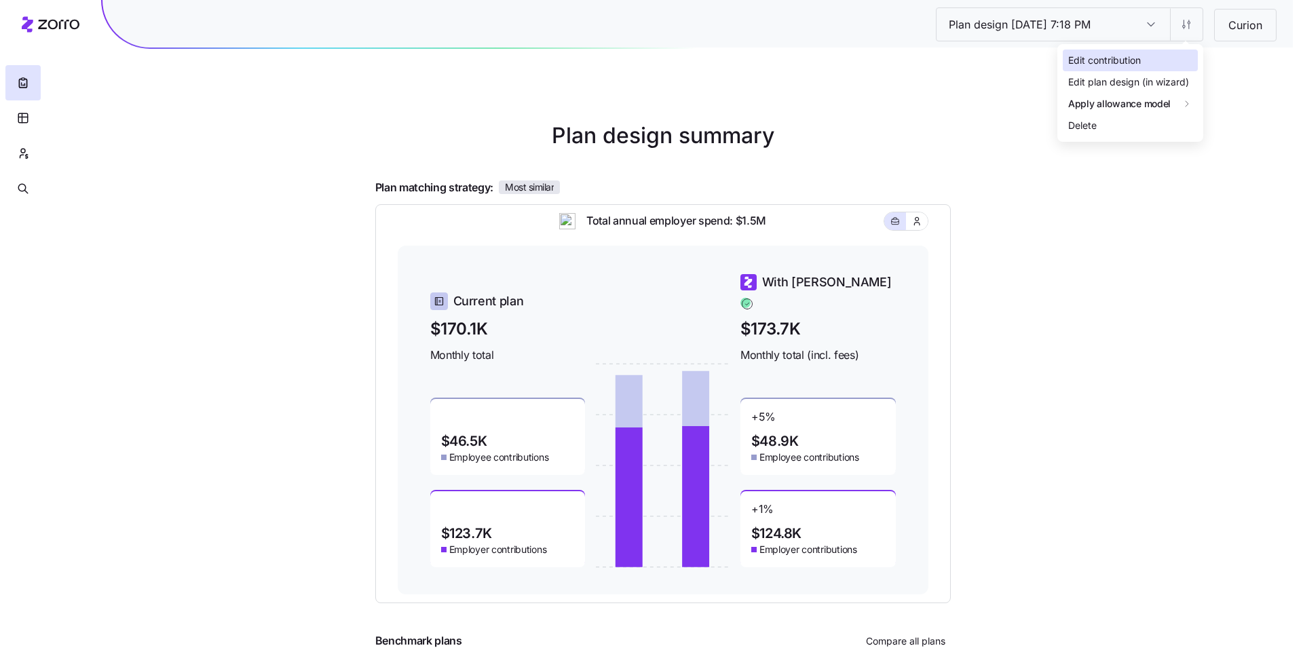
click at [1141, 55] on div "Edit contribution" at bounding box center [1104, 60] width 73 height 15
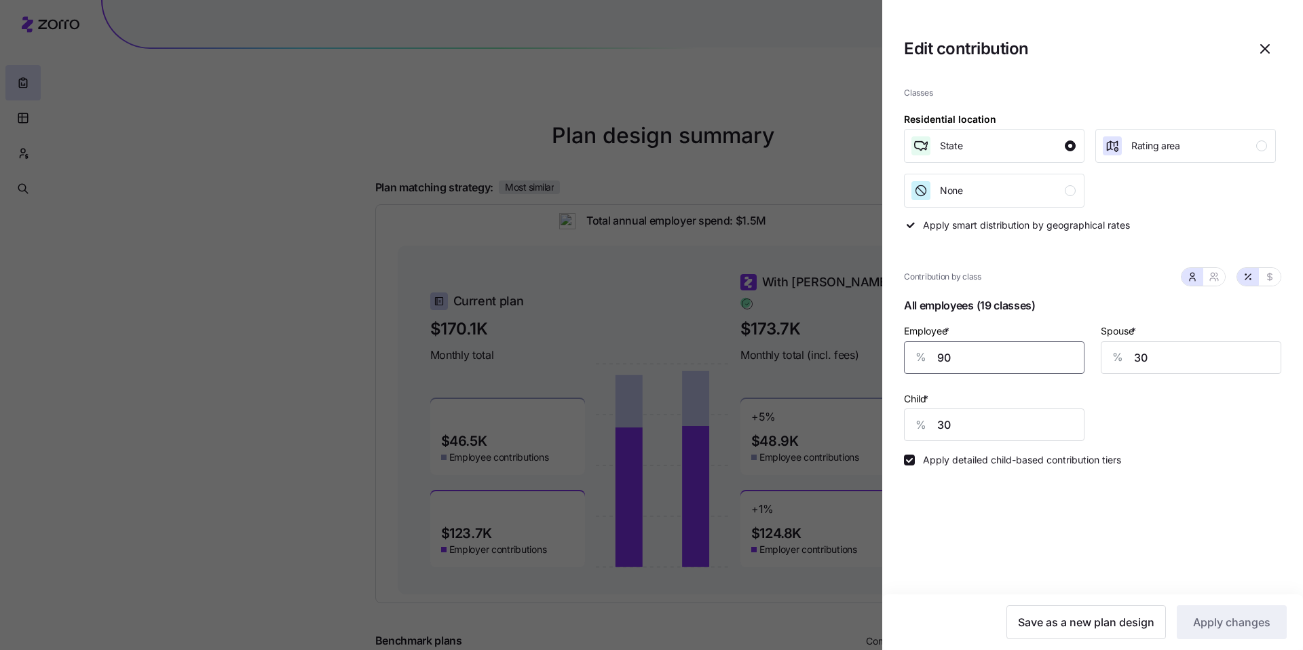
drag, startPoint x: 968, startPoint y: 361, endPoint x: 909, endPoint y: 358, distance: 59.1
click at [909, 358] on div "% 90" at bounding box center [994, 357] width 181 height 33
type input "93"
click at [1249, 621] on span "Apply changes" at bounding box center [1231, 622] width 77 height 16
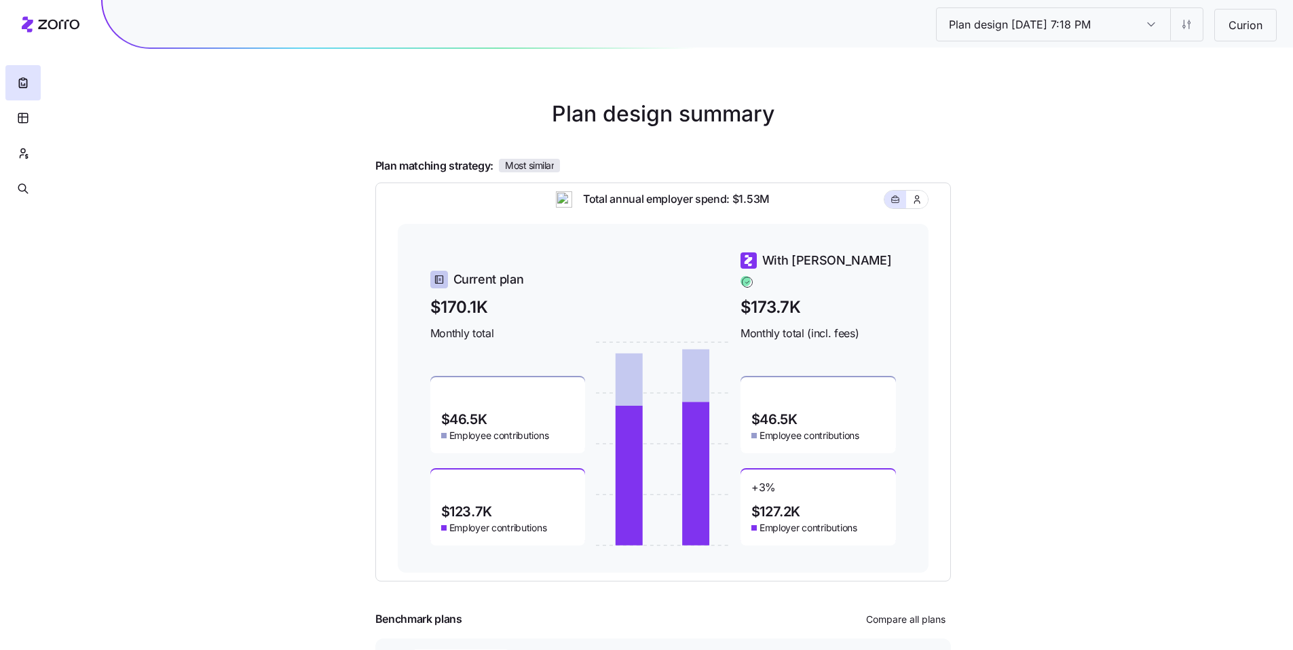
scroll to position [35, 0]
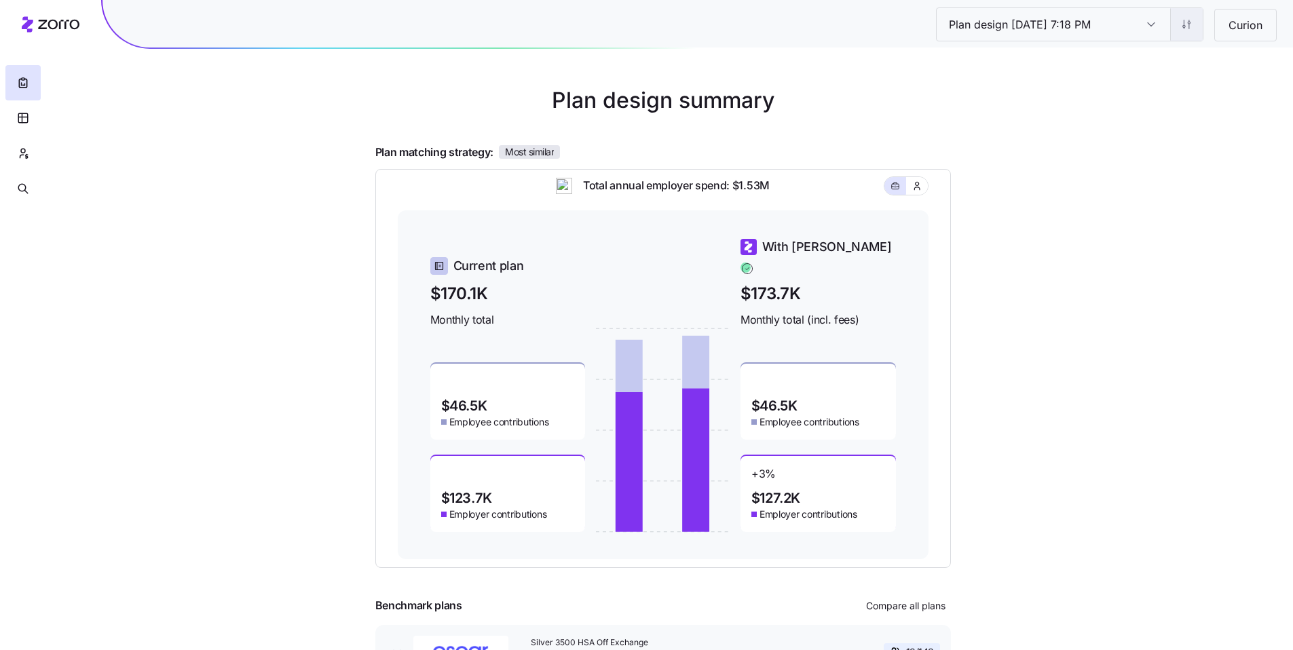
click at [1190, 22] on html "Plan design 10/09/2025 7:18 PM Plan design 10/09/2025 7:18 PM Curion Plan desig…" at bounding box center [646, 337] width 1293 height 744
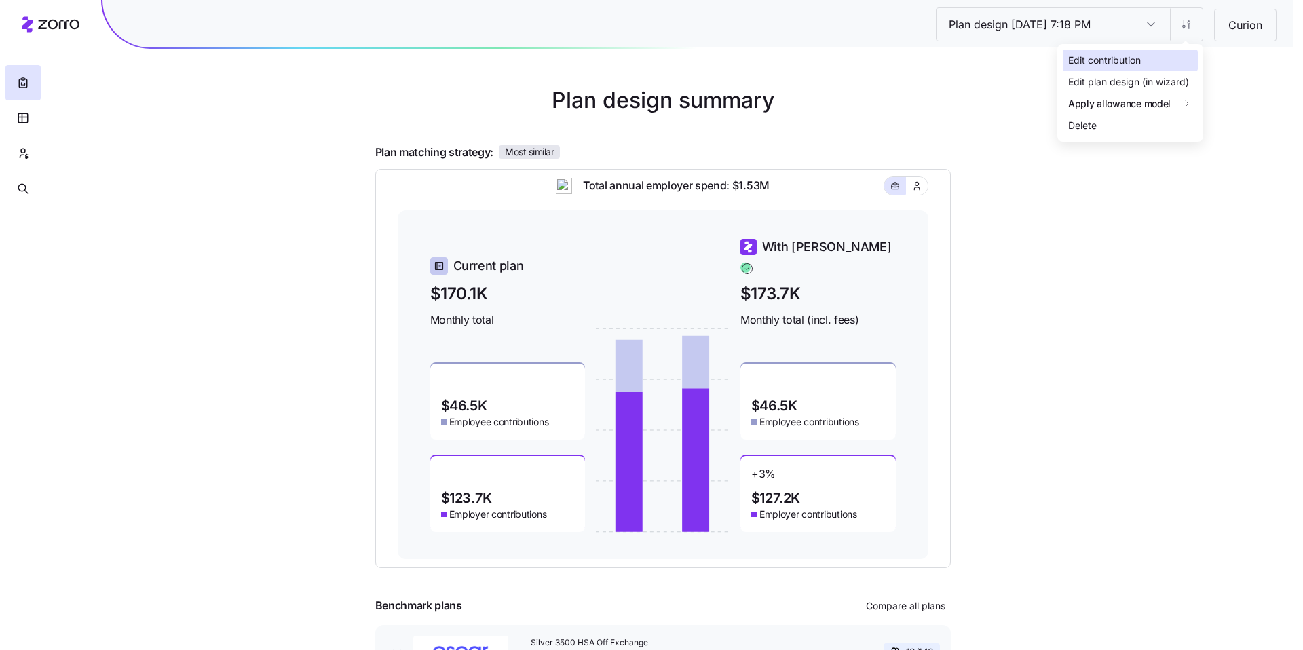
click at [1152, 56] on div "Edit contribution" at bounding box center [1130, 61] width 135 height 22
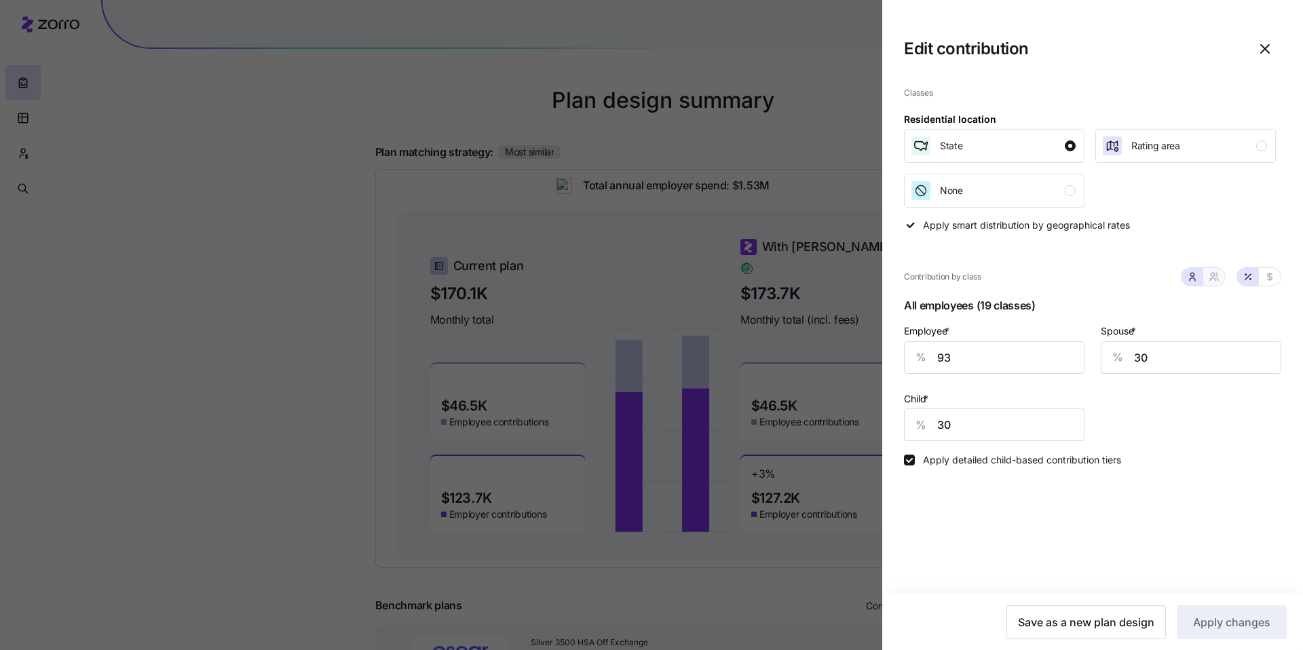
click at [1210, 276] on icon "button" at bounding box center [1214, 276] width 11 height 11
type input "62"
type input "66"
click at [723, 271] on div at bounding box center [651, 325] width 1303 height 650
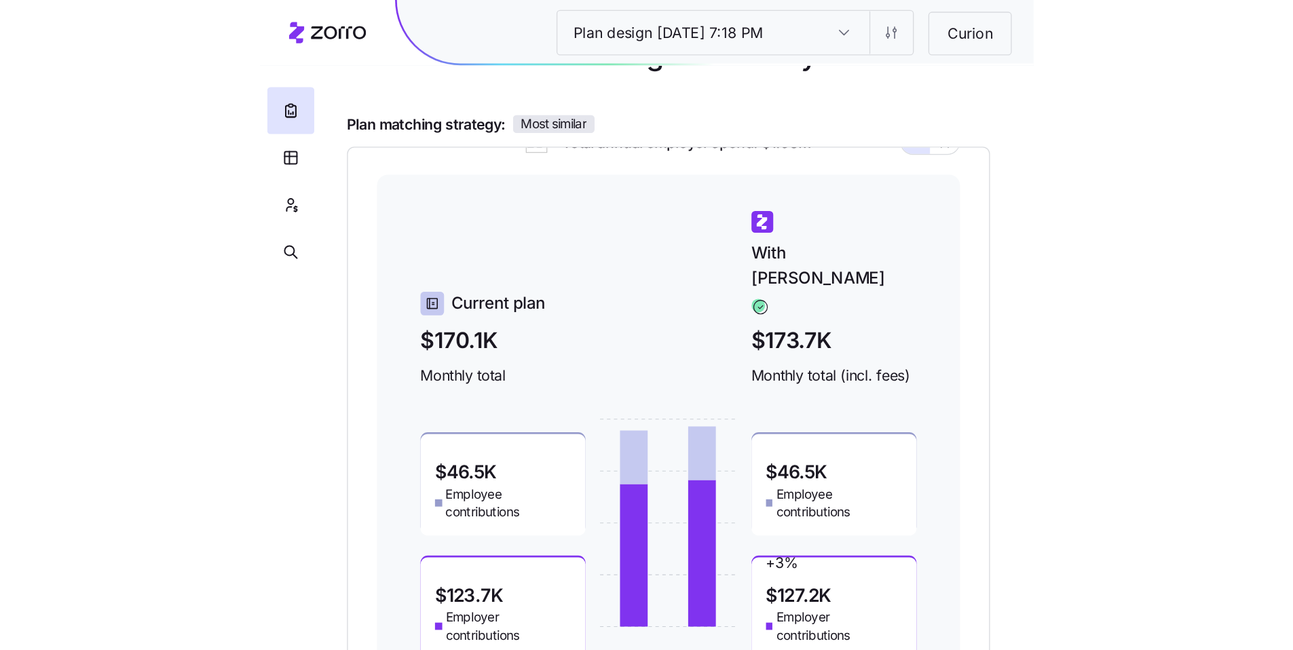
scroll to position [12, 0]
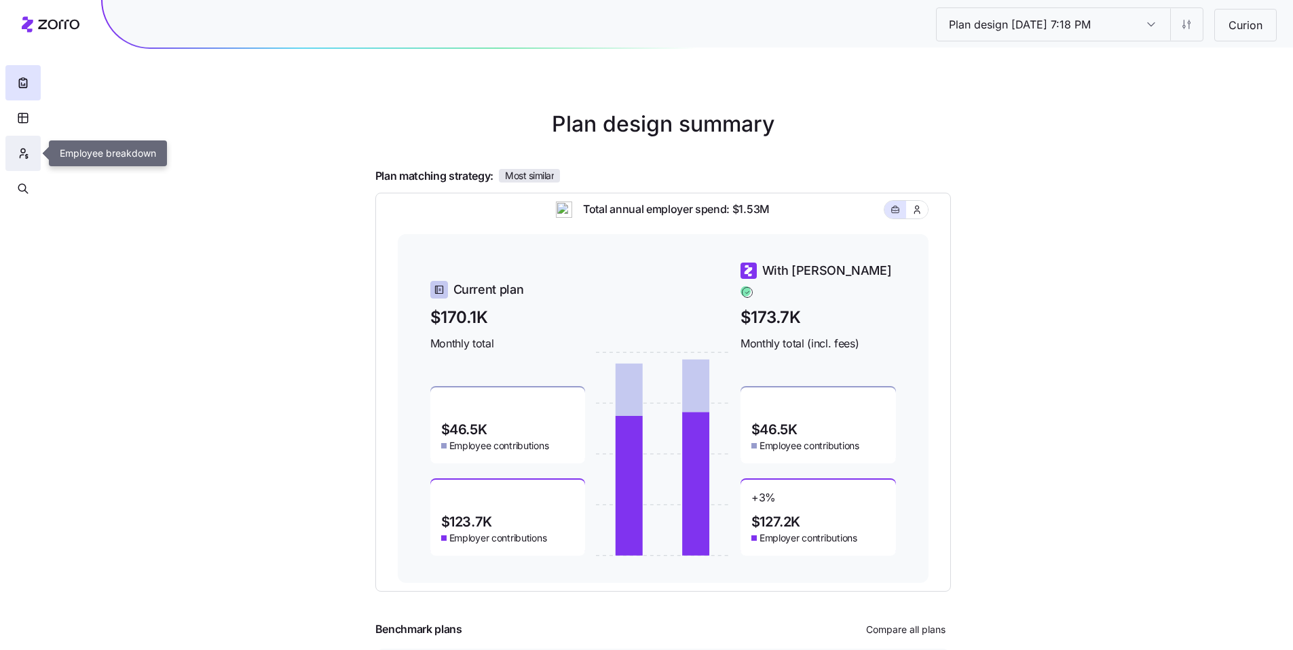
click at [29, 159] on button "button" at bounding box center [22, 153] width 35 height 35
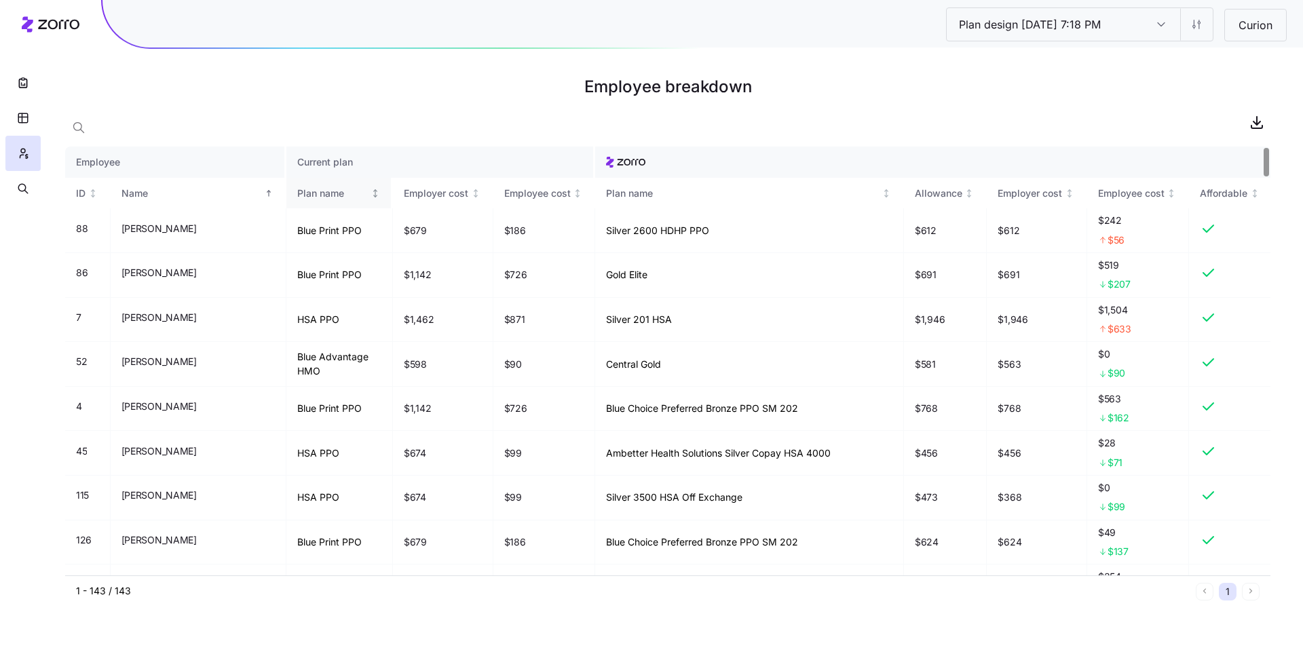
click at [297, 197] on div "Plan name" at bounding box center [332, 193] width 71 height 15
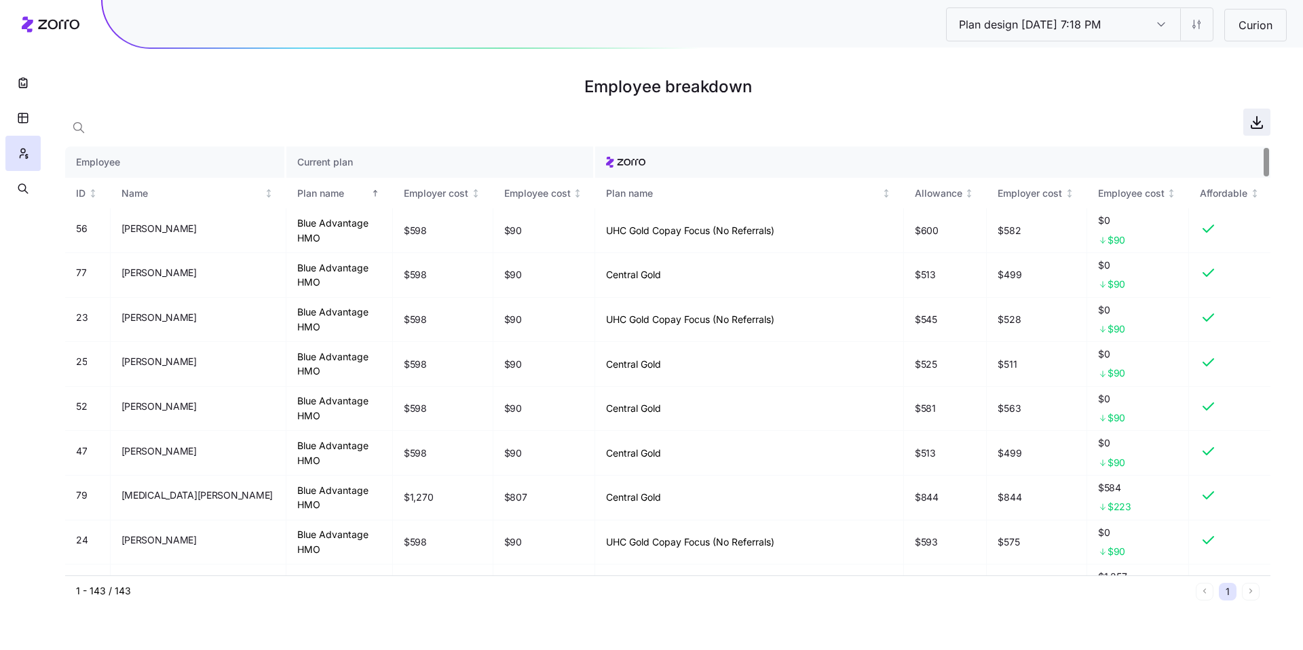
click at [1259, 126] on icon "button" at bounding box center [1257, 122] width 16 height 16
